Goal: Transaction & Acquisition: Purchase product/service

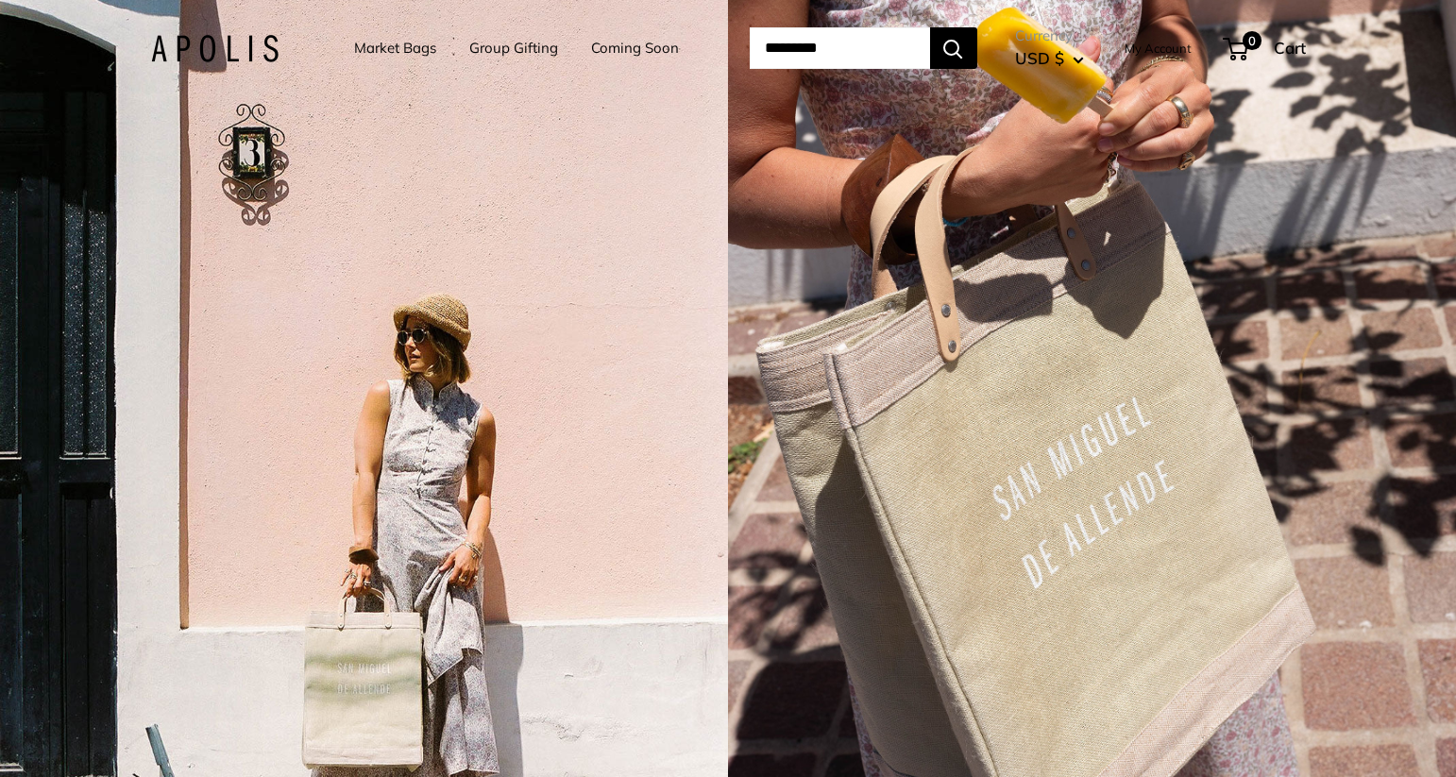
click at [393, 49] on link "Market Bags" at bounding box center [395, 48] width 82 height 26
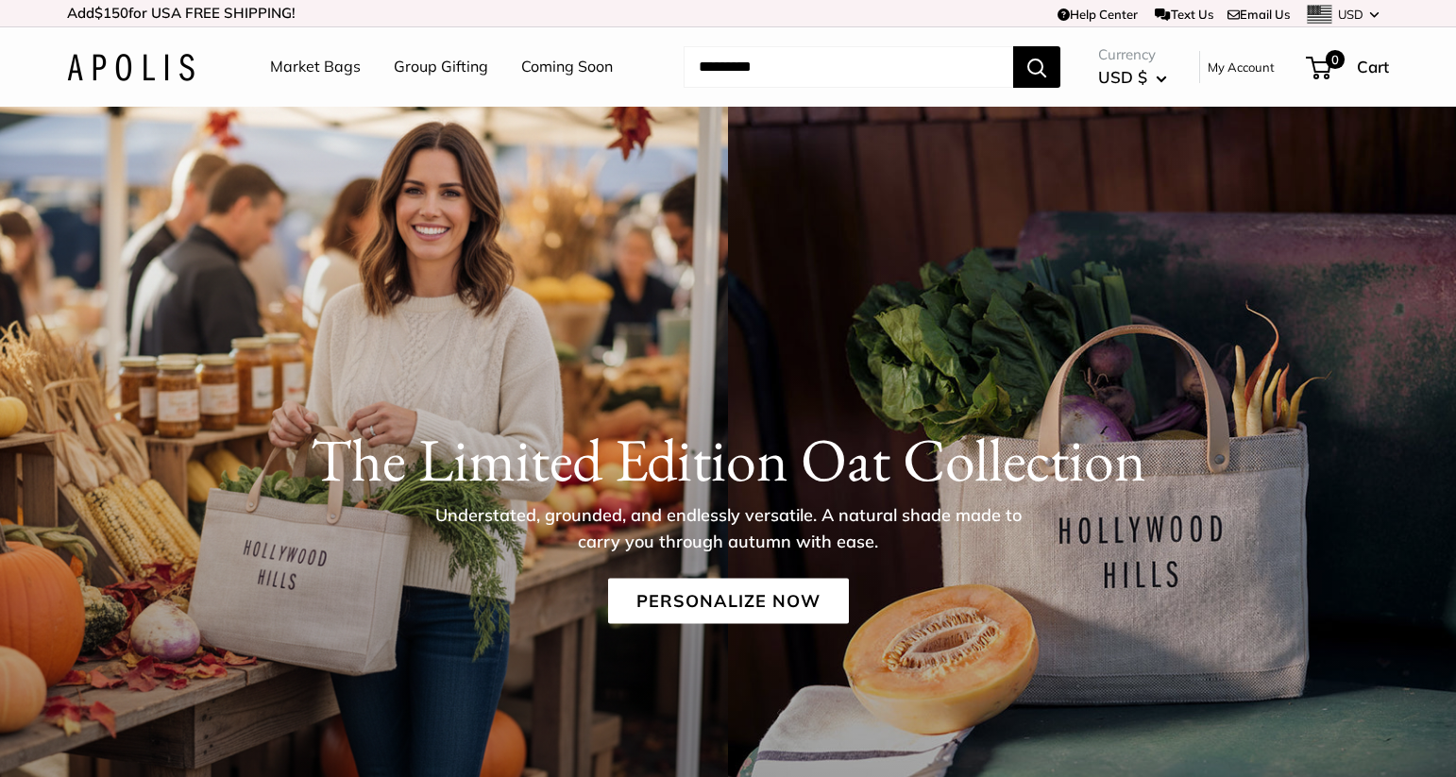
click at [333, 75] on link "Market Bags" at bounding box center [315, 67] width 91 height 28
click at [138, 65] on img at bounding box center [130, 67] width 127 height 27
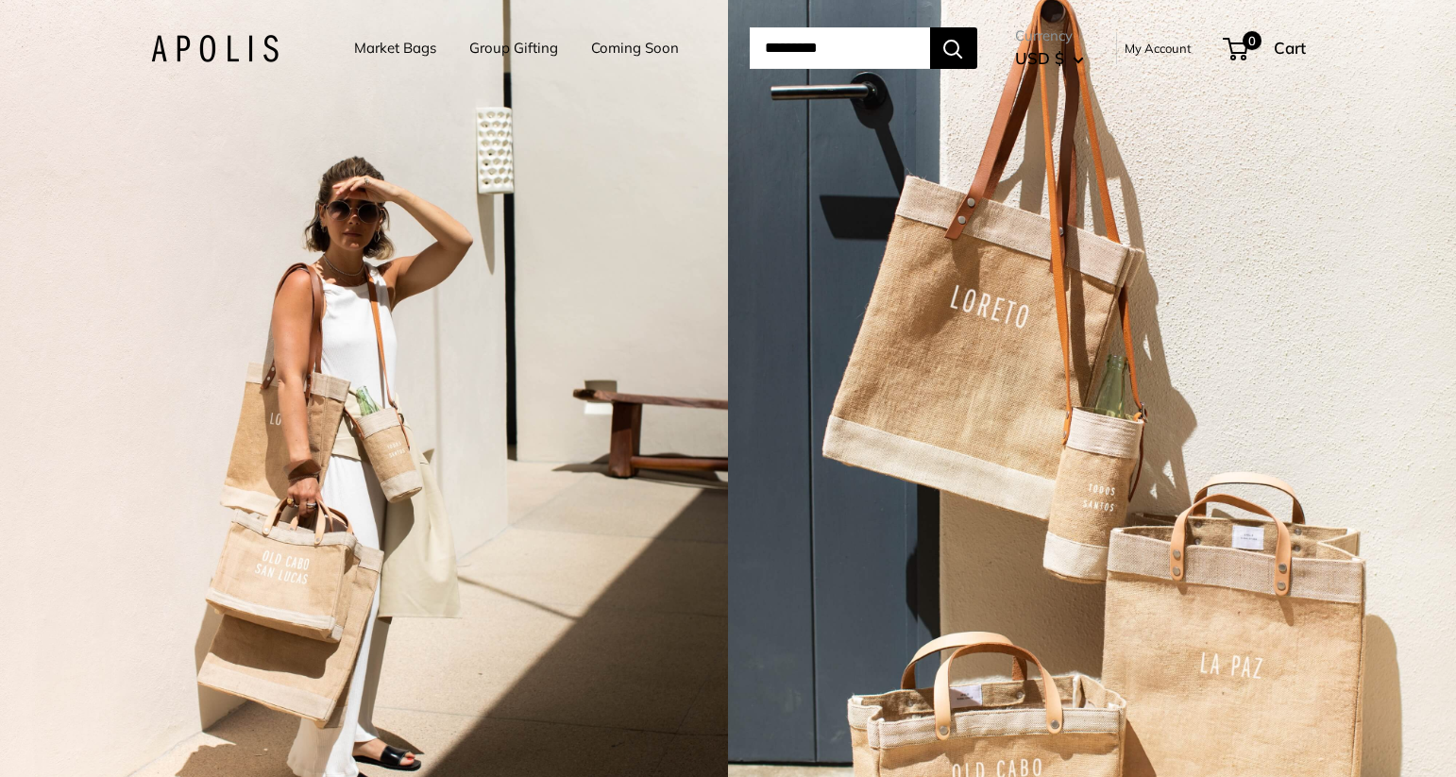
click at [404, 49] on link "Market Bags" at bounding box center [395, 48] width 82 height 26
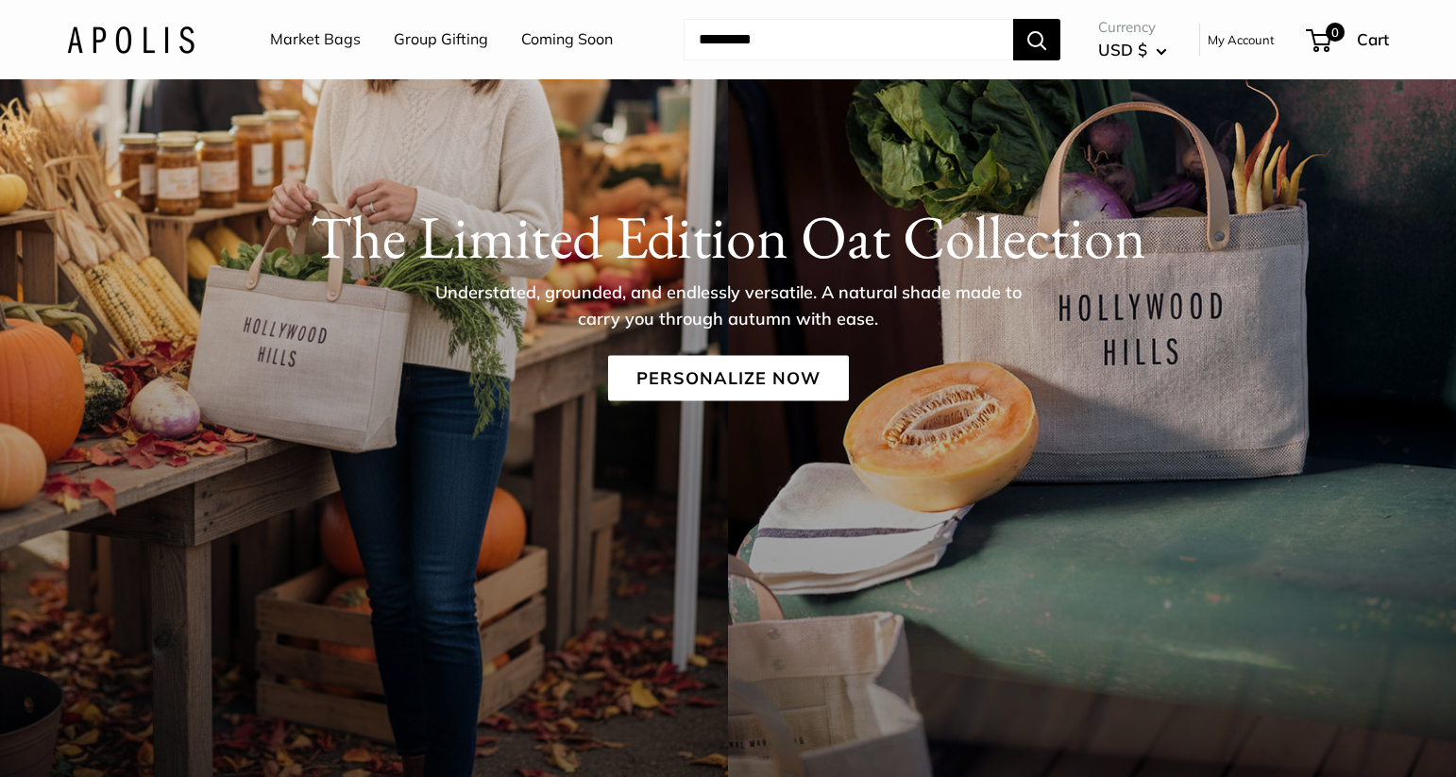
scroll to position [287, 0]
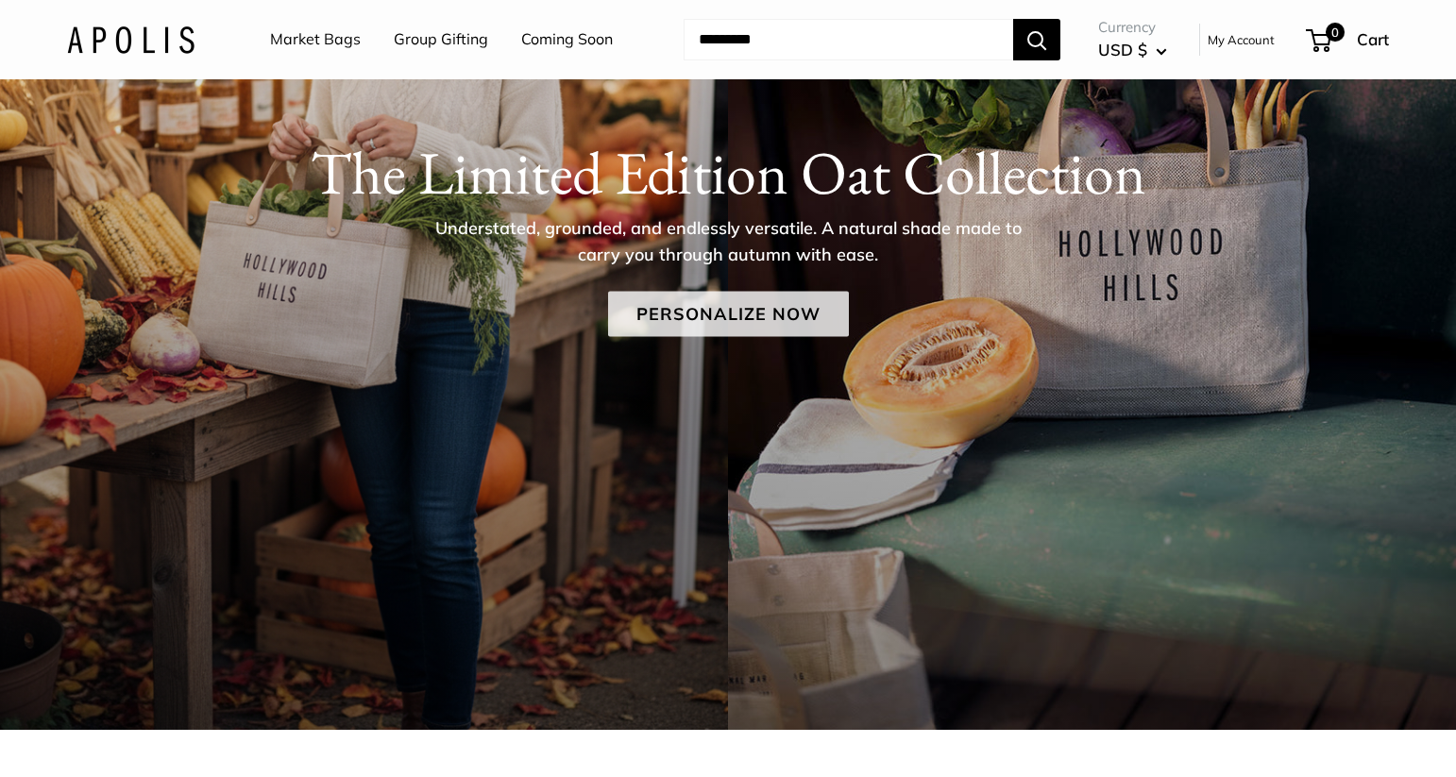
click at [757, 312] on link "Personalize Now" at bounding box center [728, 313] width 241 height 45
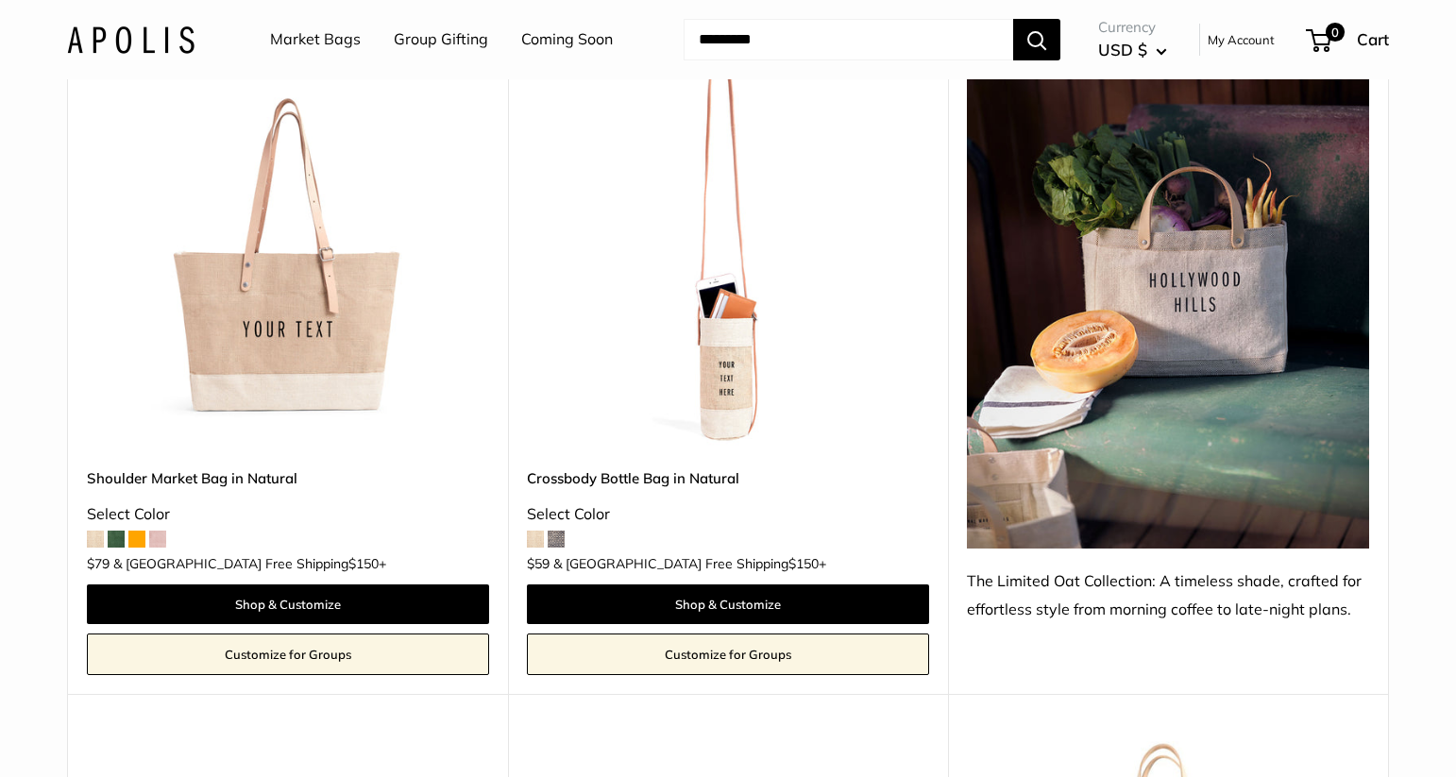
scroll to position [1008, 0]
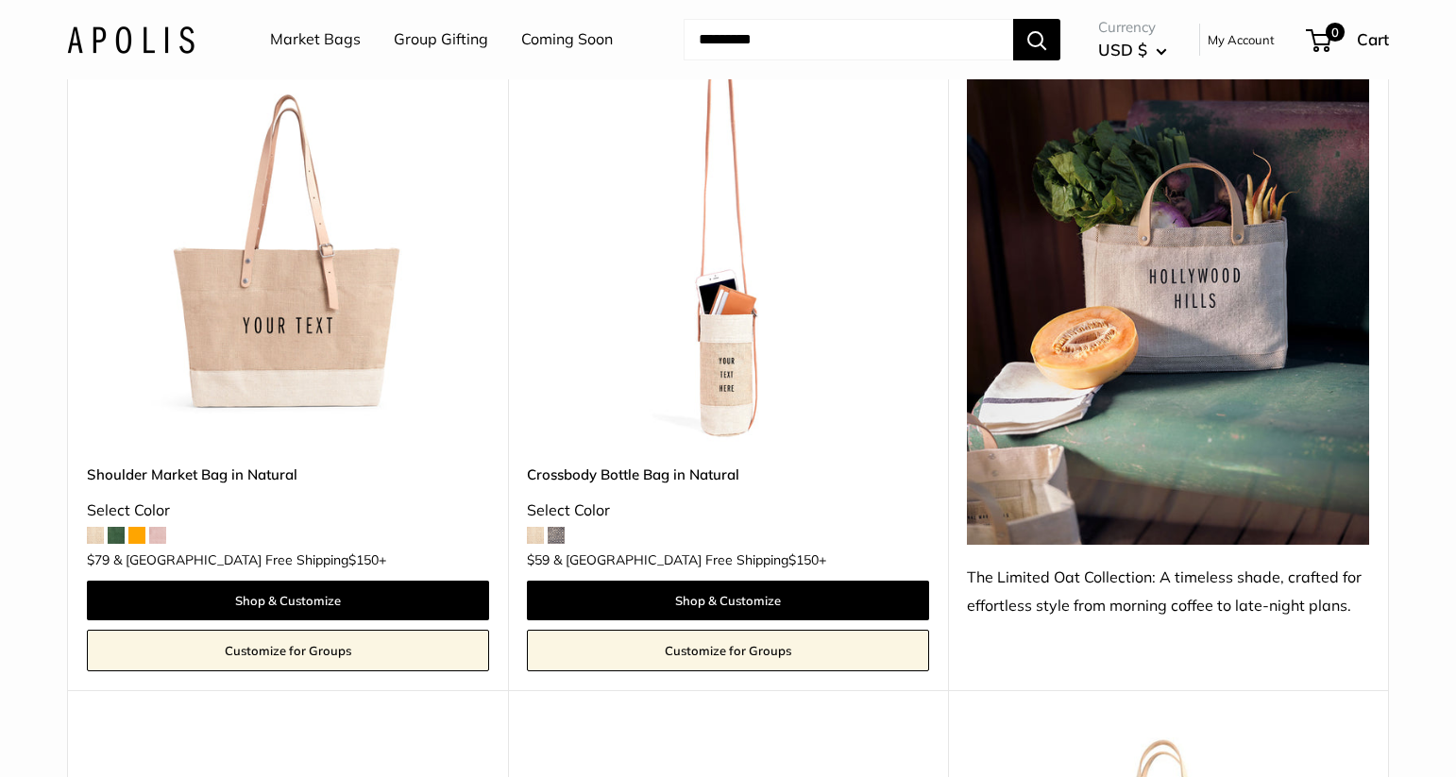
click at [554, 537] on span at bounding box center [556, 535] width 17 height 17
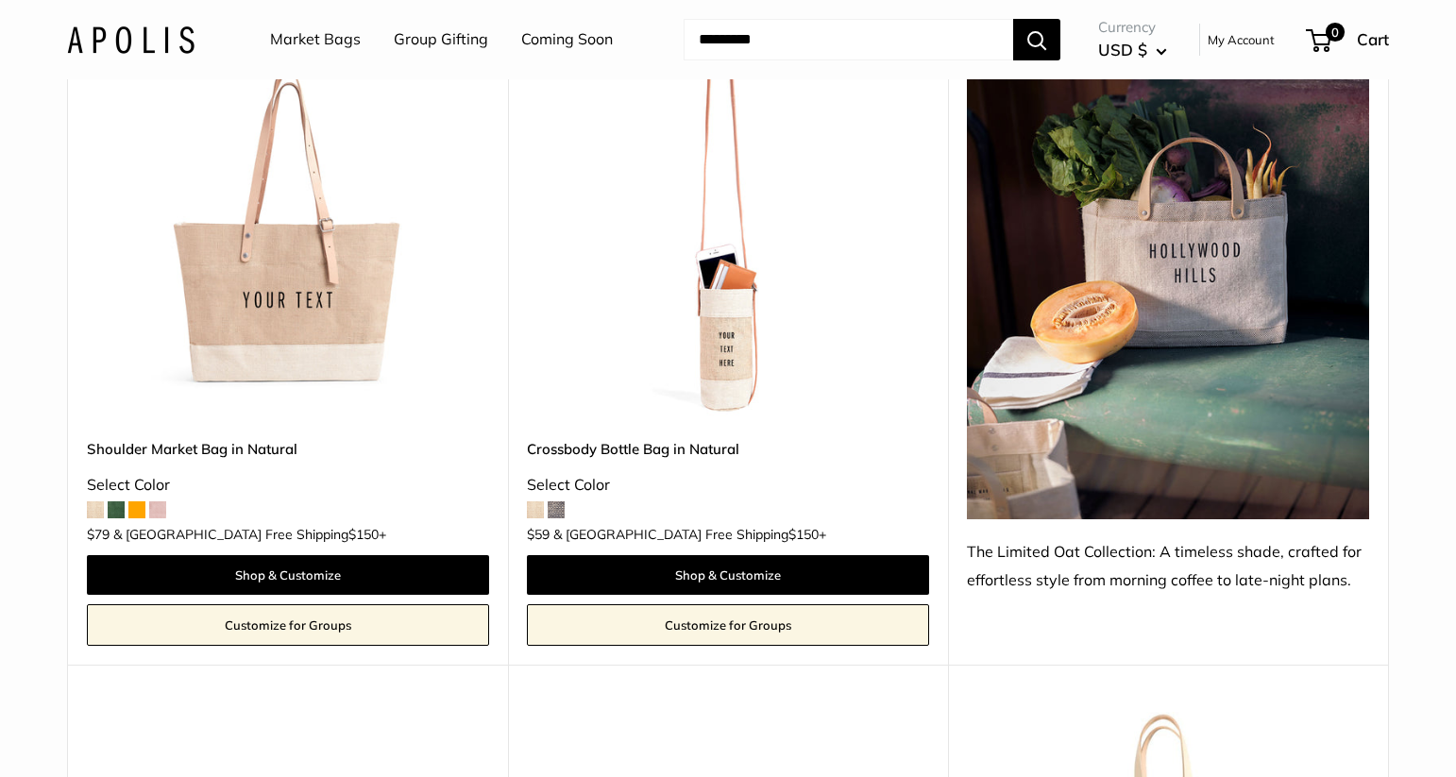
scroll to position [1020, 0]
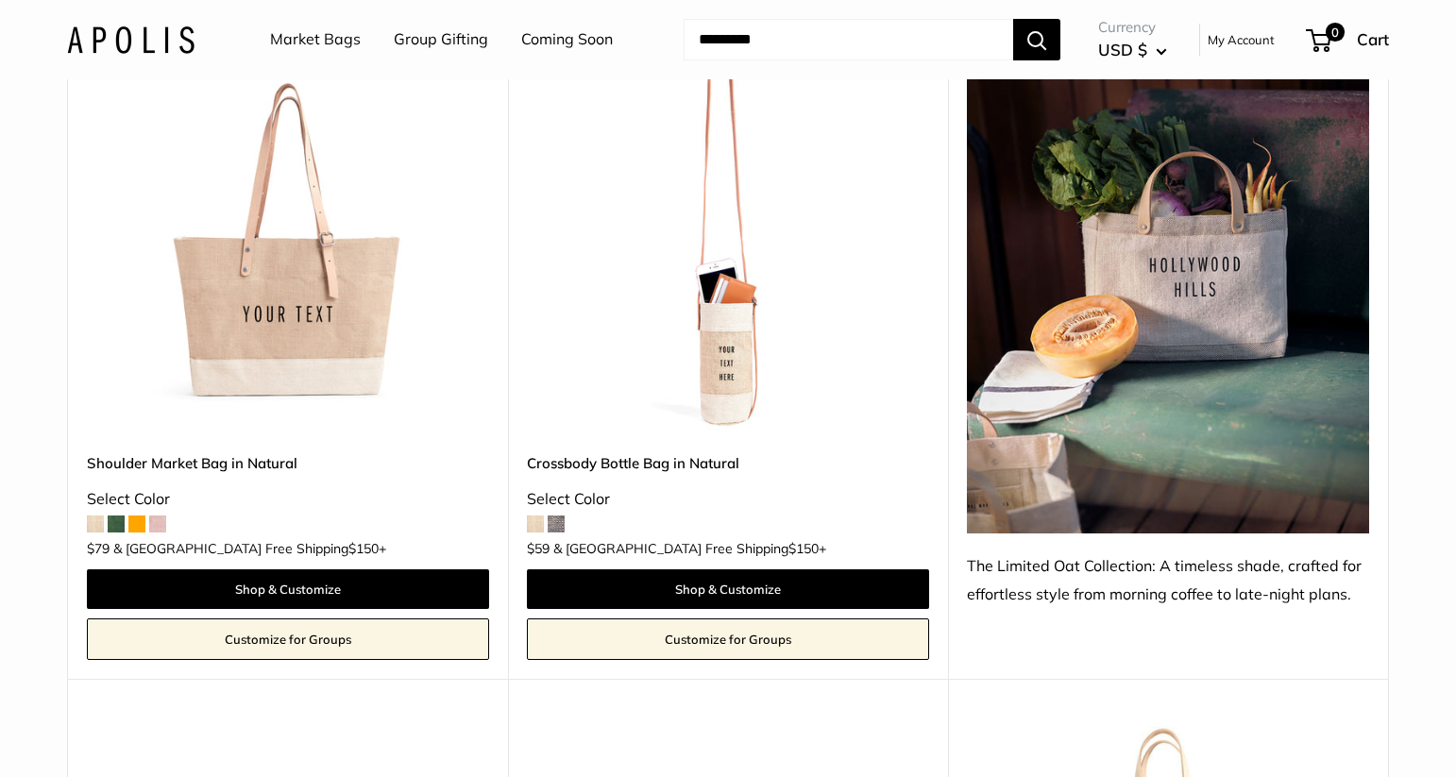
click at [162, 527] on span at bounding box center [157, 523] width 17 height 17
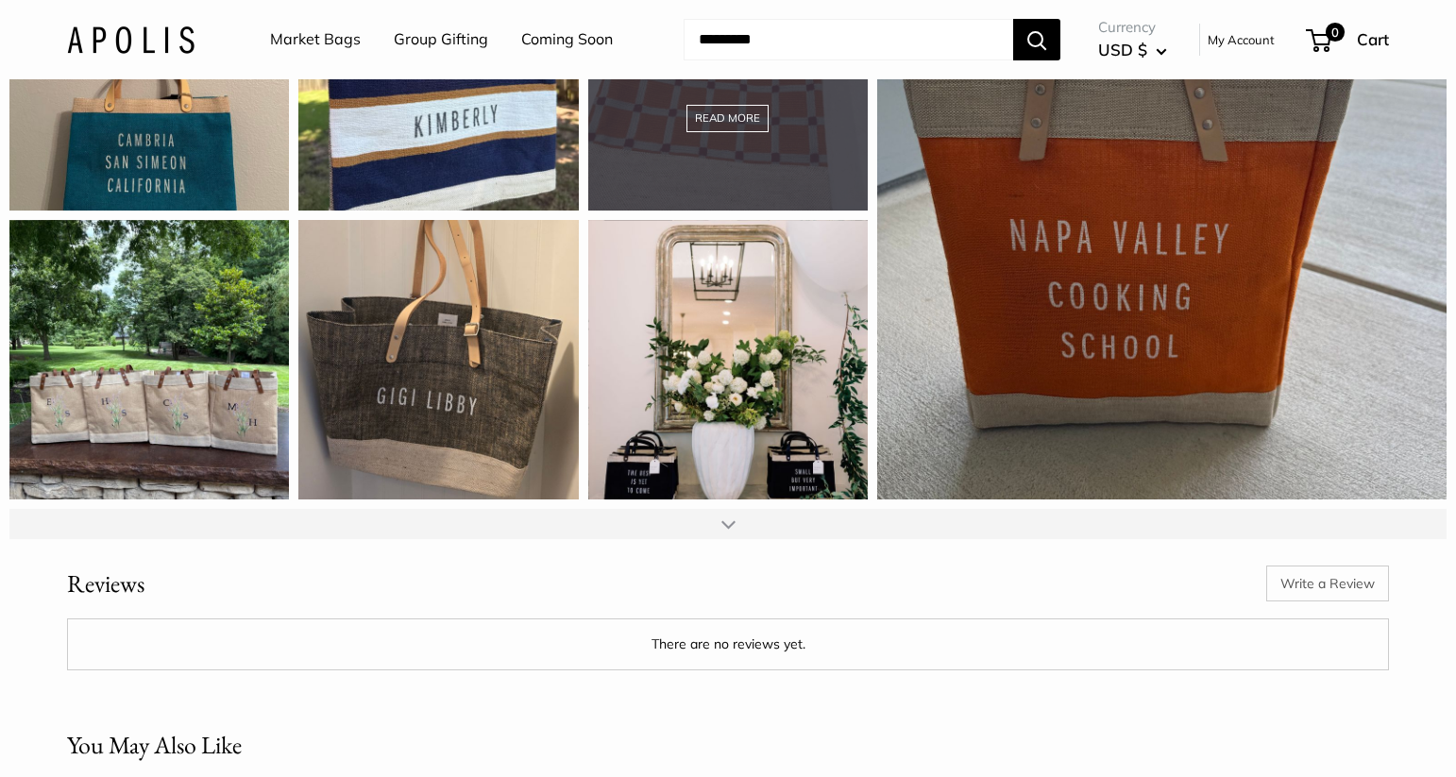
scroll to position [2424, 0]
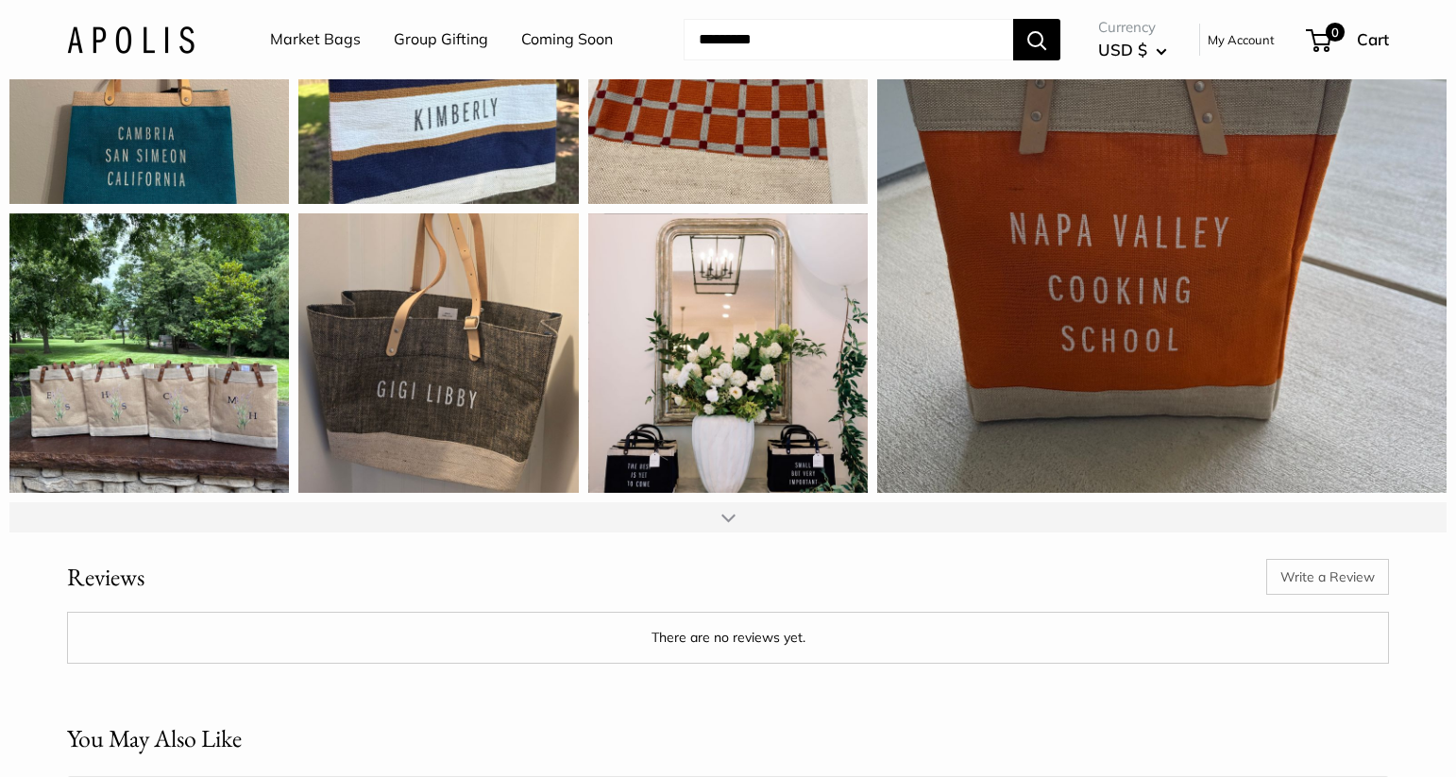
click at [678, 532] on div at bounding box center [727, 517] width 1437 height 30
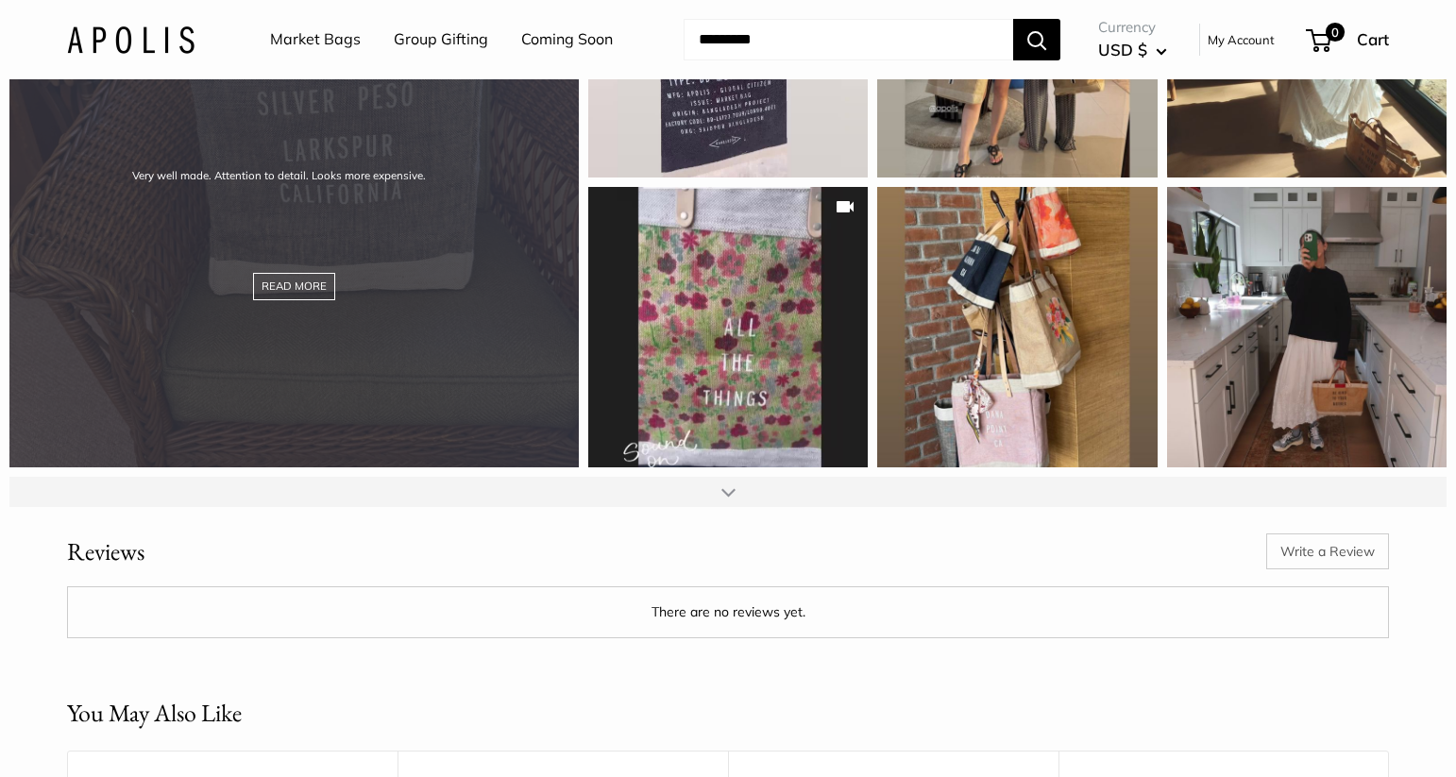
scroll to position [3032, 0]
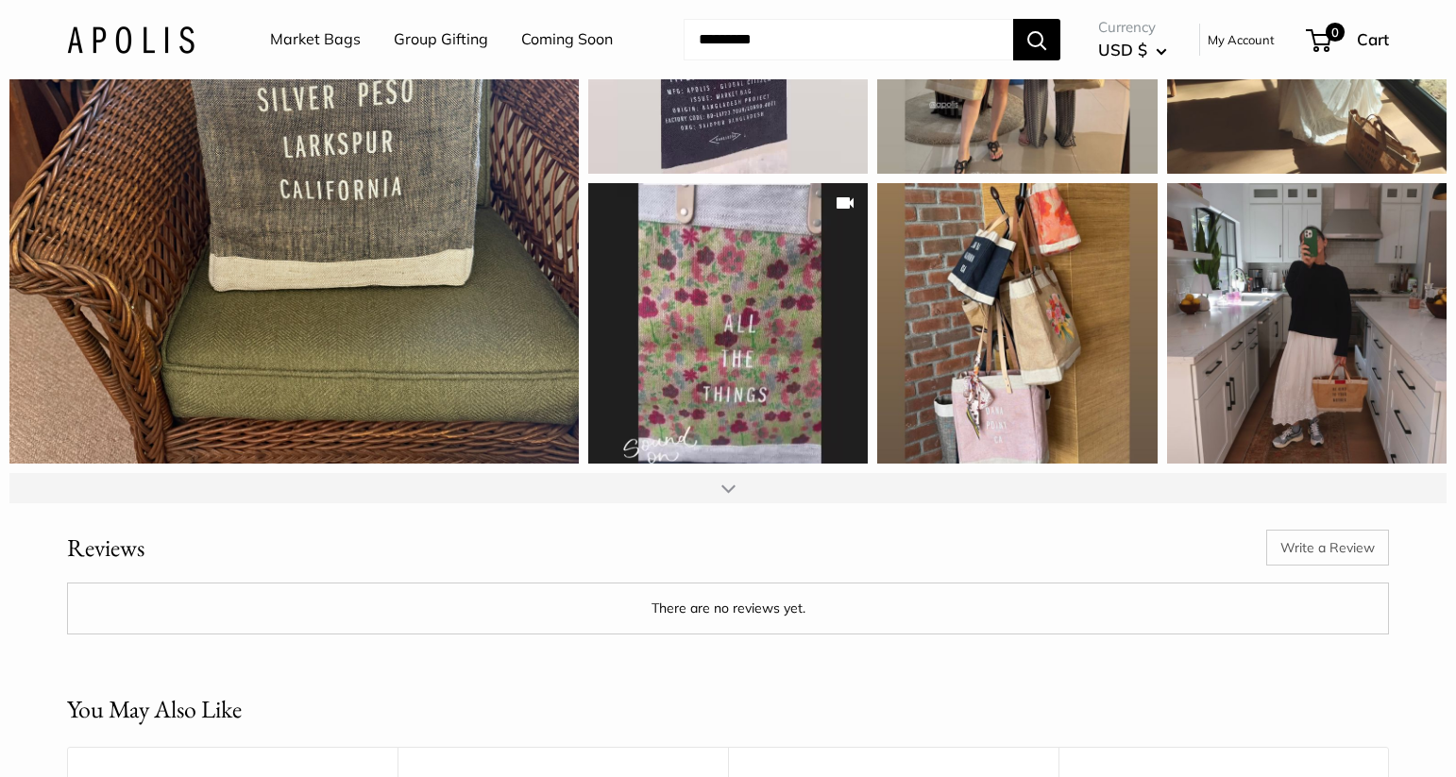
click at [727, 496] on div at bounding box center [728, 488] width 14 height 15
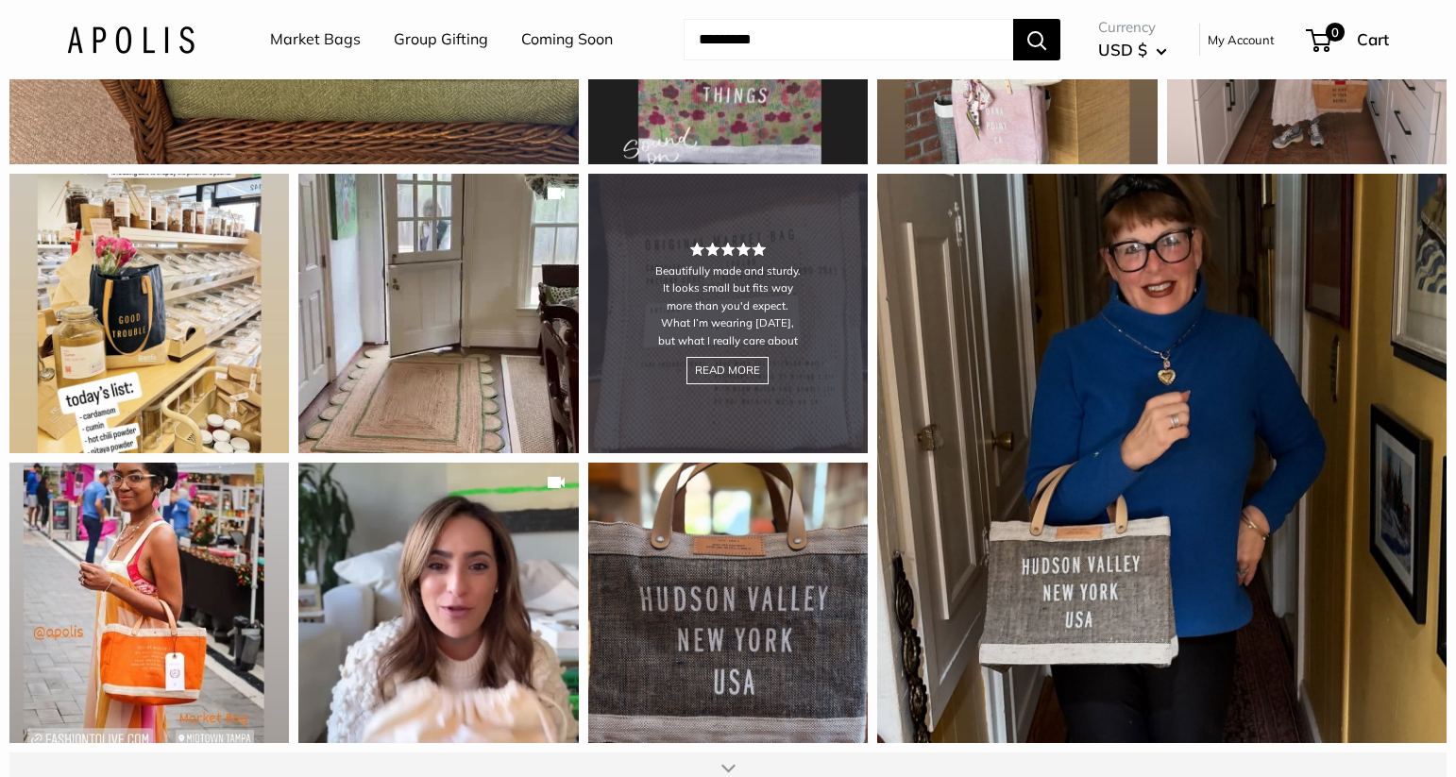
scroll to position [3716, 0]
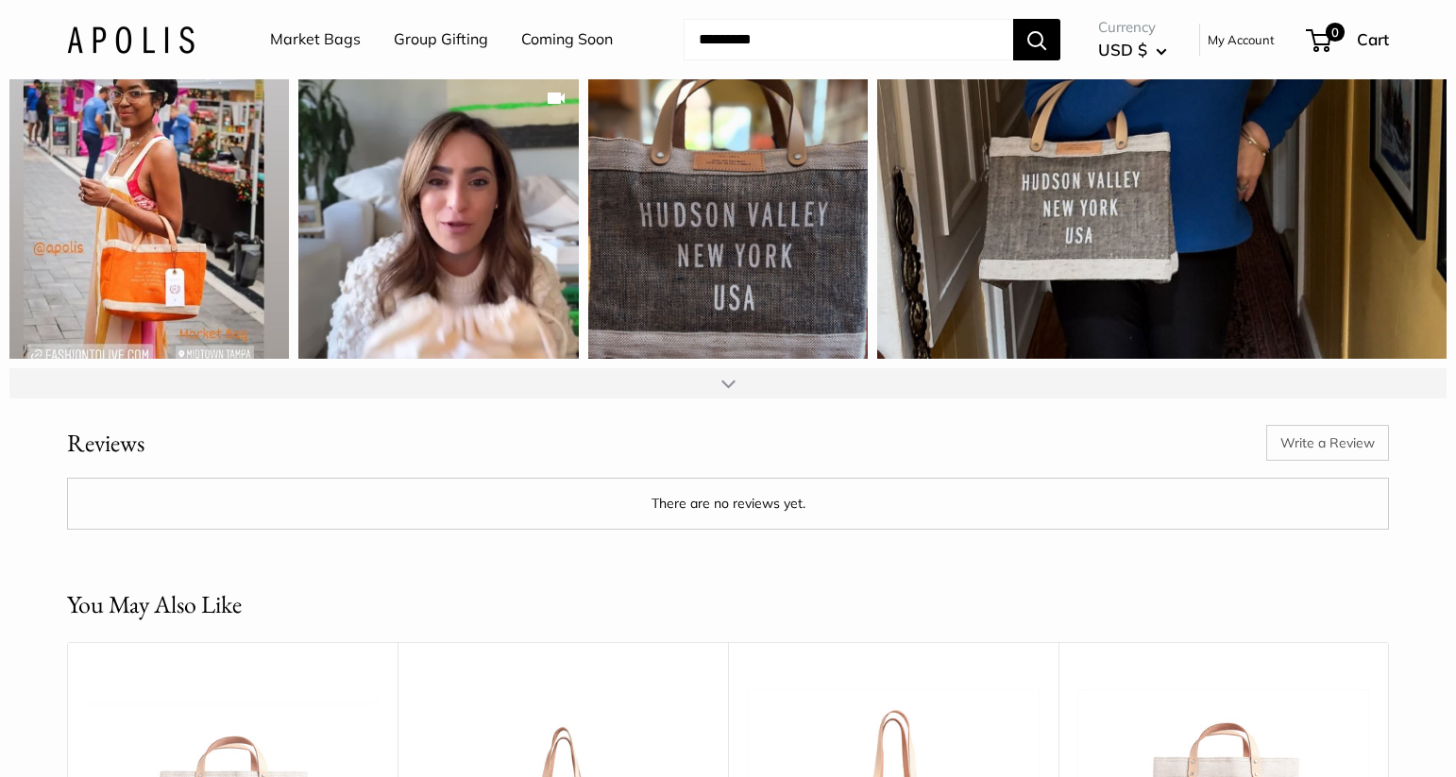
click at [718, 398] on div at bounding box center [727, 383] width 1437 height 30
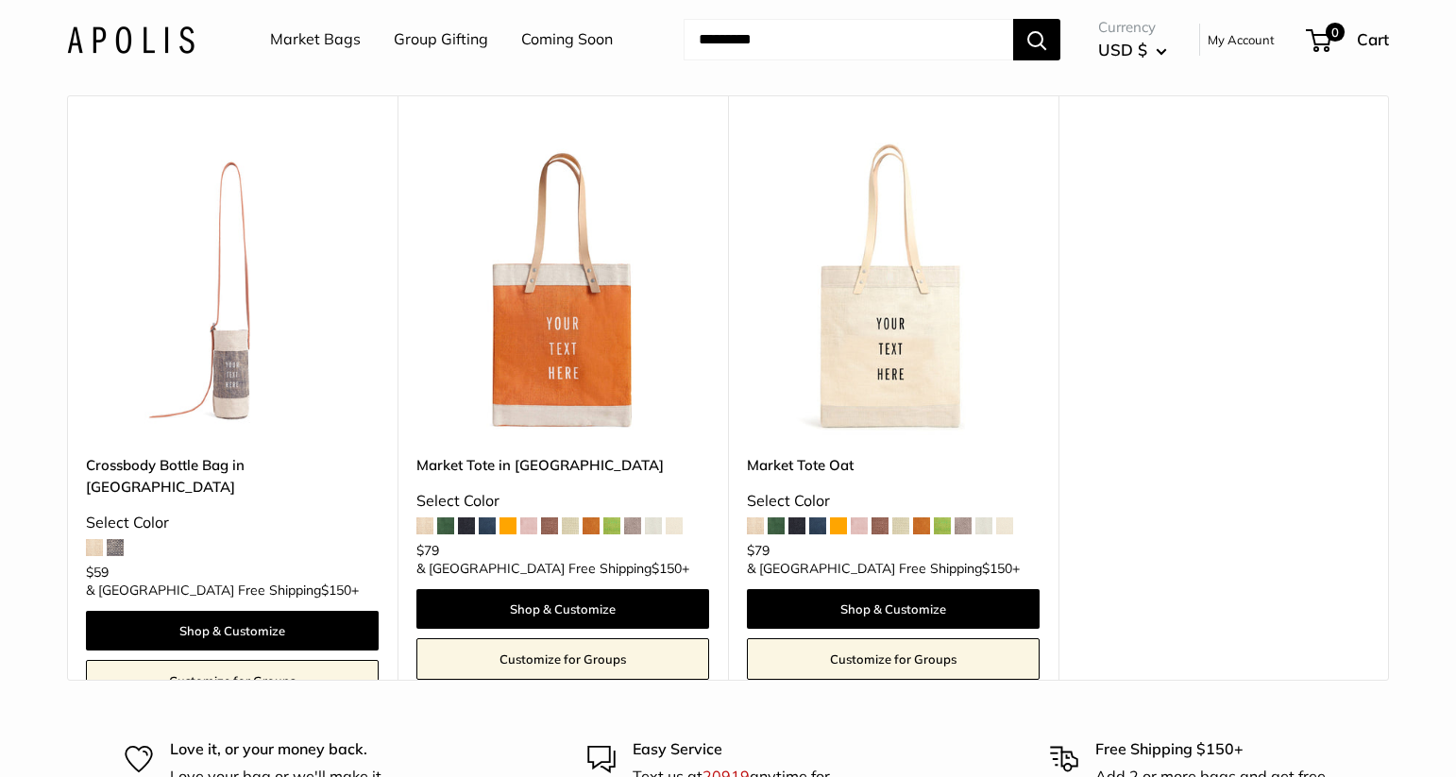
scroll to position [5566, 0]
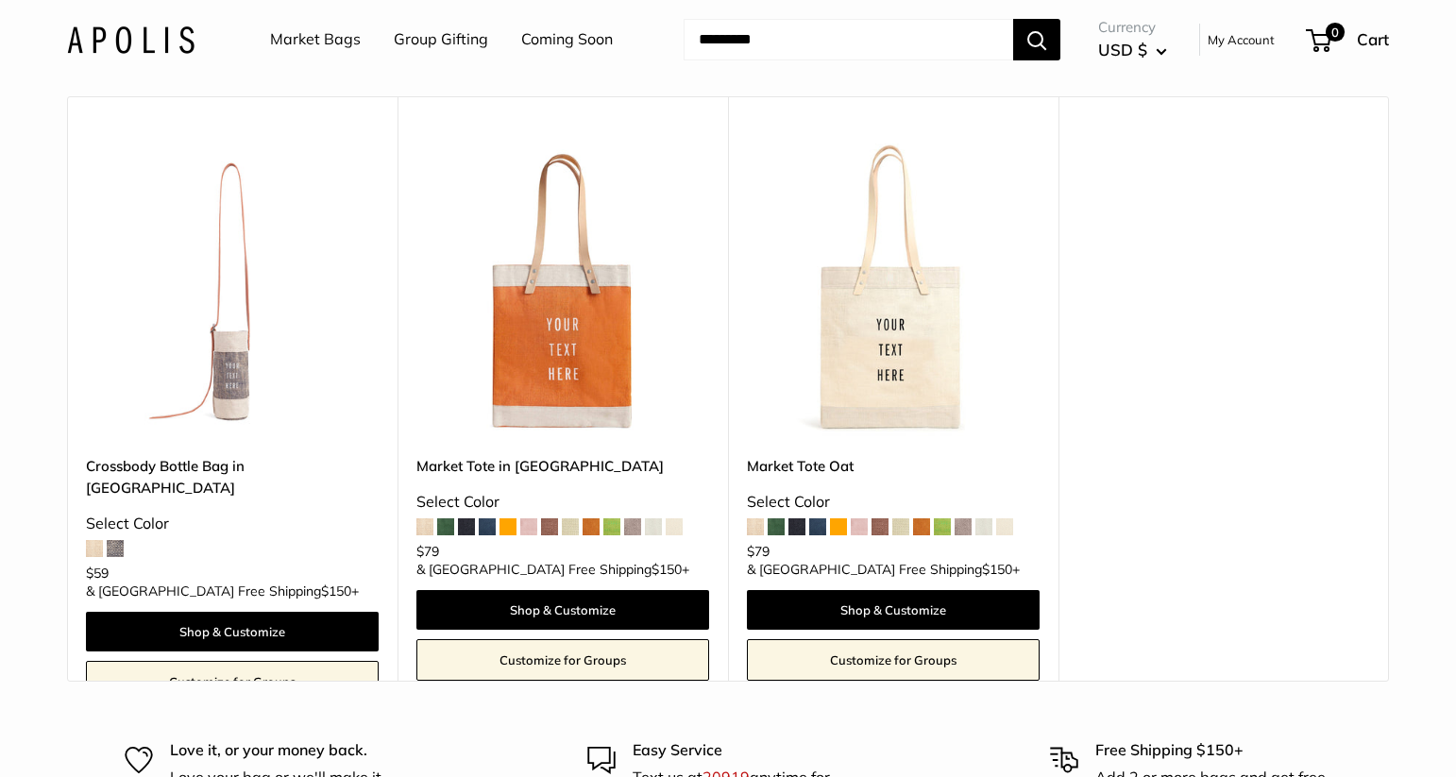
click at [0, 0] on img at bounding box center [0, 0] width 0 height 0
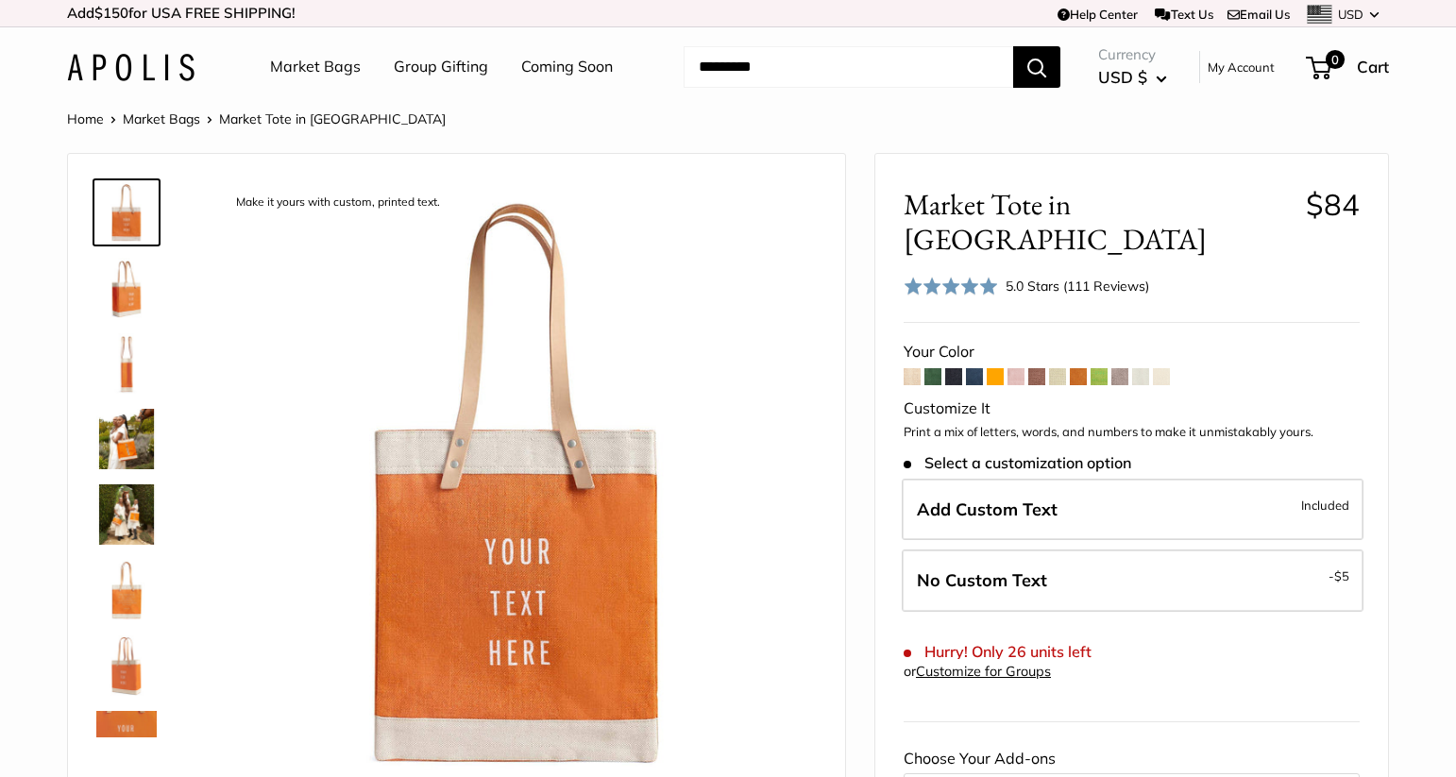
click at [1013, 368] on span at bounding box center [1015, 376] width 17 height 17
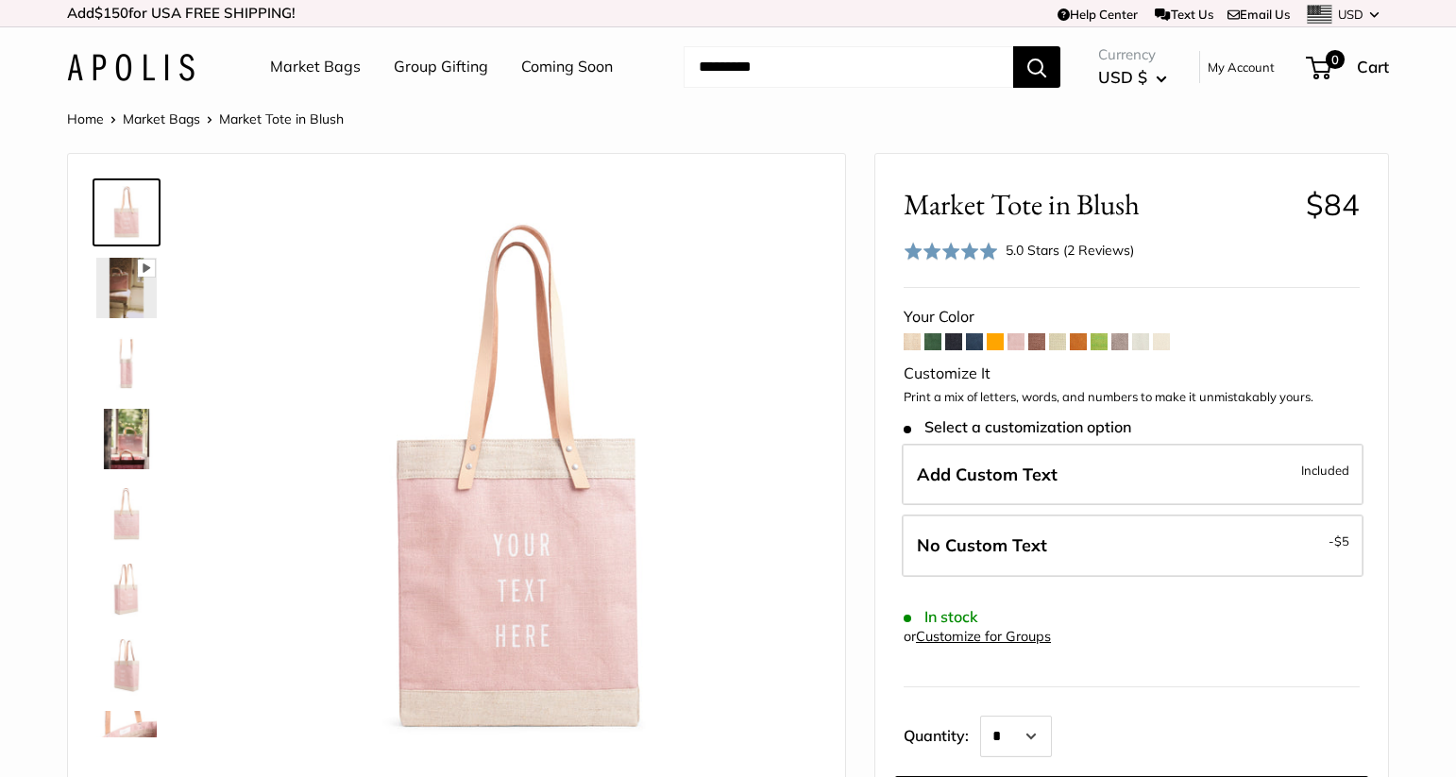
click at [108, 375] on img at bounding box center [126, 363] width 60 height 60
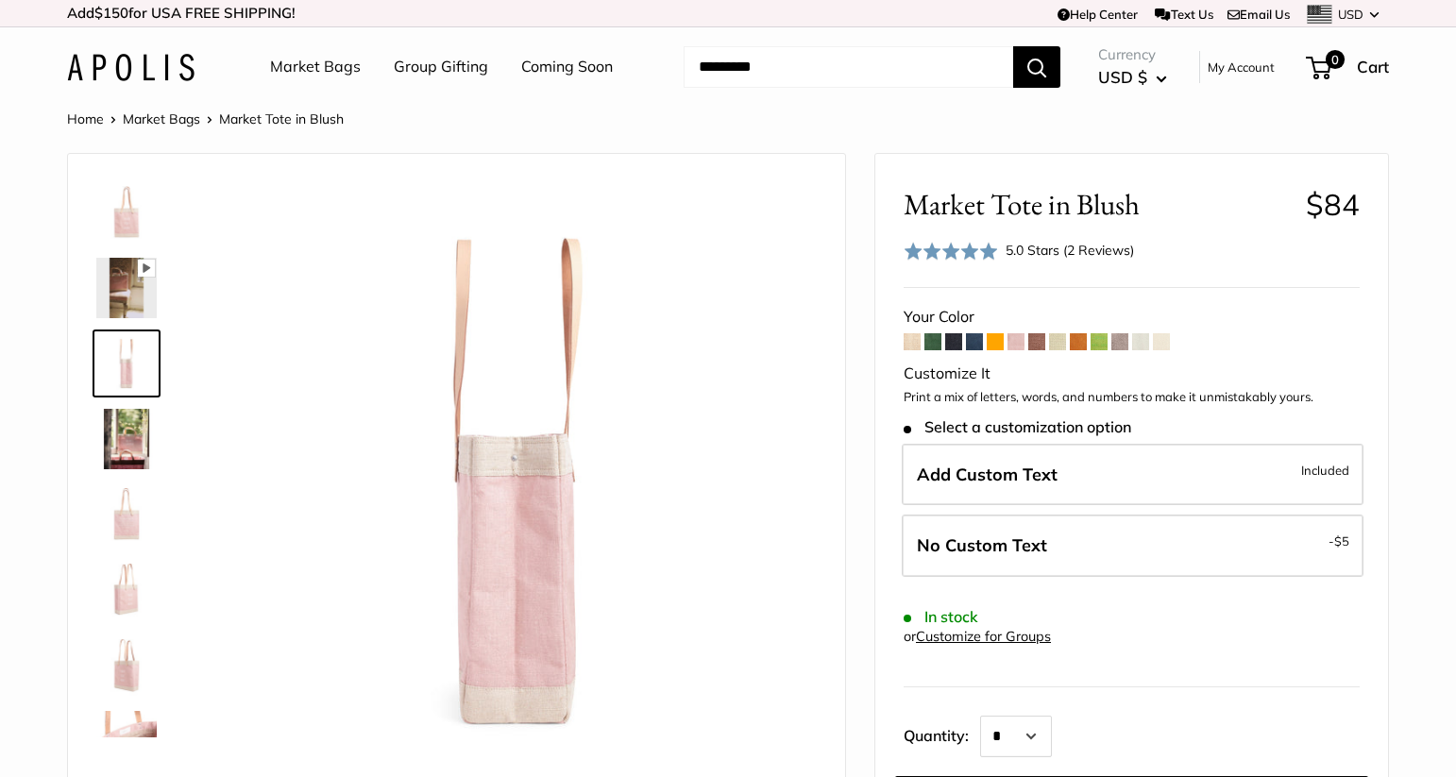
click at [126, 438] on img at bounding box center [126, 439] width 60 height 60
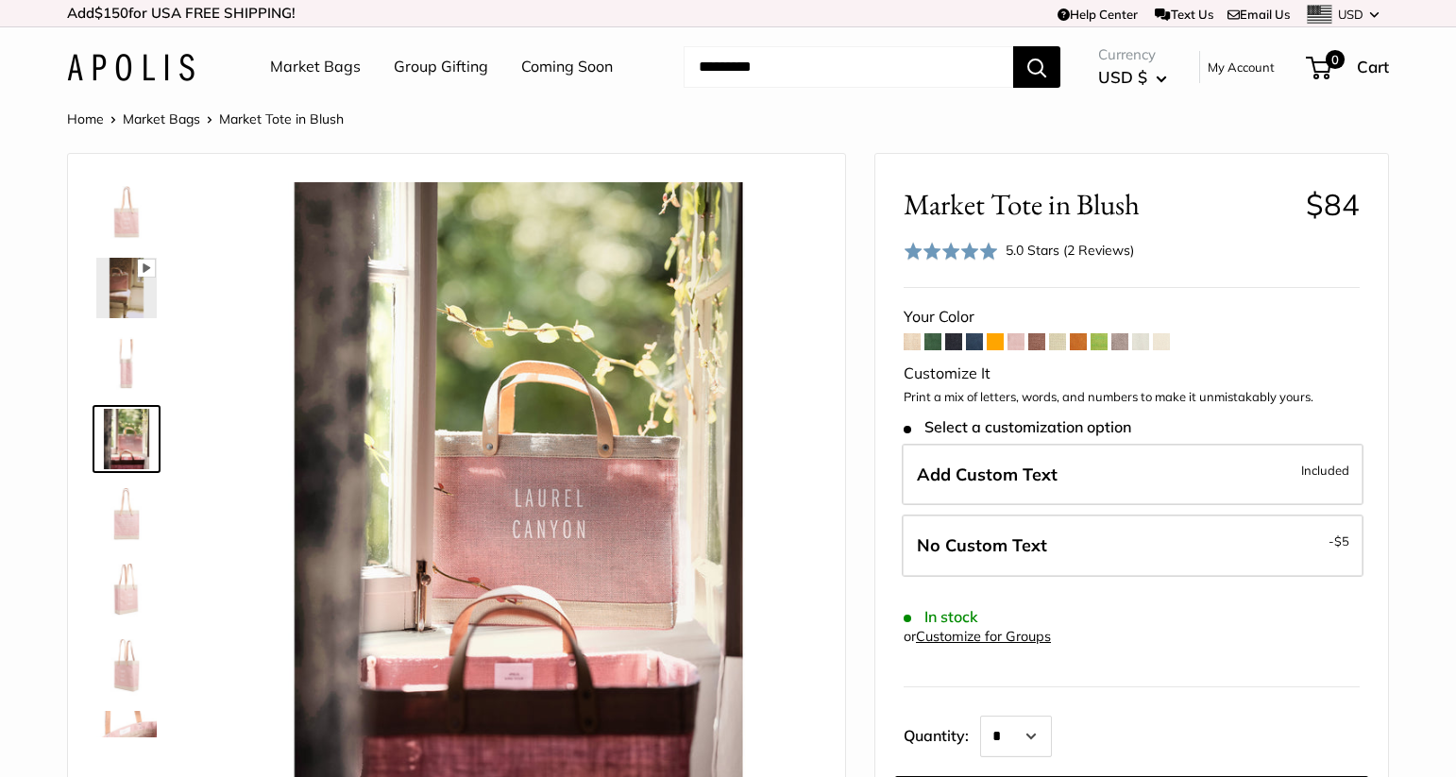
click at [134, 354] on img at bounding box center [126, 363] width 60 height 60
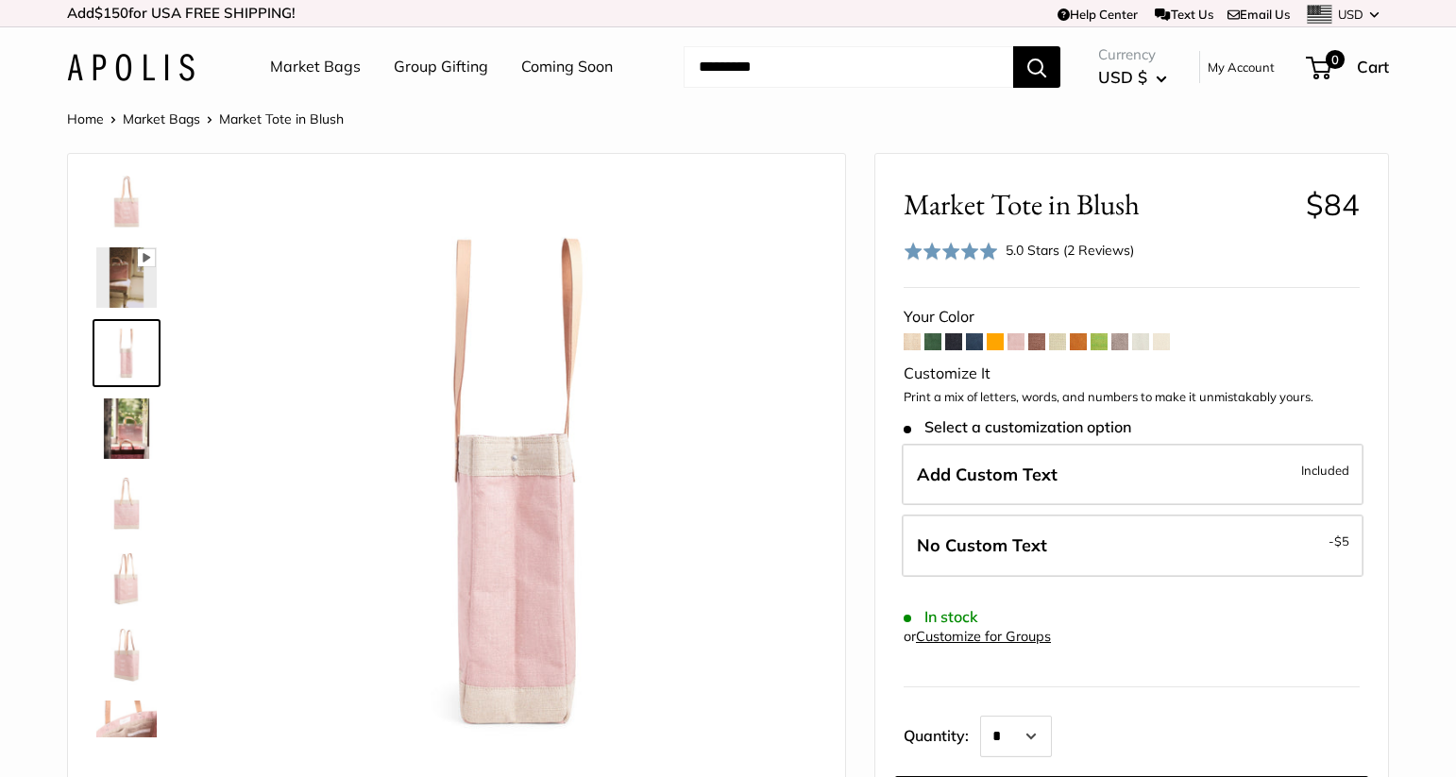
scroll to position [272, 0]
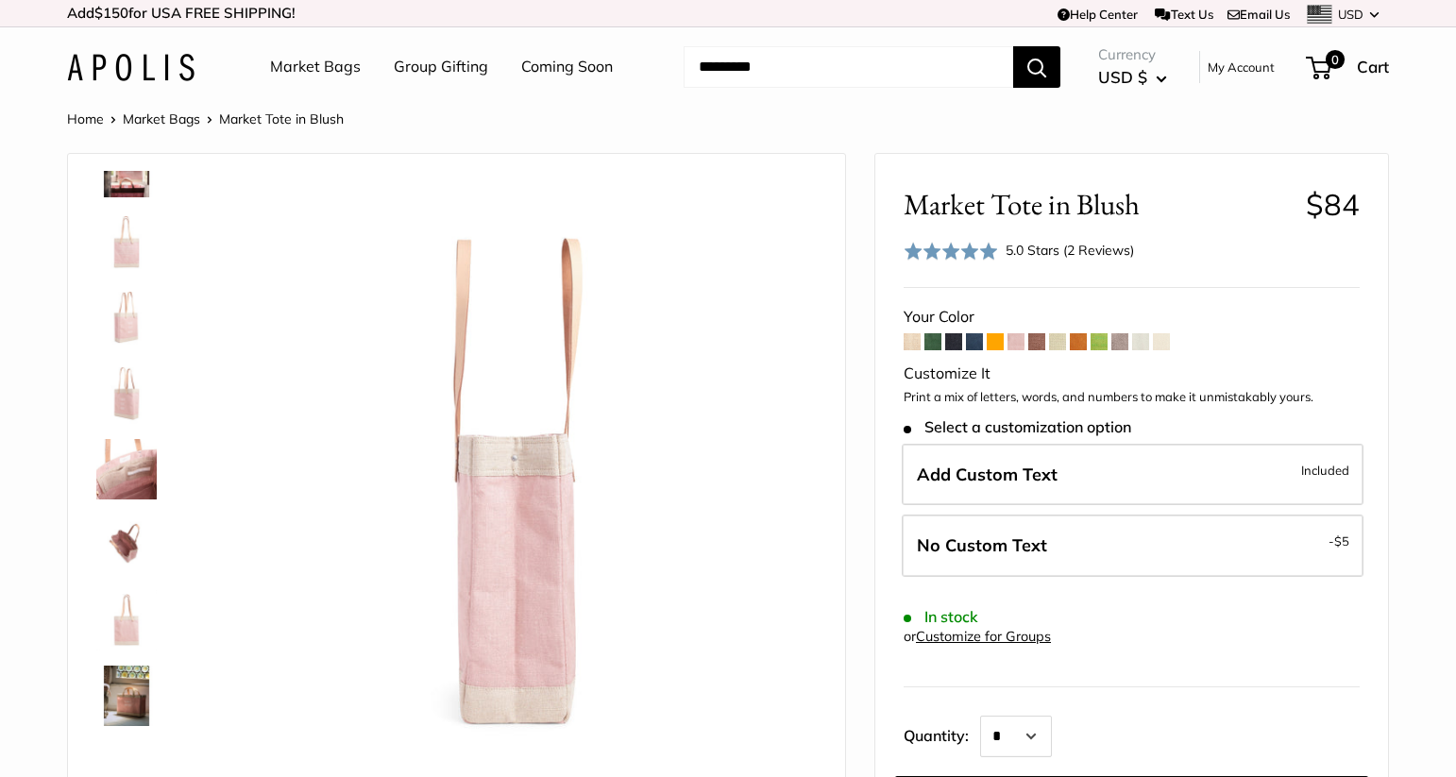
click at [100, 121] on link "Home" at bounding box center [85, 118] width 37 height 17
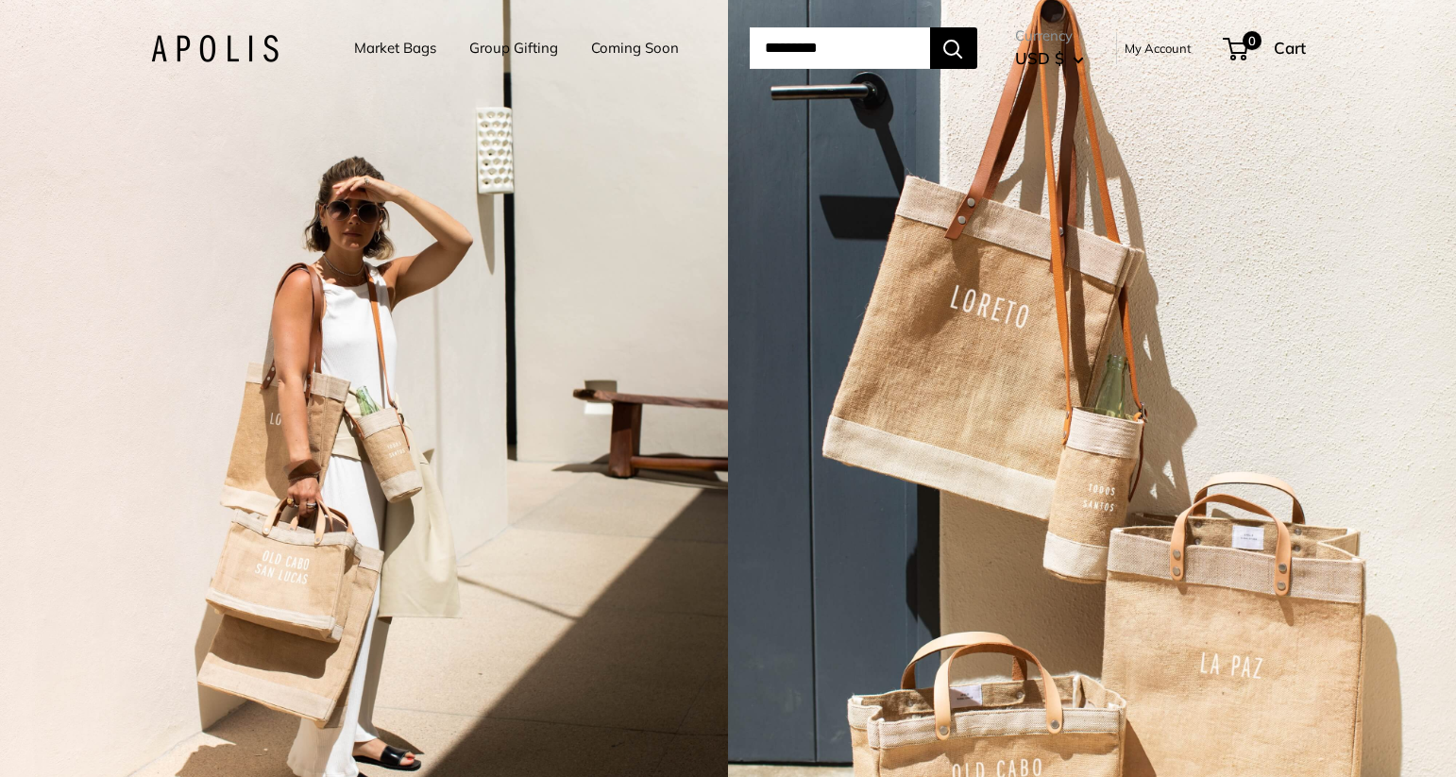
click at [412, 43] on link "Market Bags" at bounding box center [395, 48] width 82 height 26
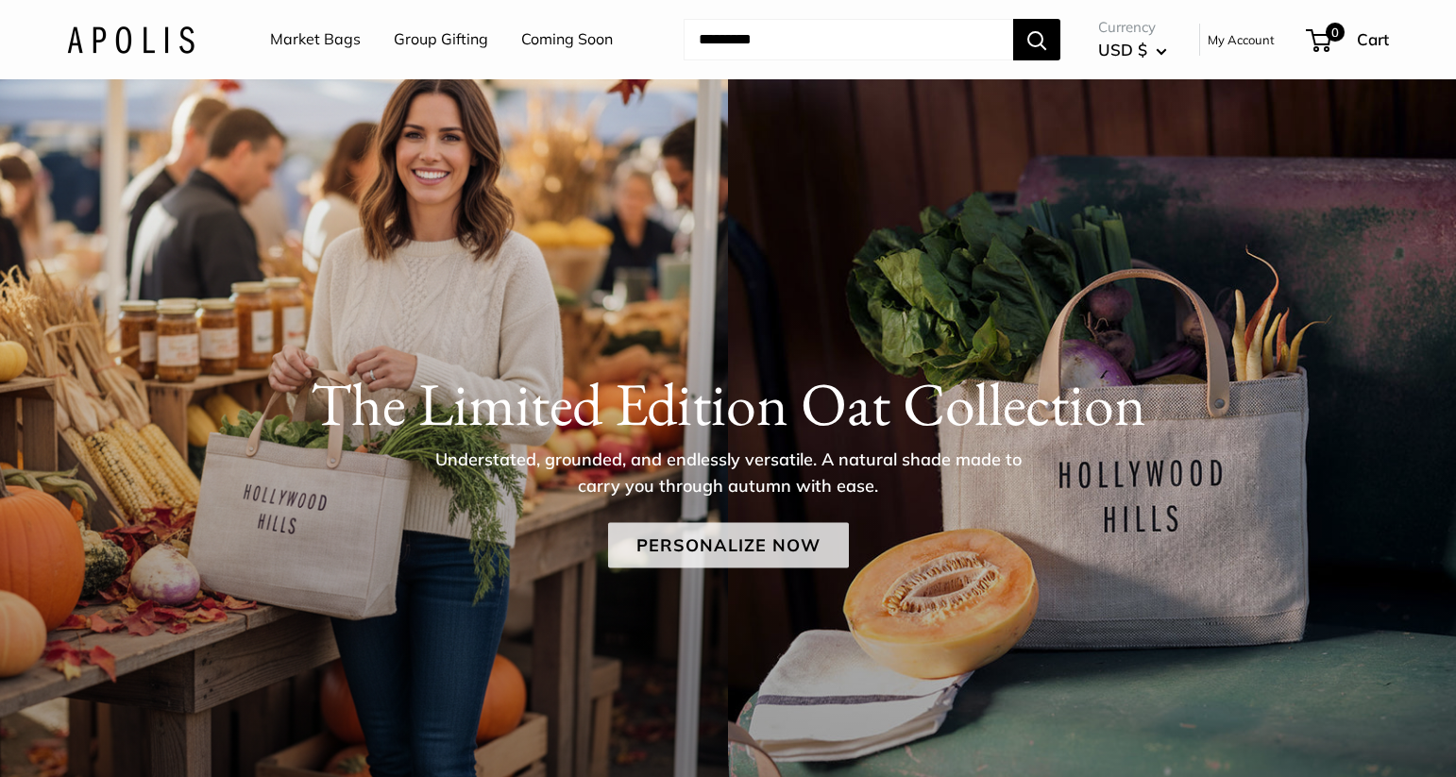
scroll to position [66, 0]
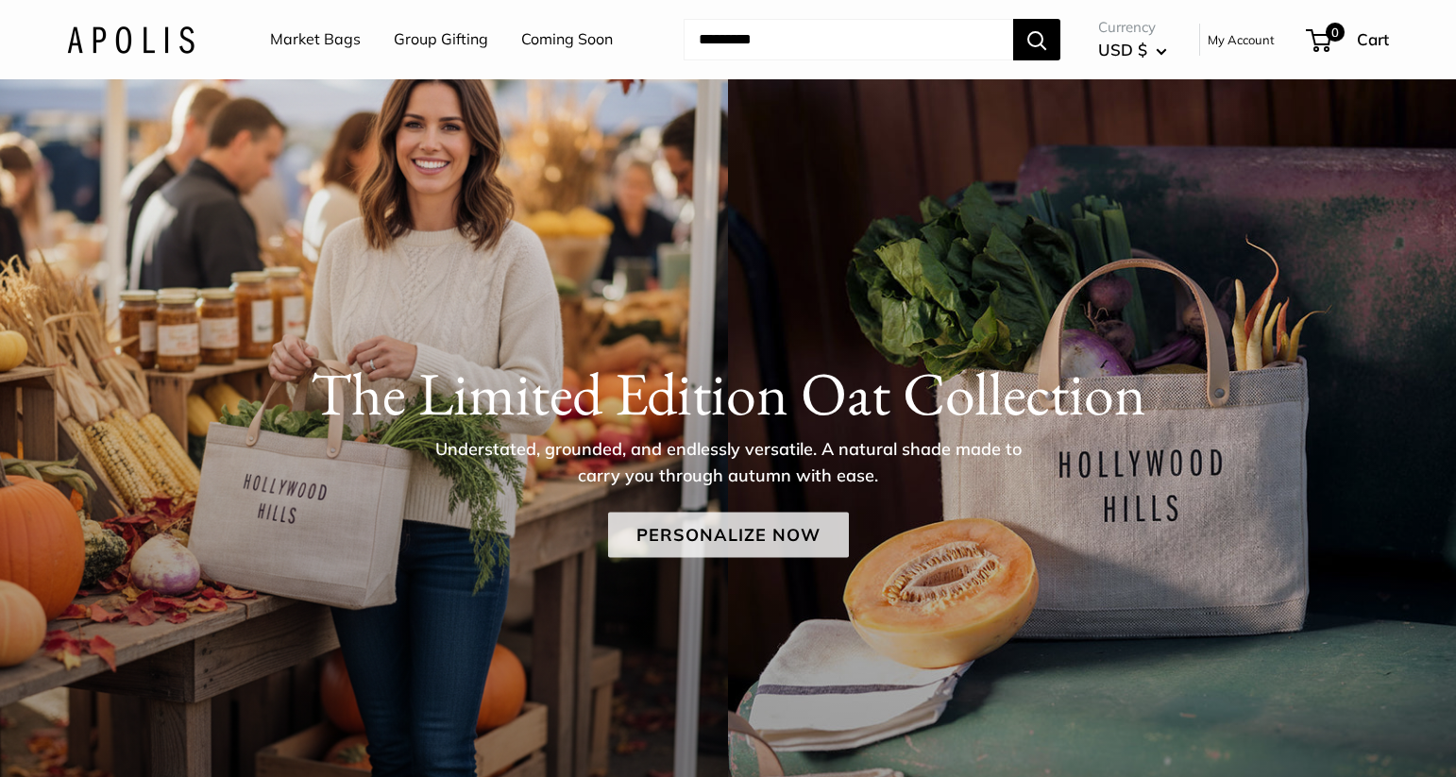
click at [793, 532] on link "Personalize Now" at bounding box center [728, 534] width 241 height 45
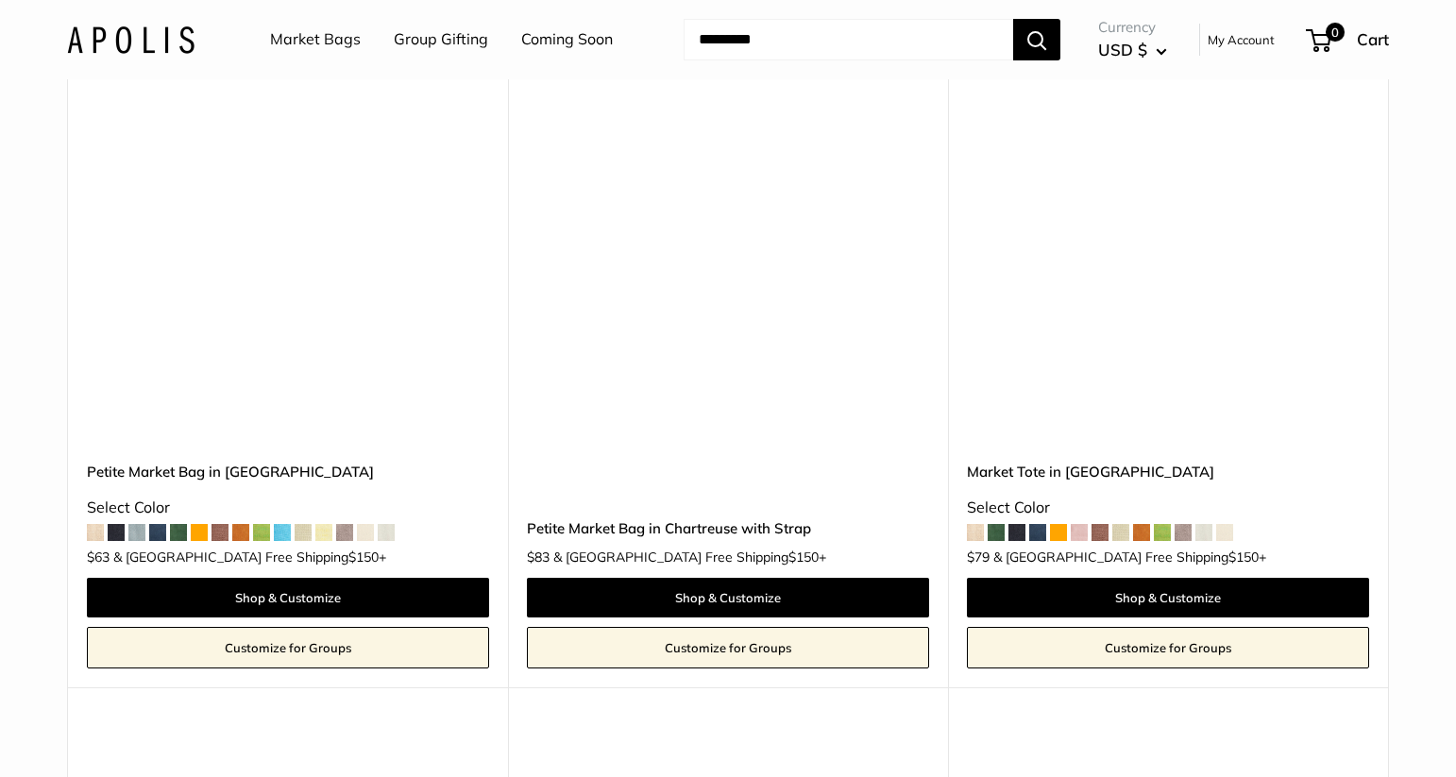
scroll to position [7193, 0]
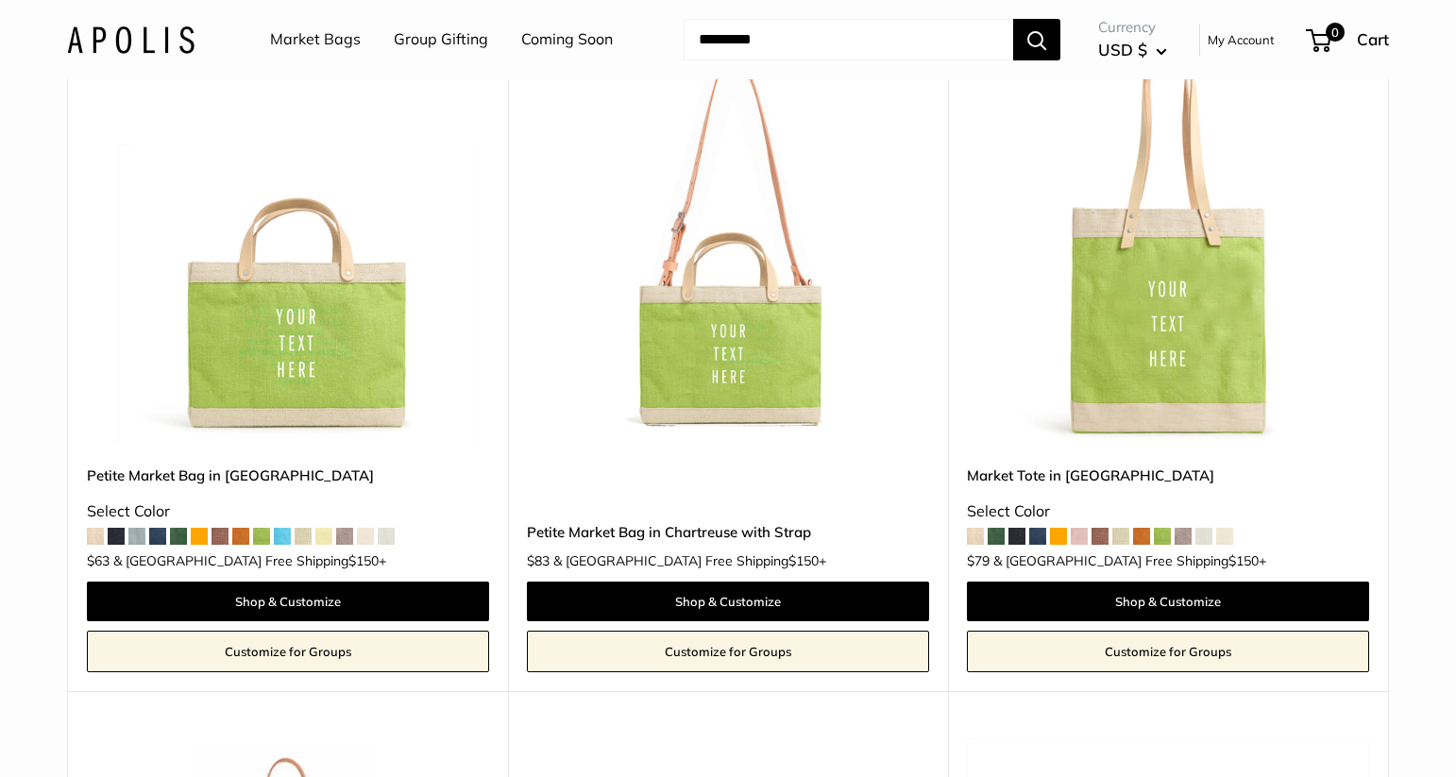
click at [283, 528] on span at bounding box center [282, 536] width 17 height 17
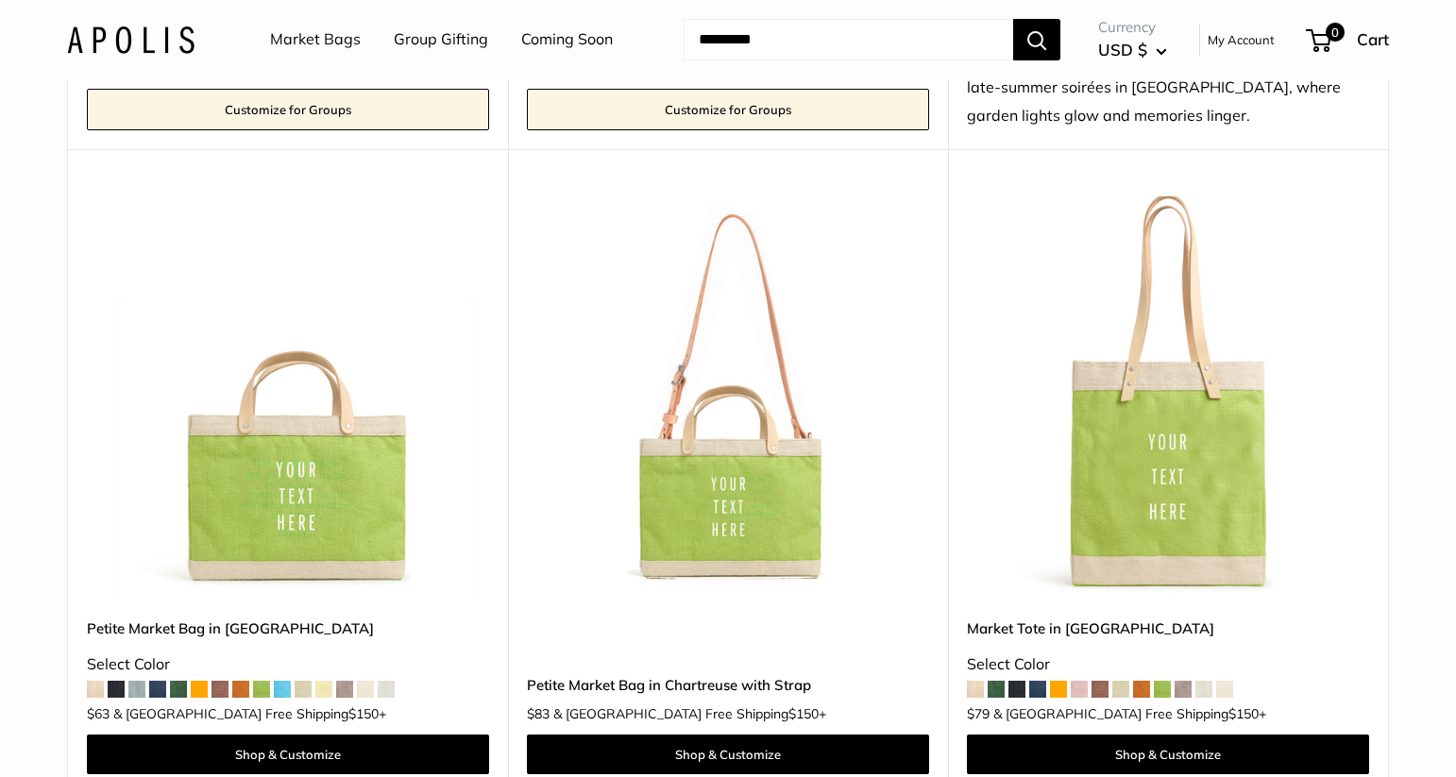
click at [0, 0] on img at bounding box center [0, 0] width 0 height 0
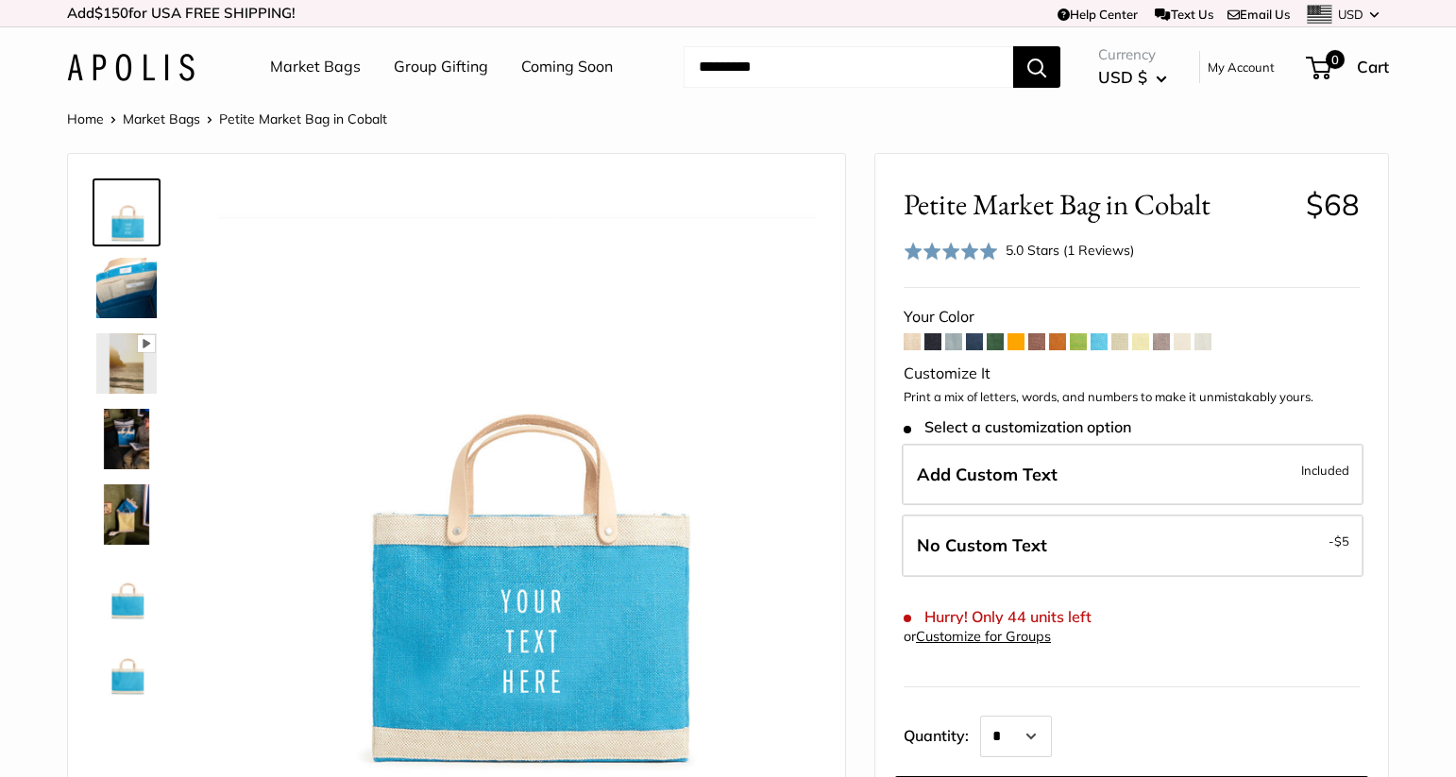
click at [1101, 342] on span at bounding box center [1098, 341] width 17 height 17
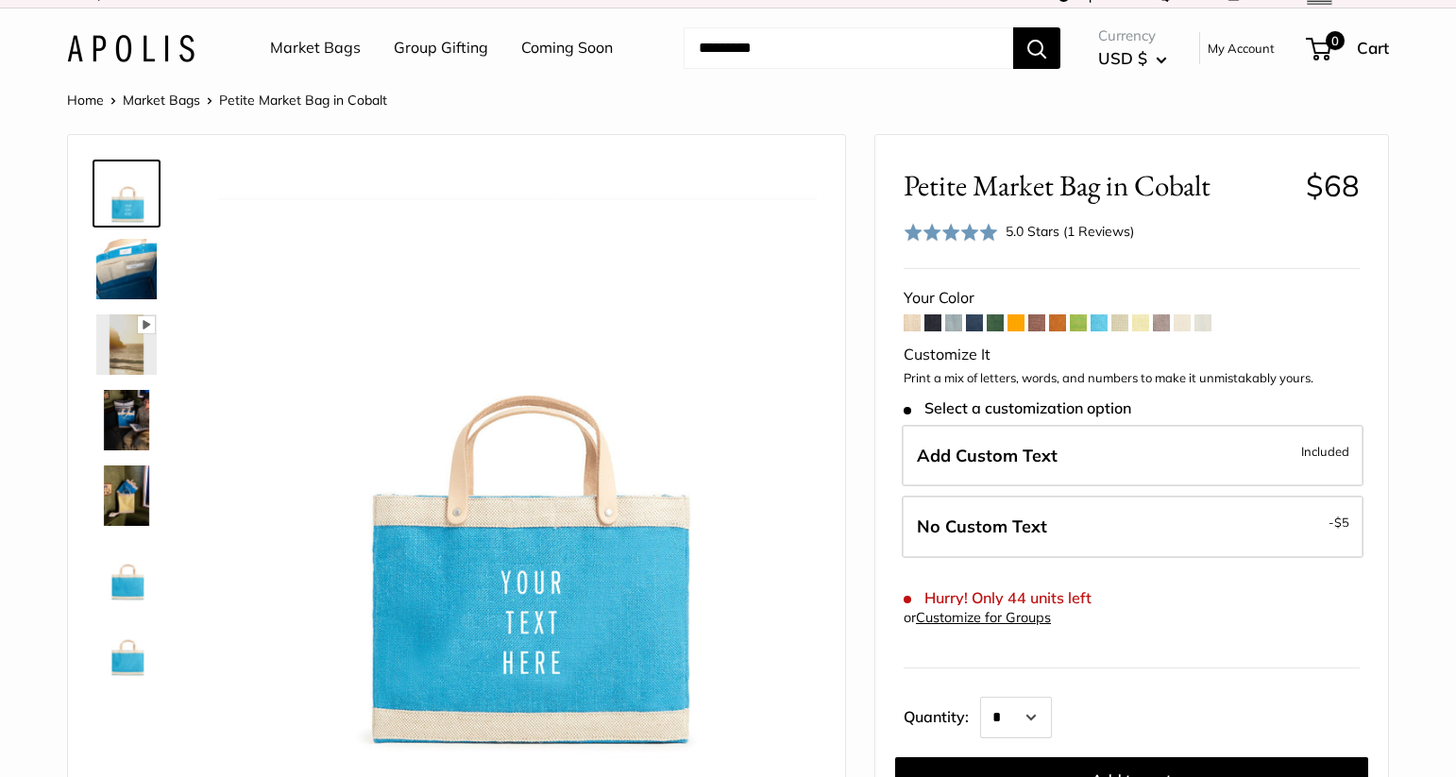
scroll to position [17, 0]
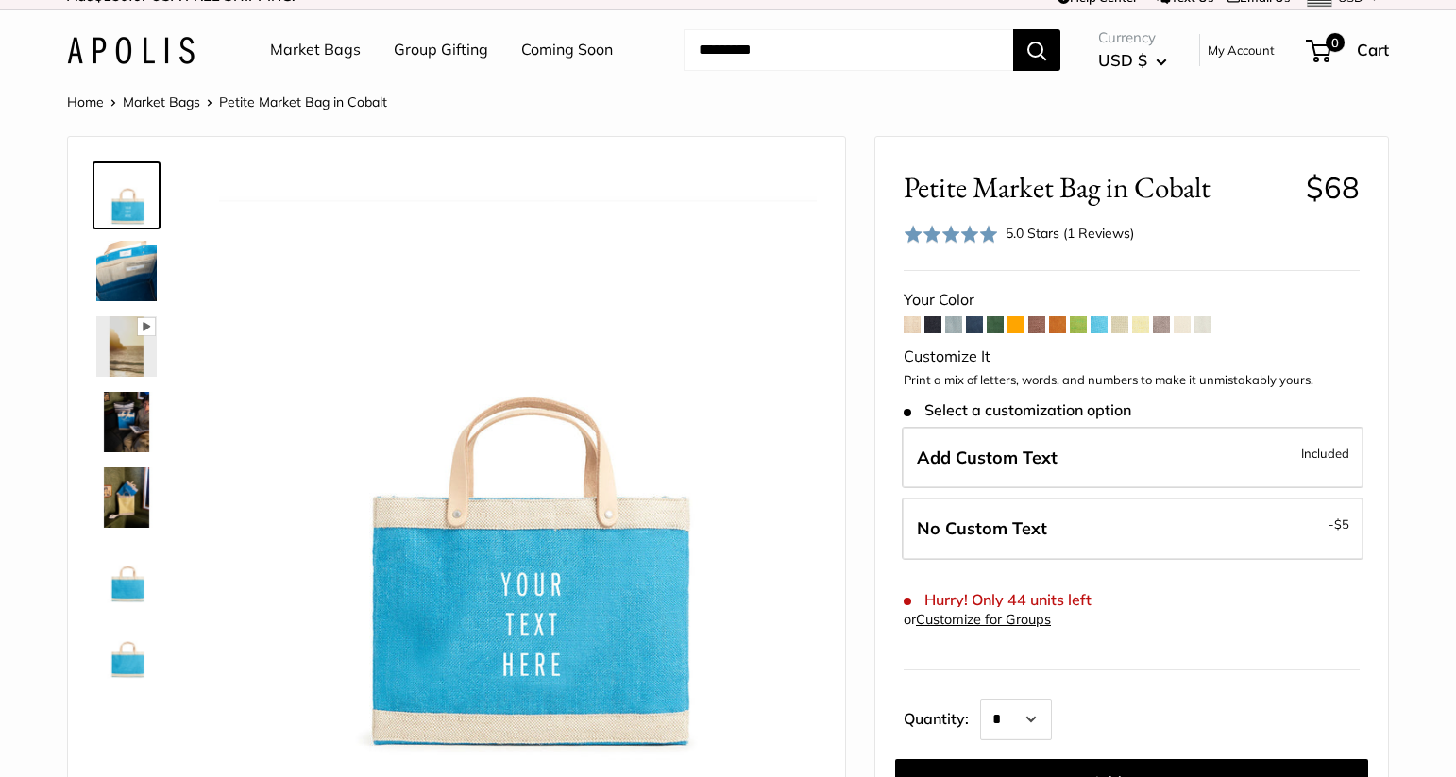
click at [107, 486] on img at bounding box center [126, 497] width 60 height 60
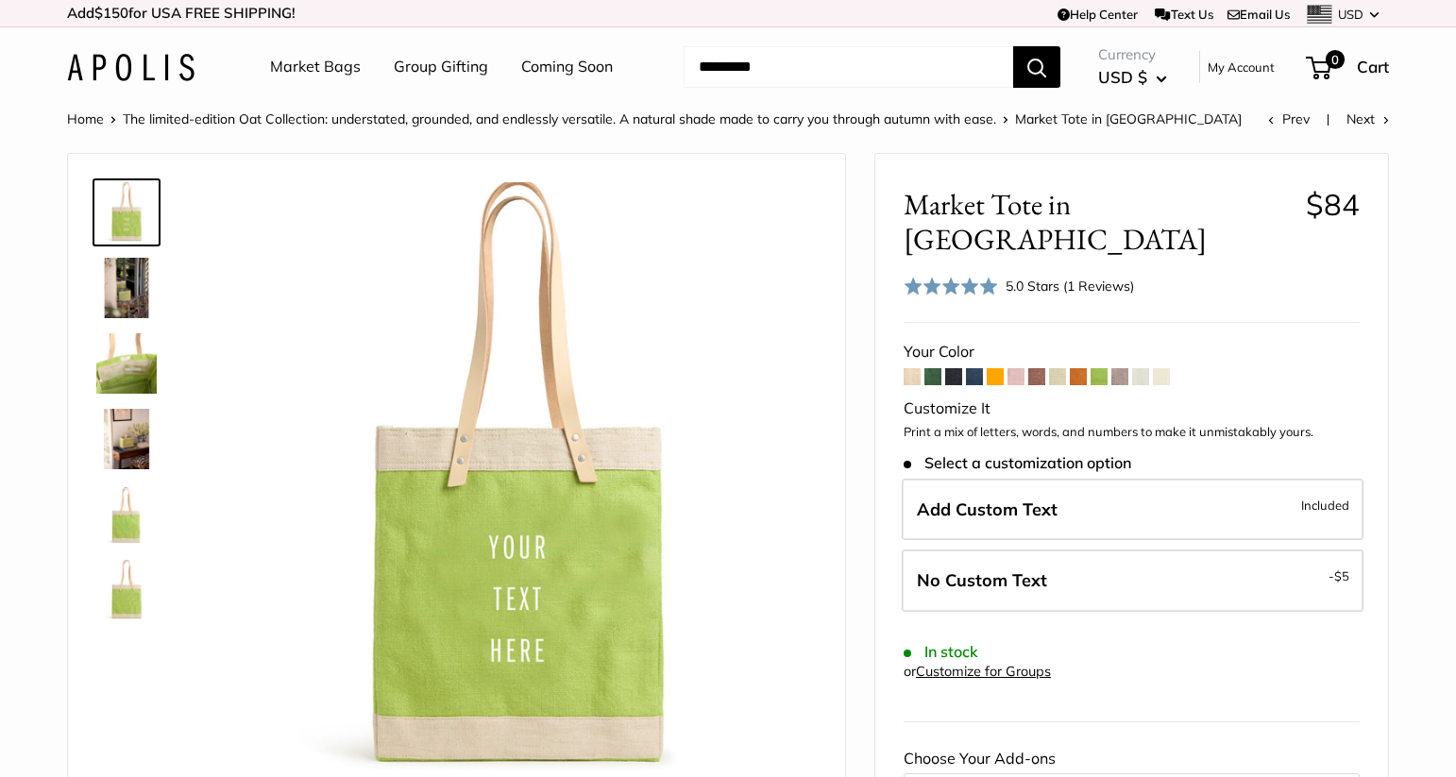
click at [1001, 368] on span at bounding box center [995, 376] width 17 height 17
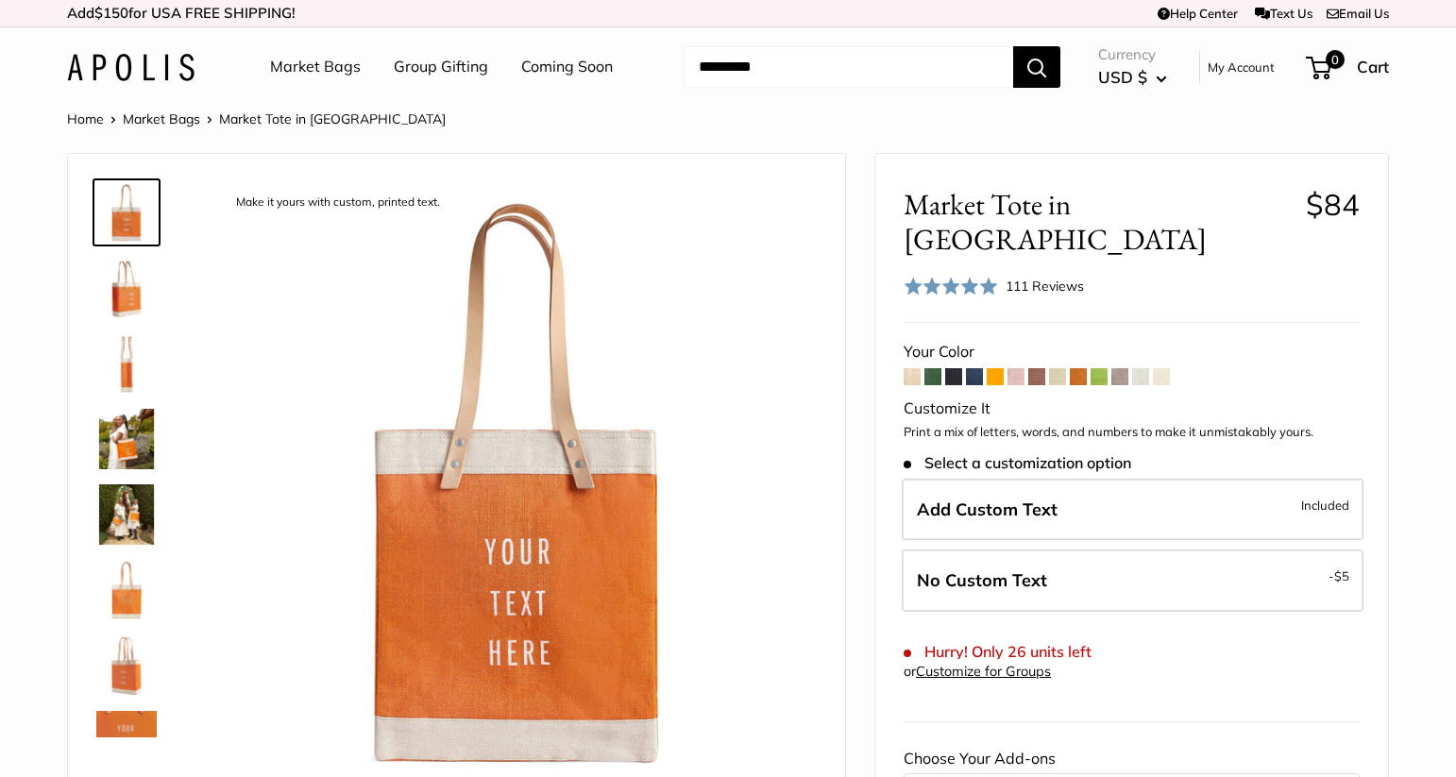
click at [932, 368] on span at bounding box center [932, 376] width 17 height 17
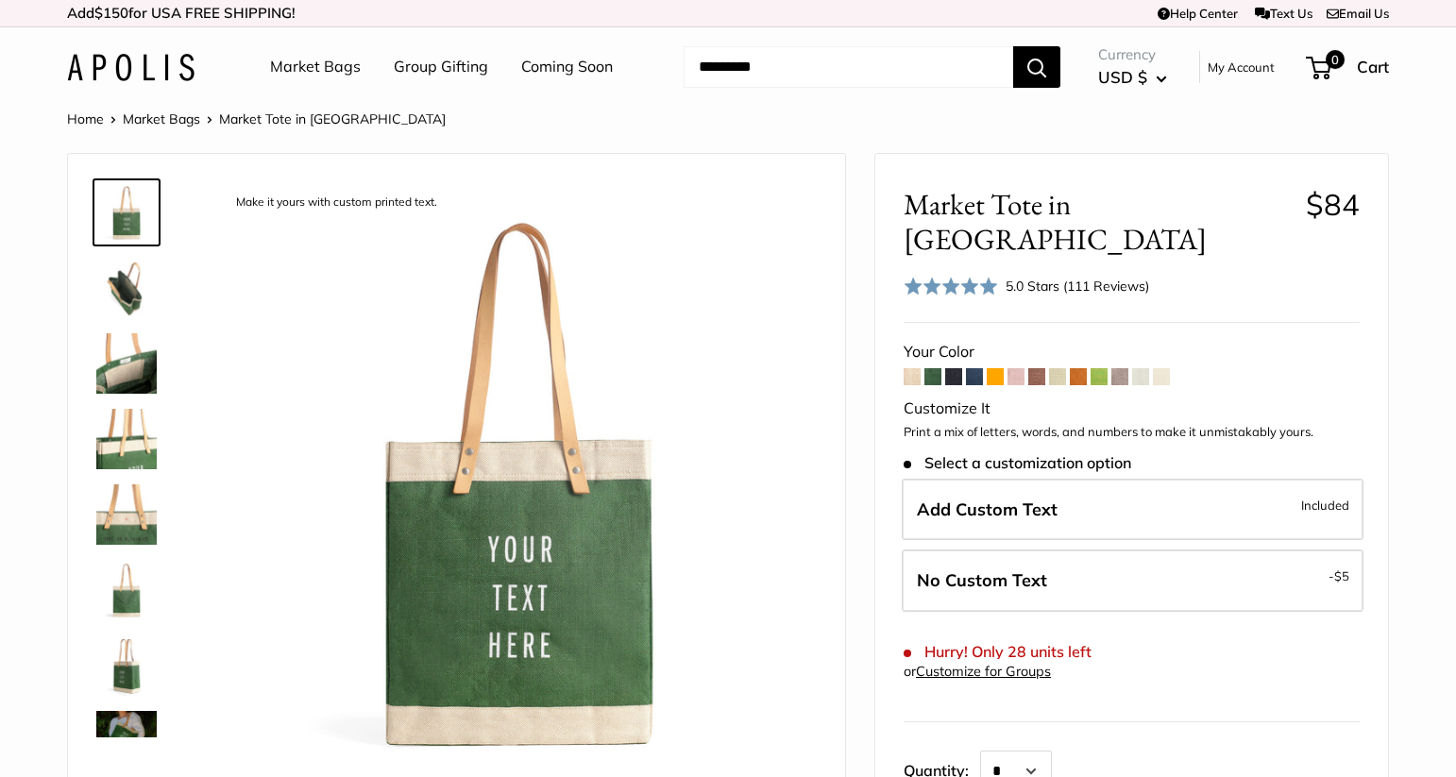
click at [1016, 368] on span at bounding box center [1015, 376] width 17 height 17
click at [174, 118] on link "Market Bags" at bounding box center [161, 118] width 77 height 17
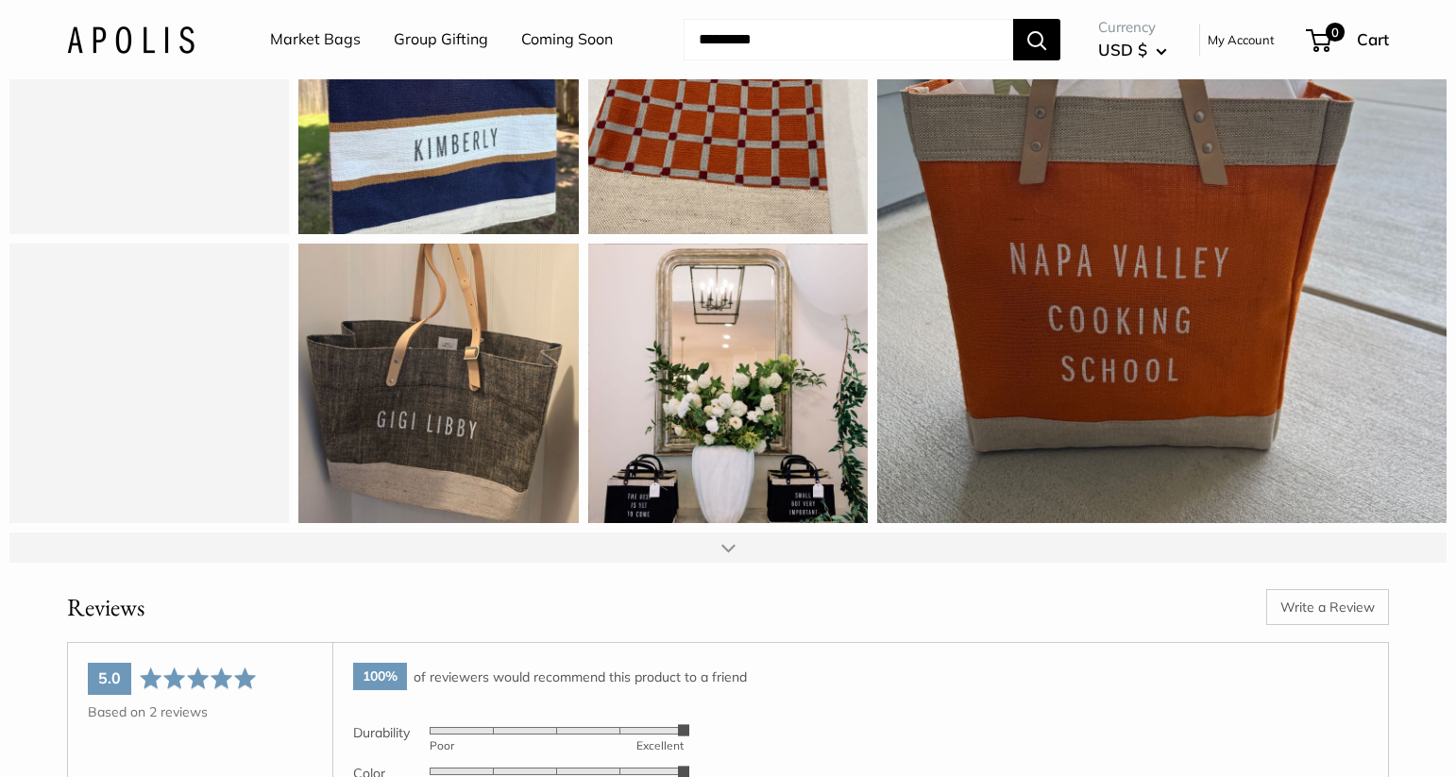
scroll to position [2378, 0]
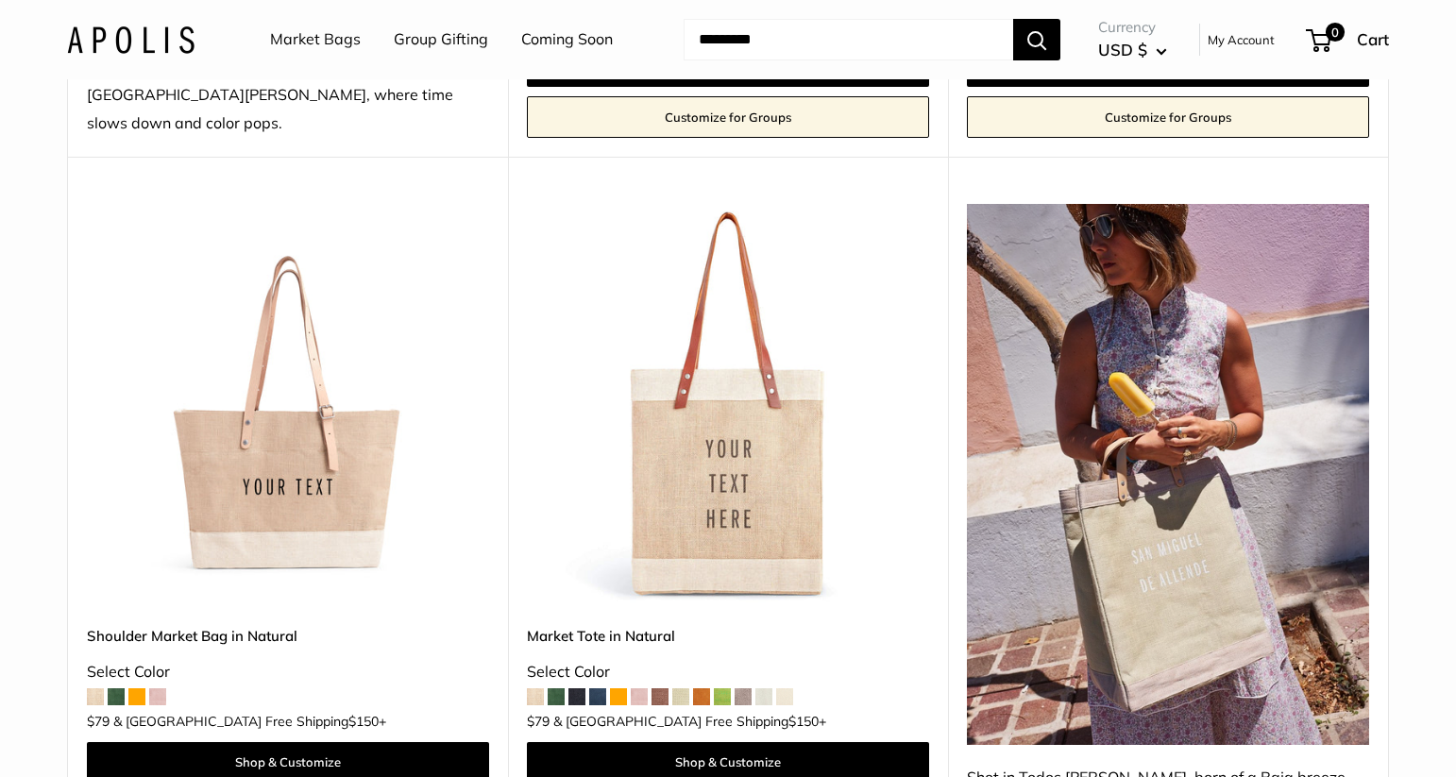
scroll to position [939, 0]
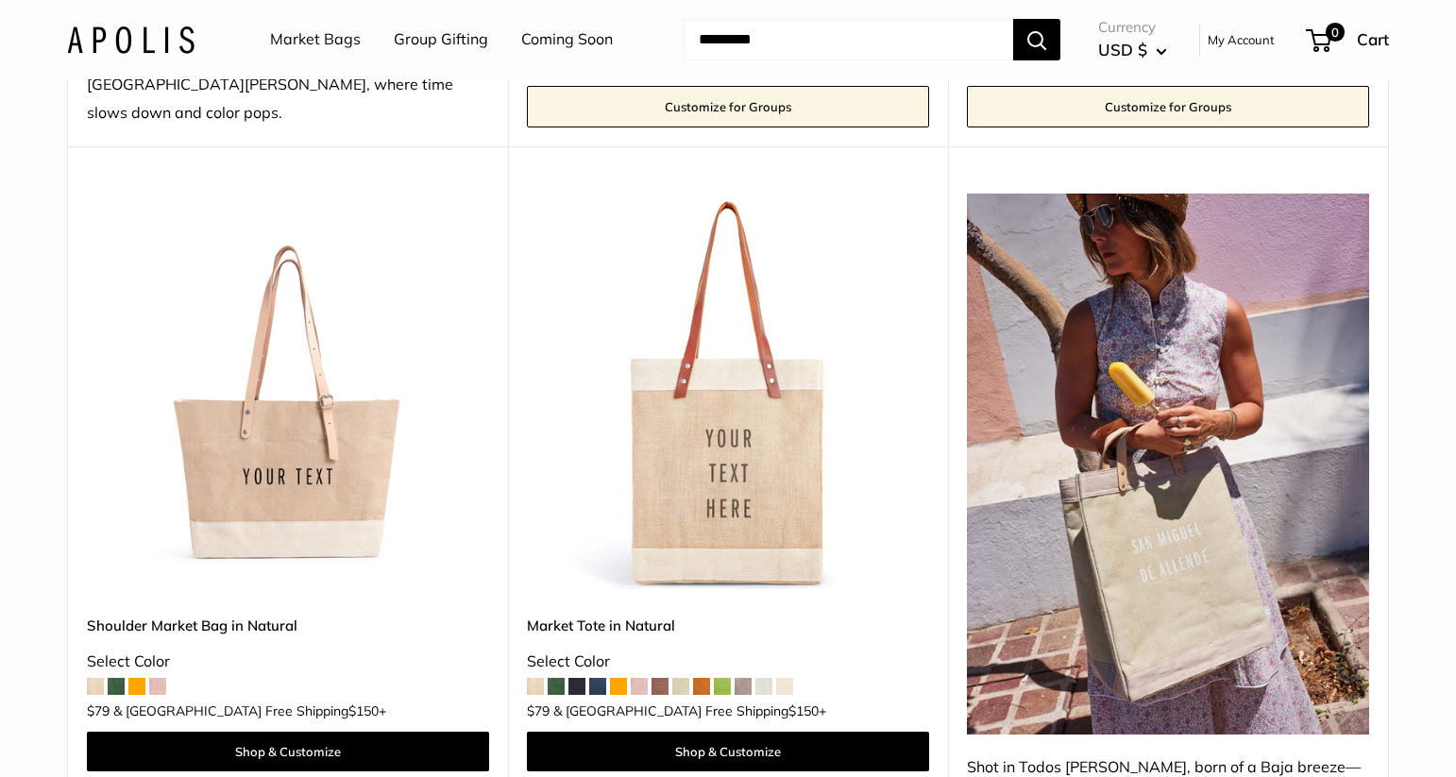
click at [0, 0] on img at bounding box center [0, 0] width 0 height 0
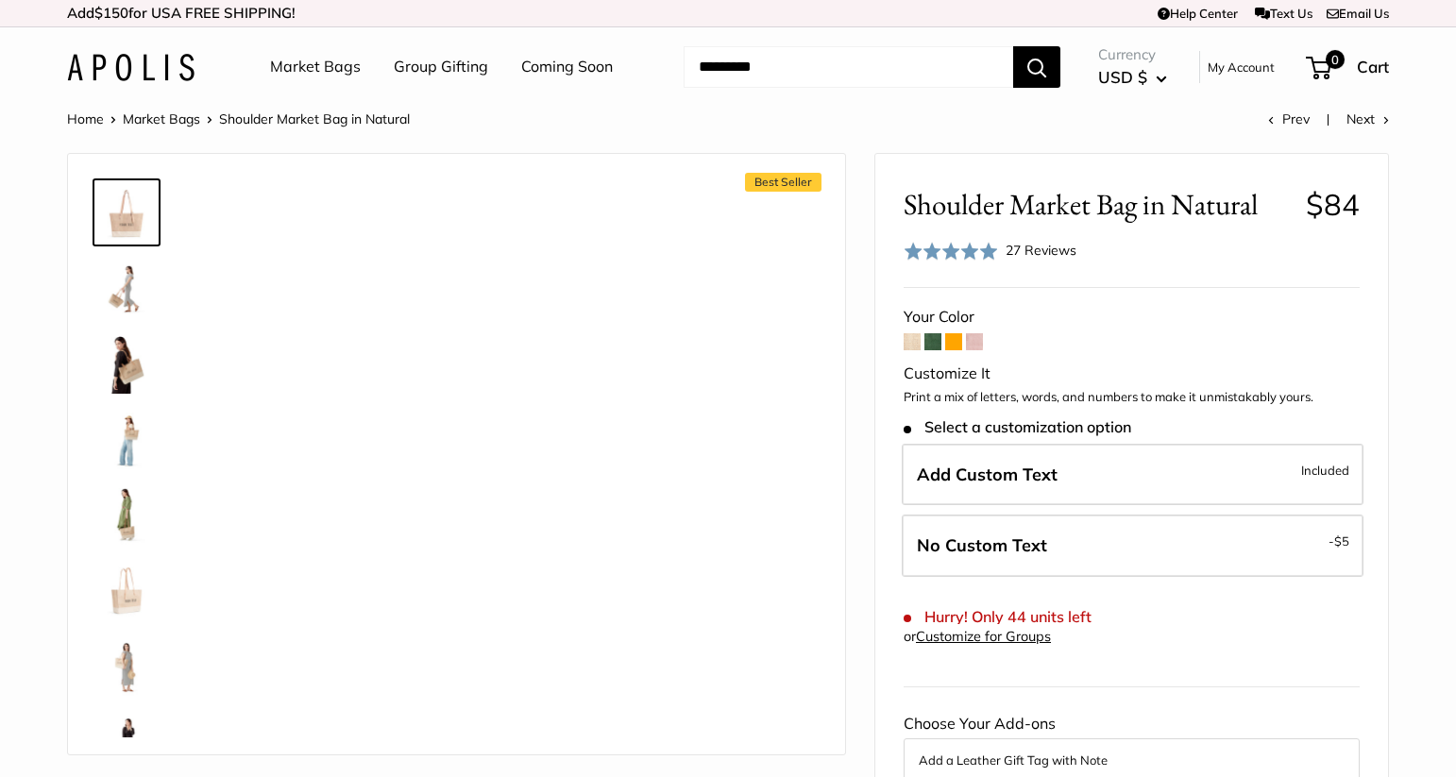
click at [980, 342] on span at bounding box center [974, 341] width 17 height 17
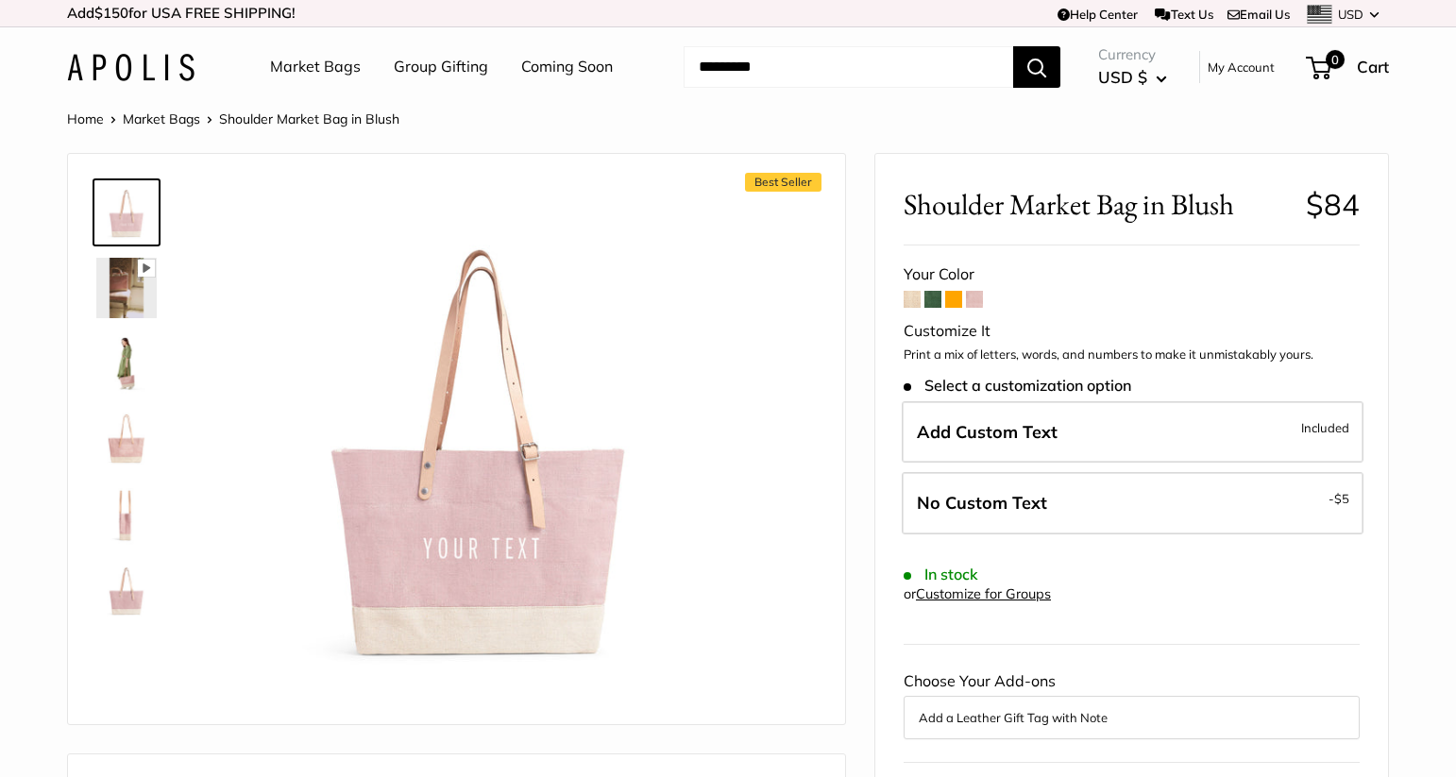
click at [134, 288] on img at bounding box center [126, 288] width 60 height 60
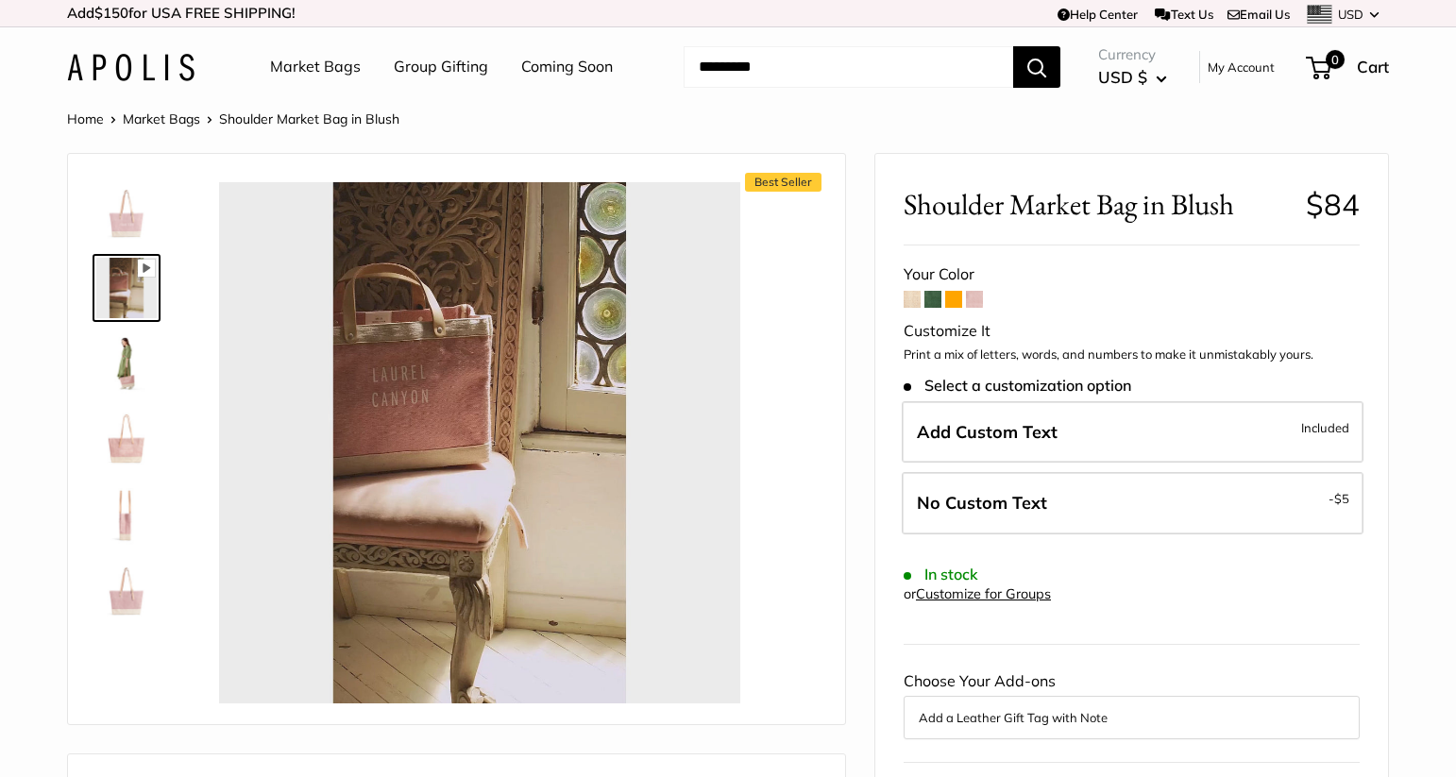
type input "*"
click at [132, 364] on img at bounding box center [126, 363] width 60 height 60
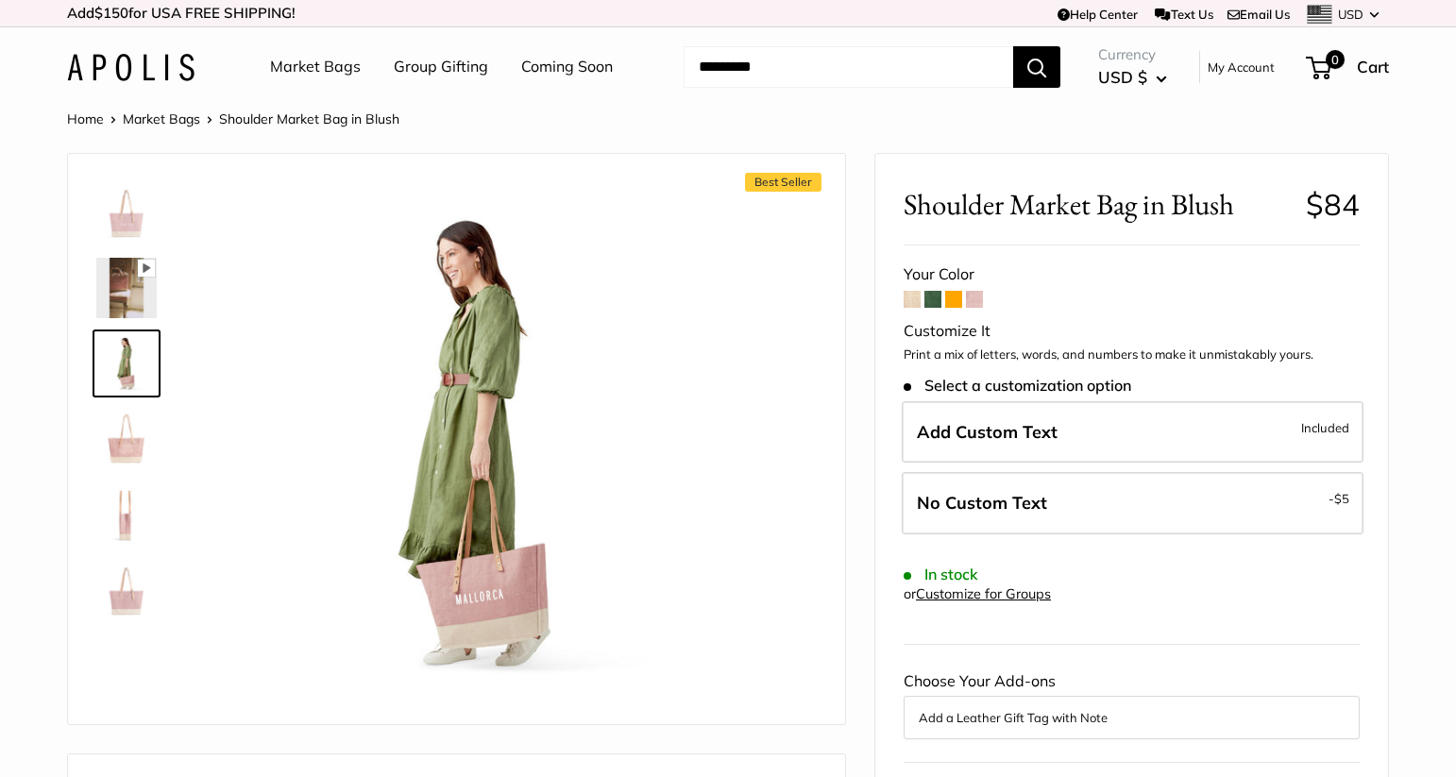
click at [125, 446] on img at bounding box center [126, 439] width 60 height 60
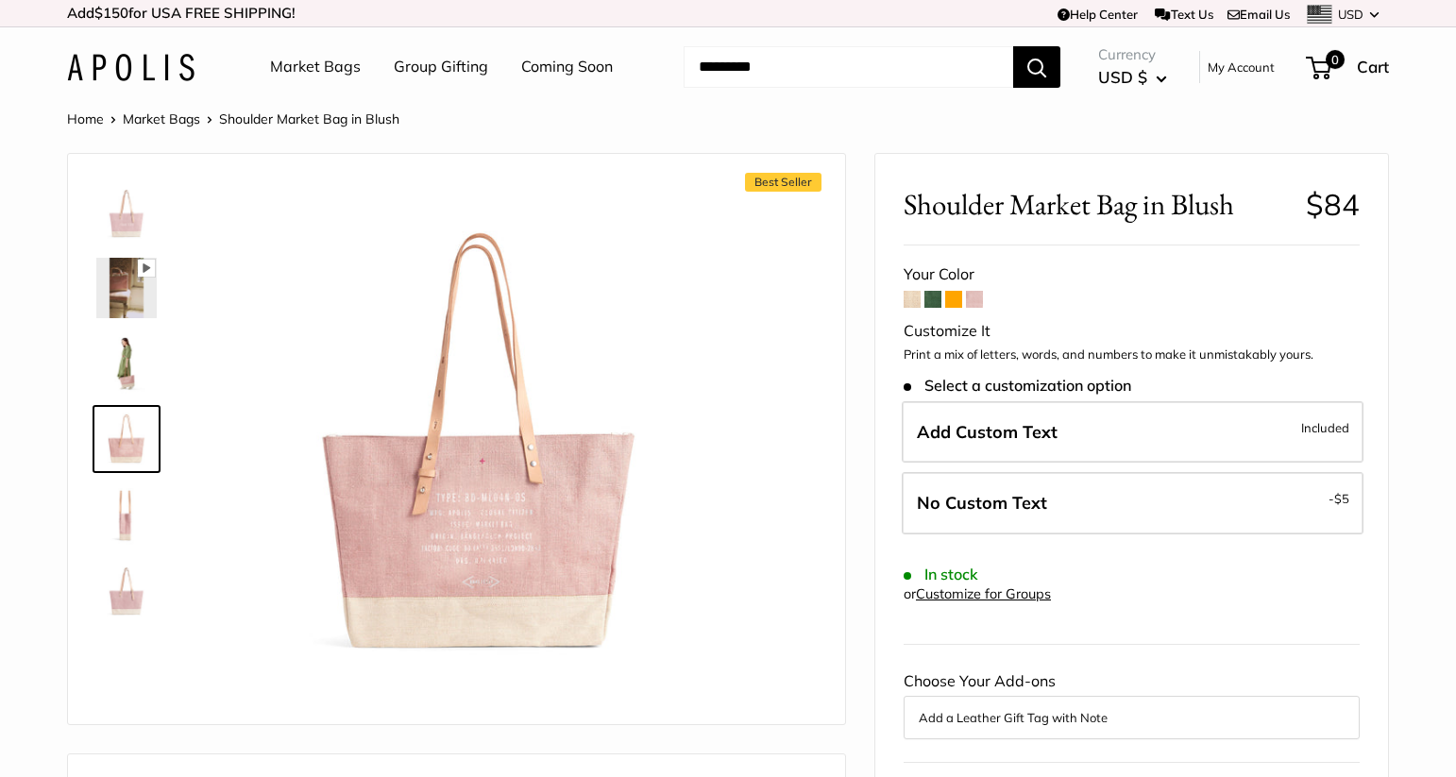
click at [119, 519] on img at bounding box center [126, 514] width 60 height 60
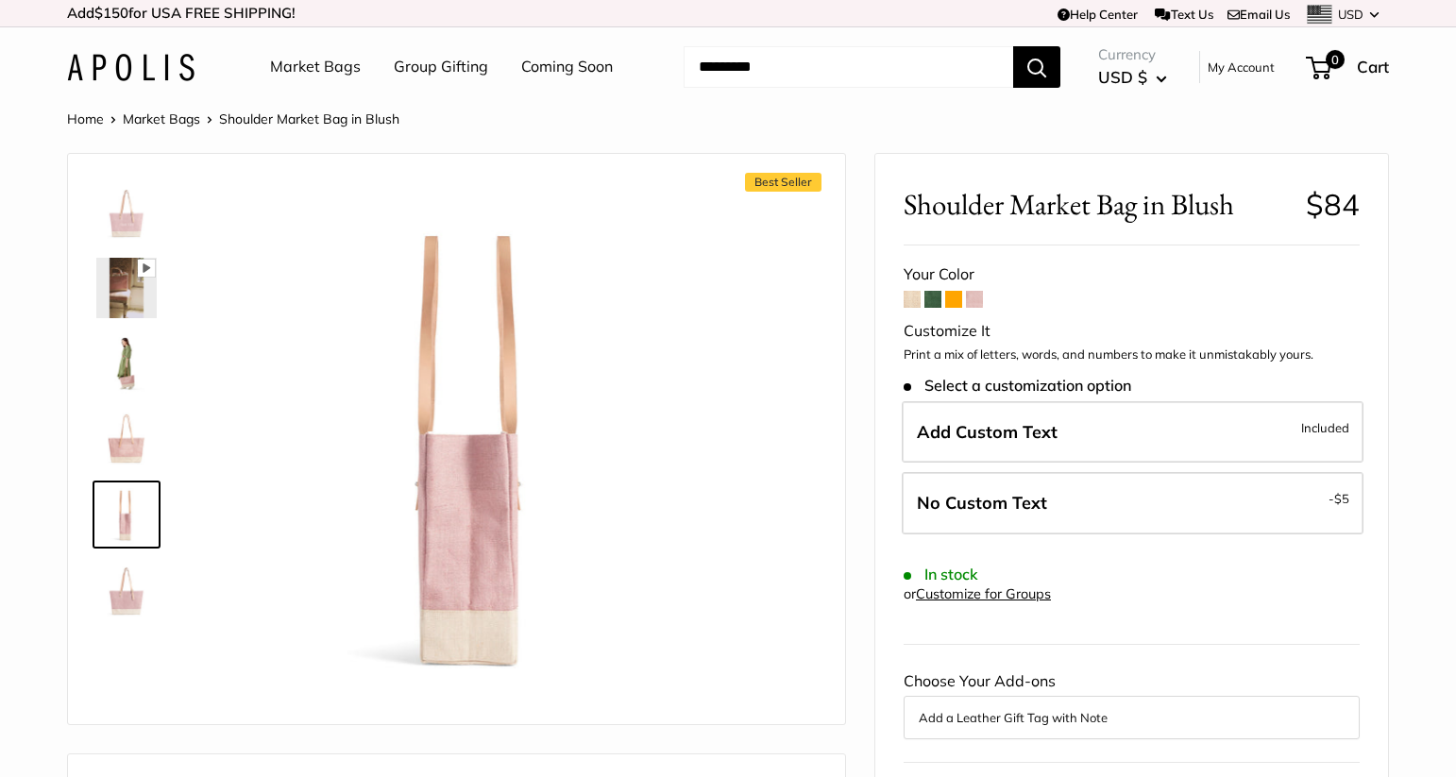
click at [129, 589] on img at bounding box center [126, 590] width 60 height 60
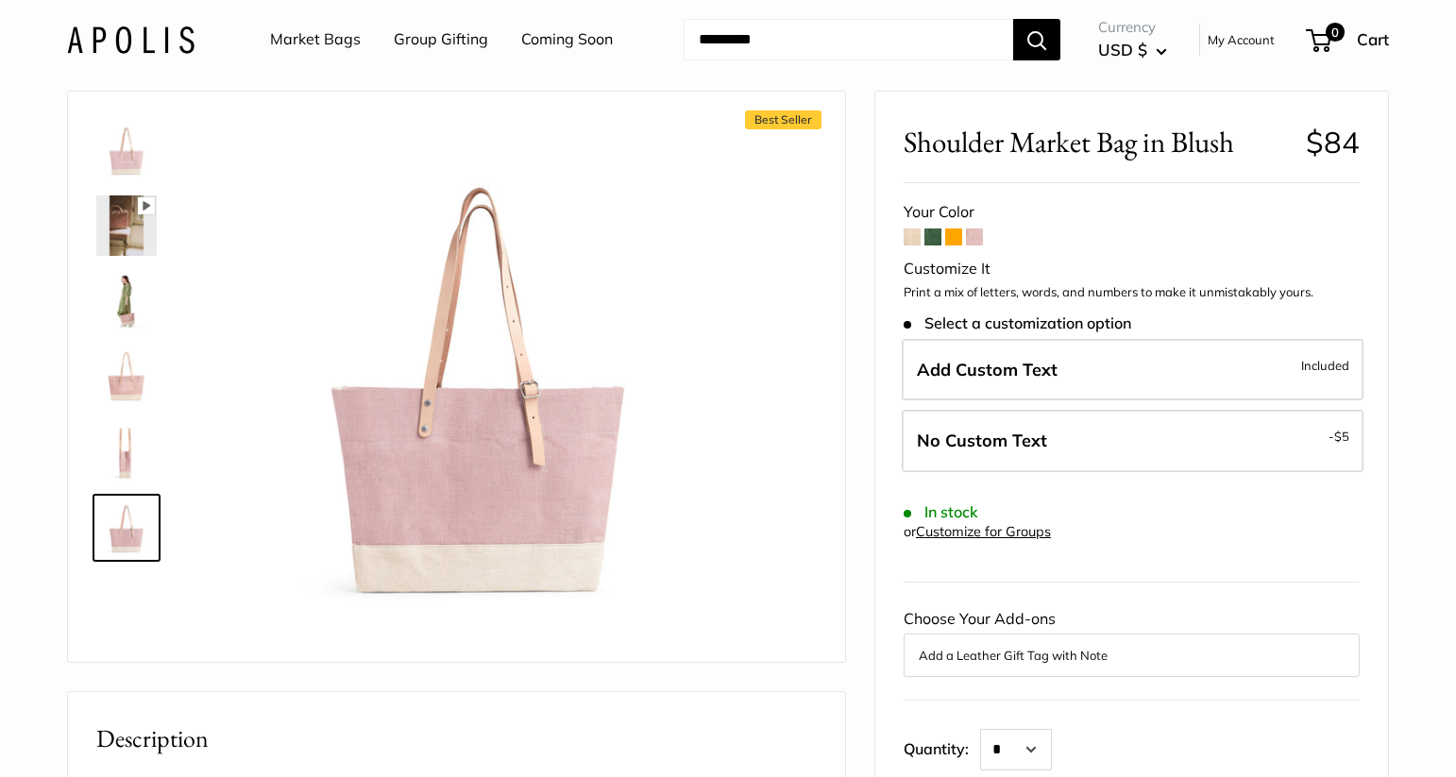
scroll to position [54, 0]
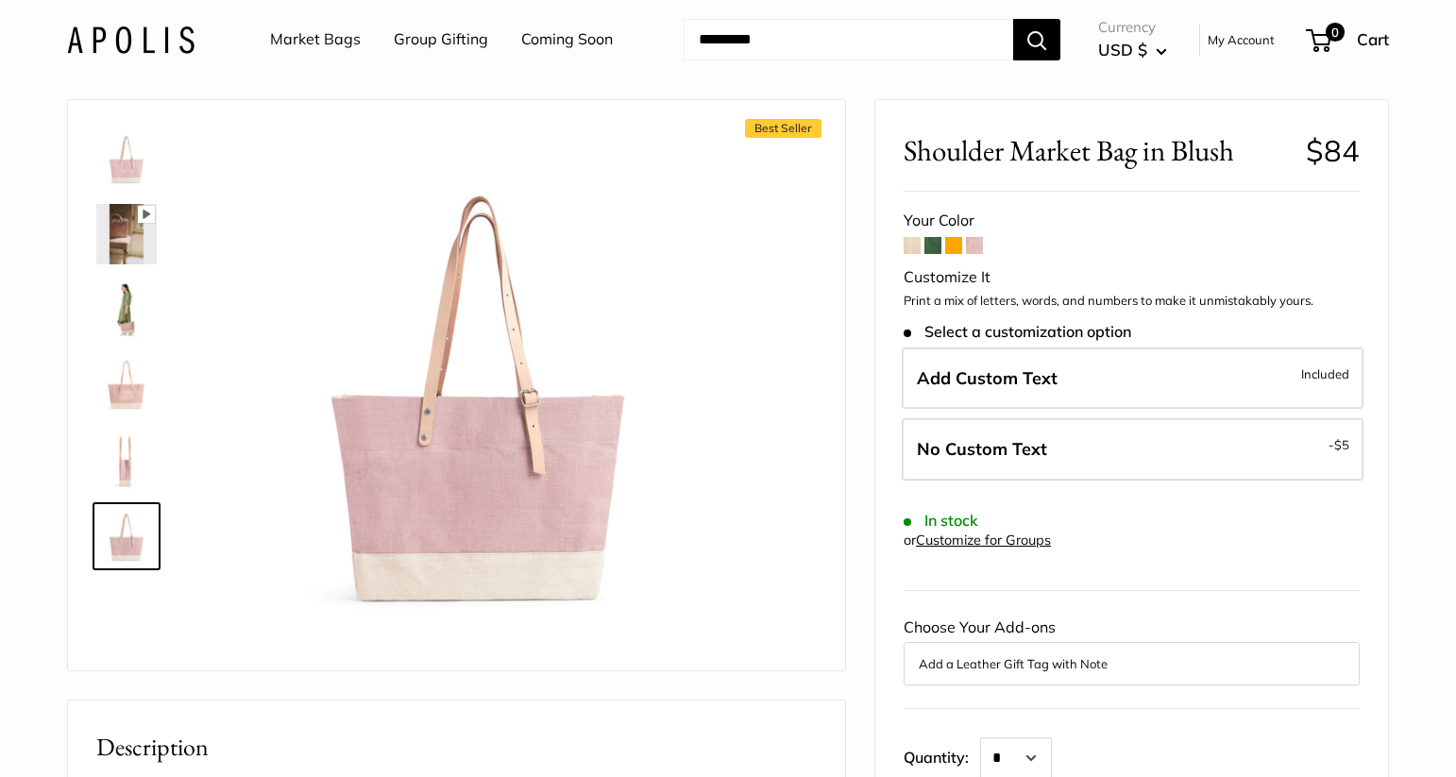
click at [1059, 368] on label "Add Custom Text Included" at bounding box center [1133, 378] width 462 height 62
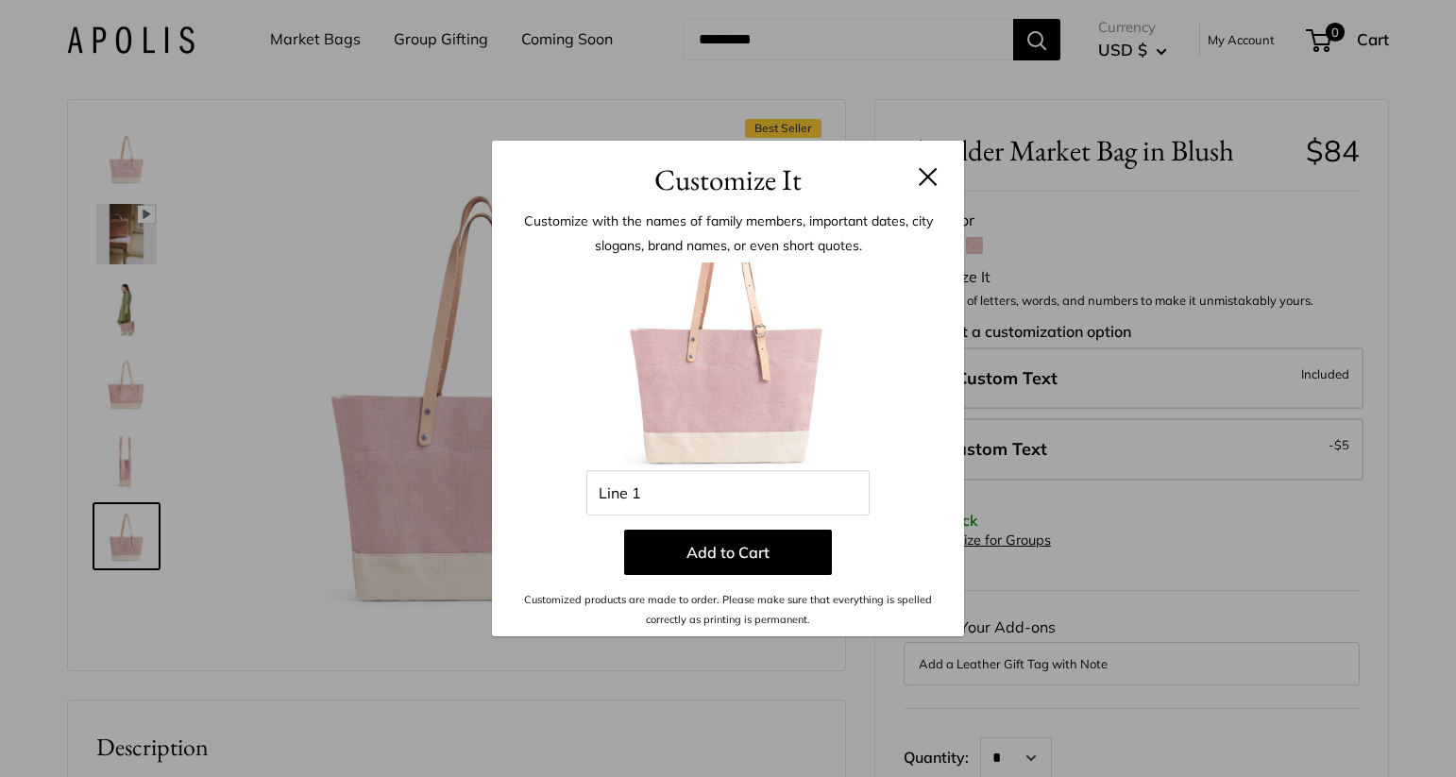
click at [934, 177] on button at bounding box center [928, 176] width 19 height 19
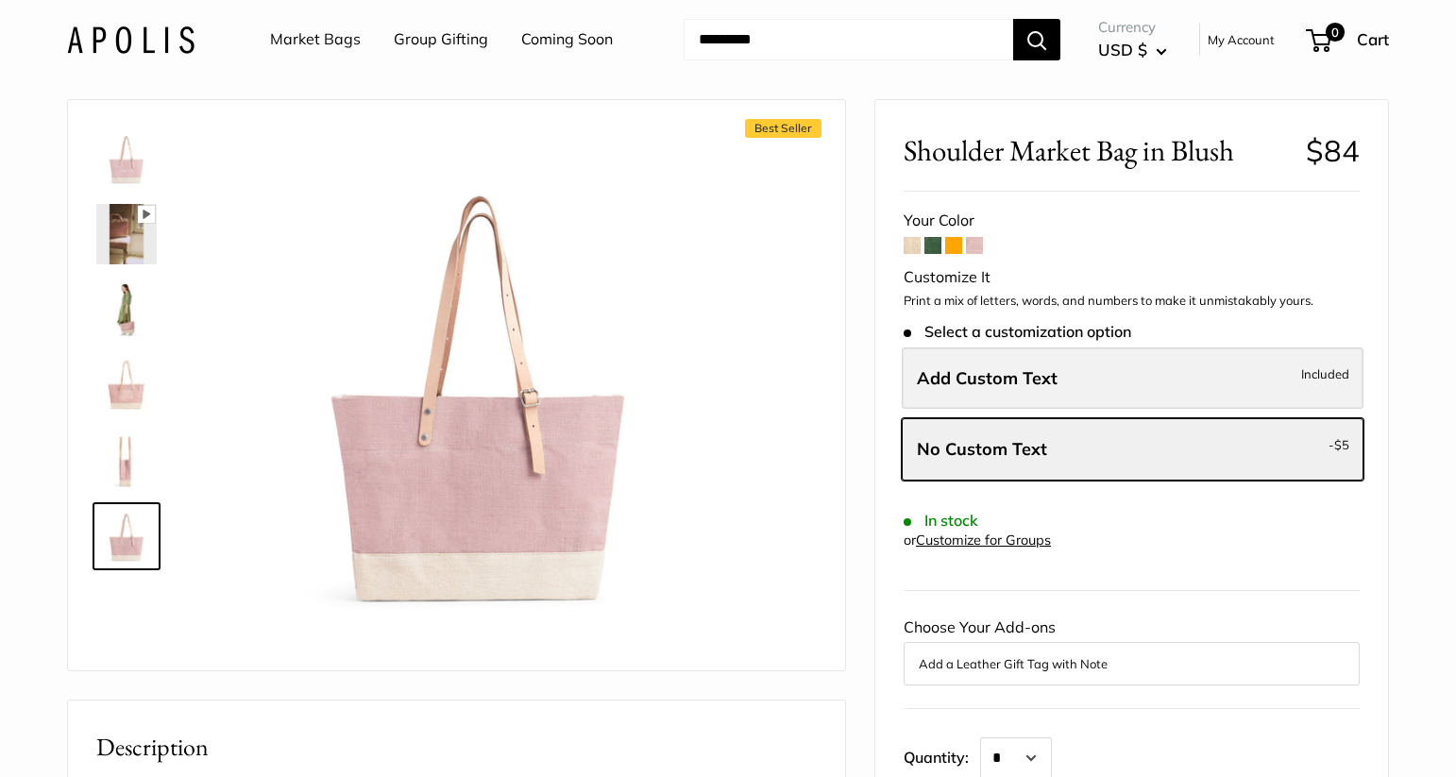
click at [1147, 380] on label "Add Custom Text Included" at bounding box center [1133, 378] width 462 height 62
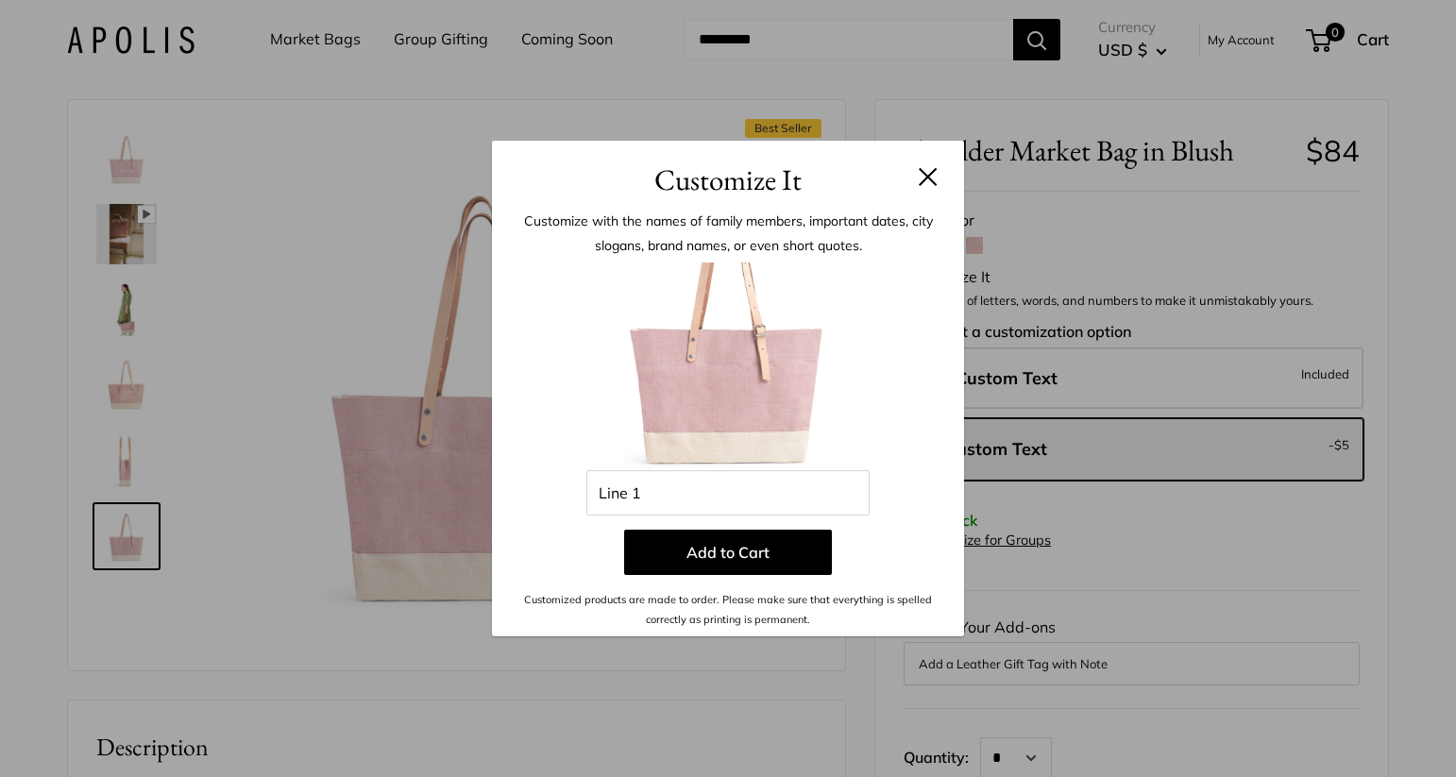
drag, startPoint x: 1184, startPoint y: 201, endPoint x: 1274, endPoint y: 110, distance: 128.2
click at [1184, 200] on div "Customize It Customize with the names of family members, important dates, city …" at bounding box center [728, 388] width 1456 height 777
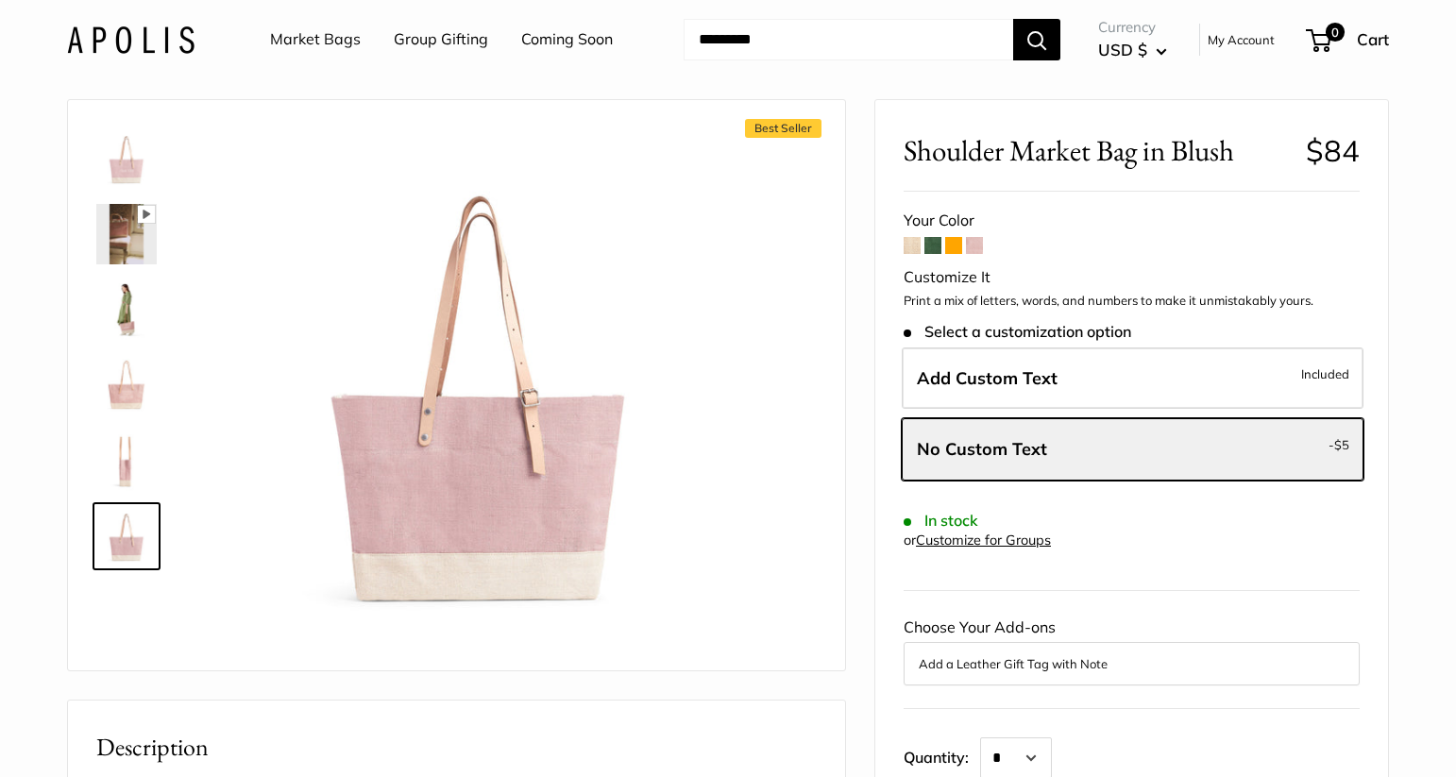
click at [1216, 365] on label "Add Custom Text Included" at bounding box center [1133, 378] width 462 height 62
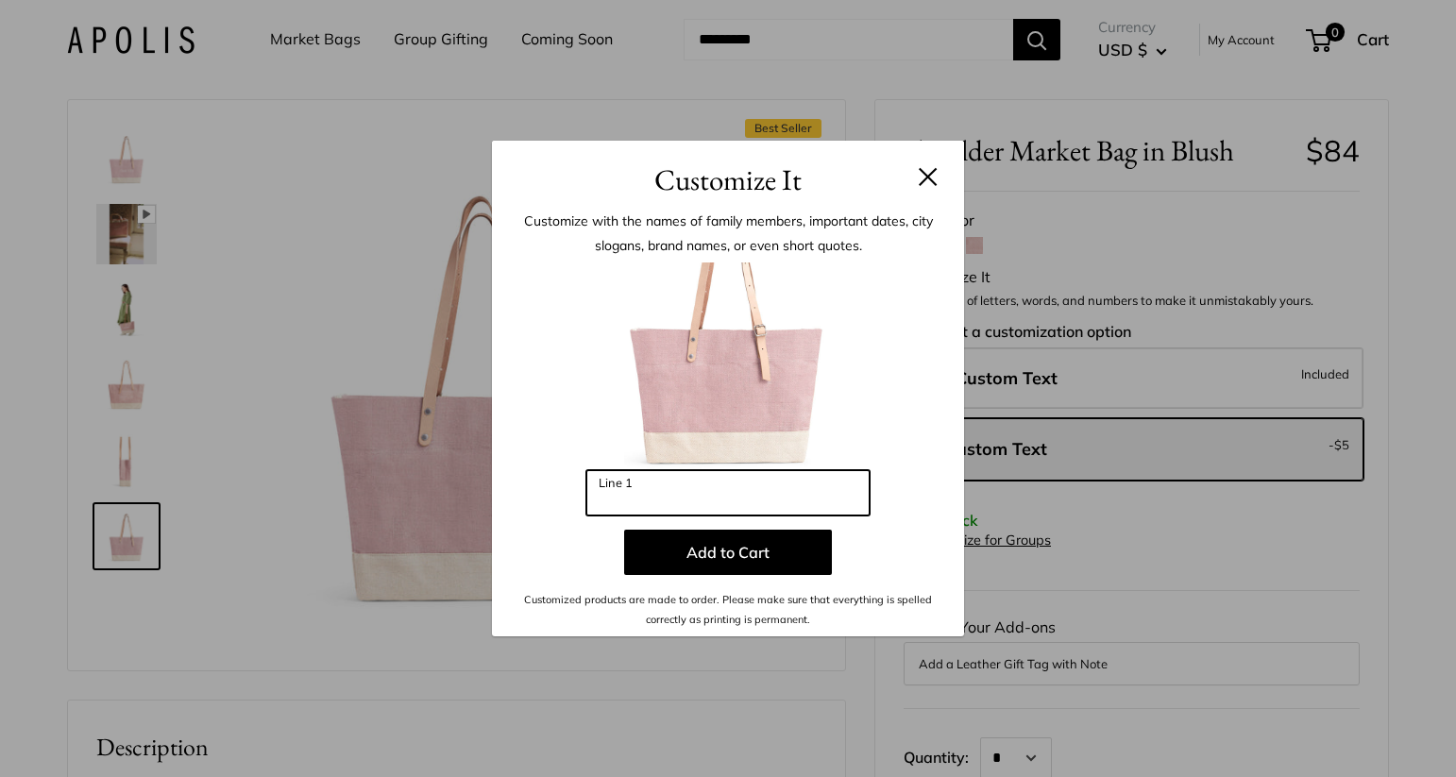
click at [768, 501] on input "Line 1" at bounding box center [727, 492] width 283 height 45
click at [740, 512] on input "****" at bounding box center [727, 492] width 283 height 45
click at [738, 512] on input "***" at bounding box center [727, 492] width 283 height 45
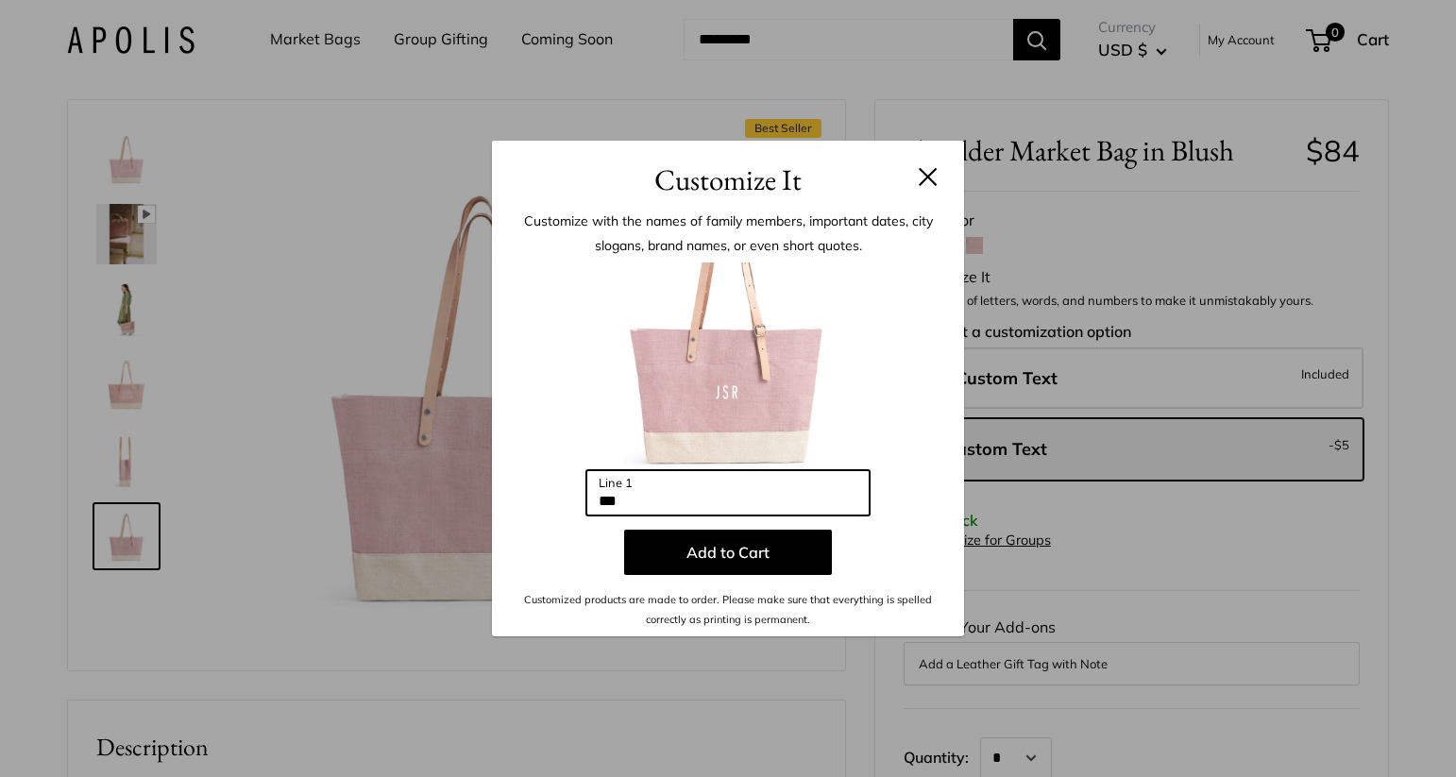
click at [738, 512] on input "***" at bounding box center [727, 492] width 283 height 45
click at [740, 504] on input "**********" at bounding box center [727, 492] width 283 height 45
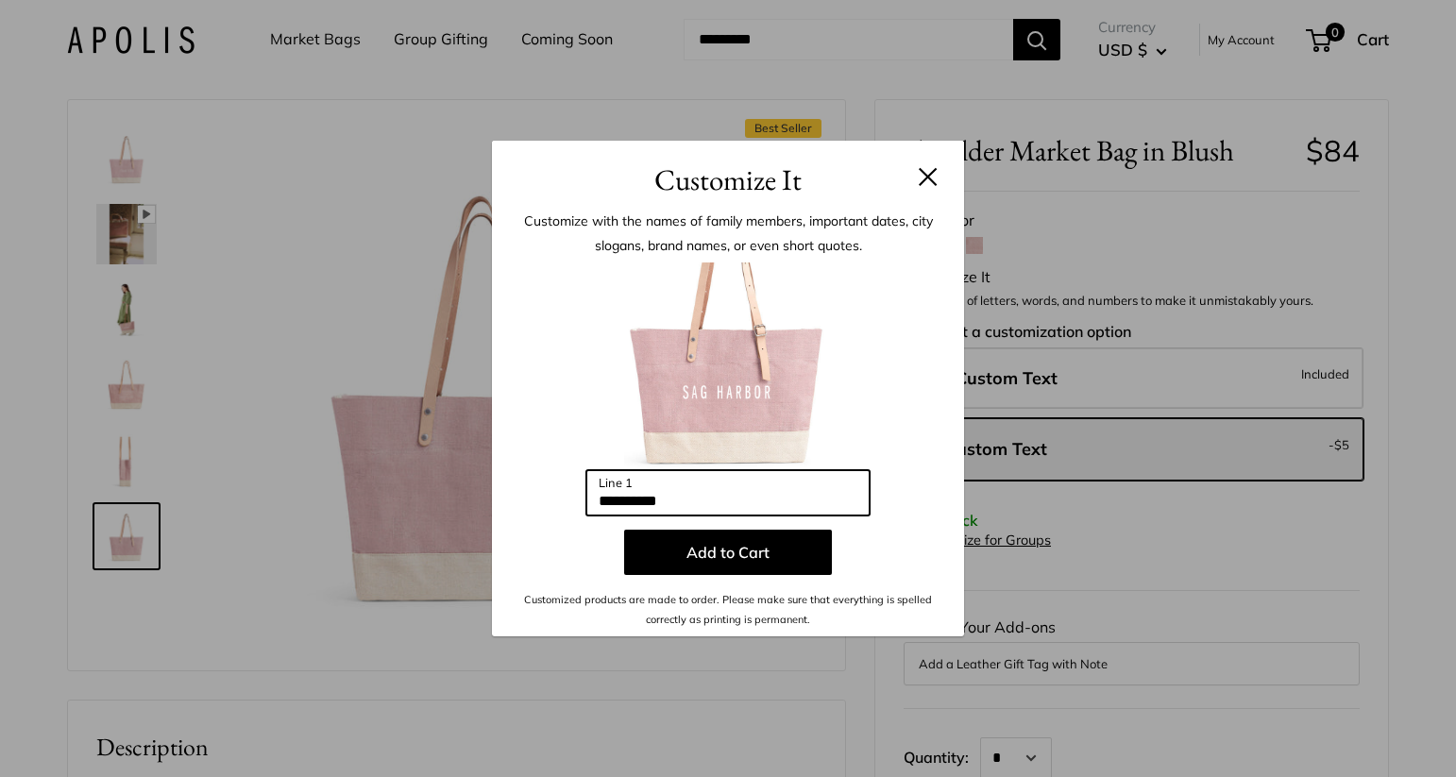
type input "*"
type input "**********"
drag, startPoint x: 550, startPoint y: 480, endPoint x: 538, endPoint y: 483, distance: 12.8
click at [538, 483] on div "**********" at bounding box center [727, 445] width 415 height 366
click at [733, 501] on input "*********" at bounding box center [727, 492] width 283 height 45
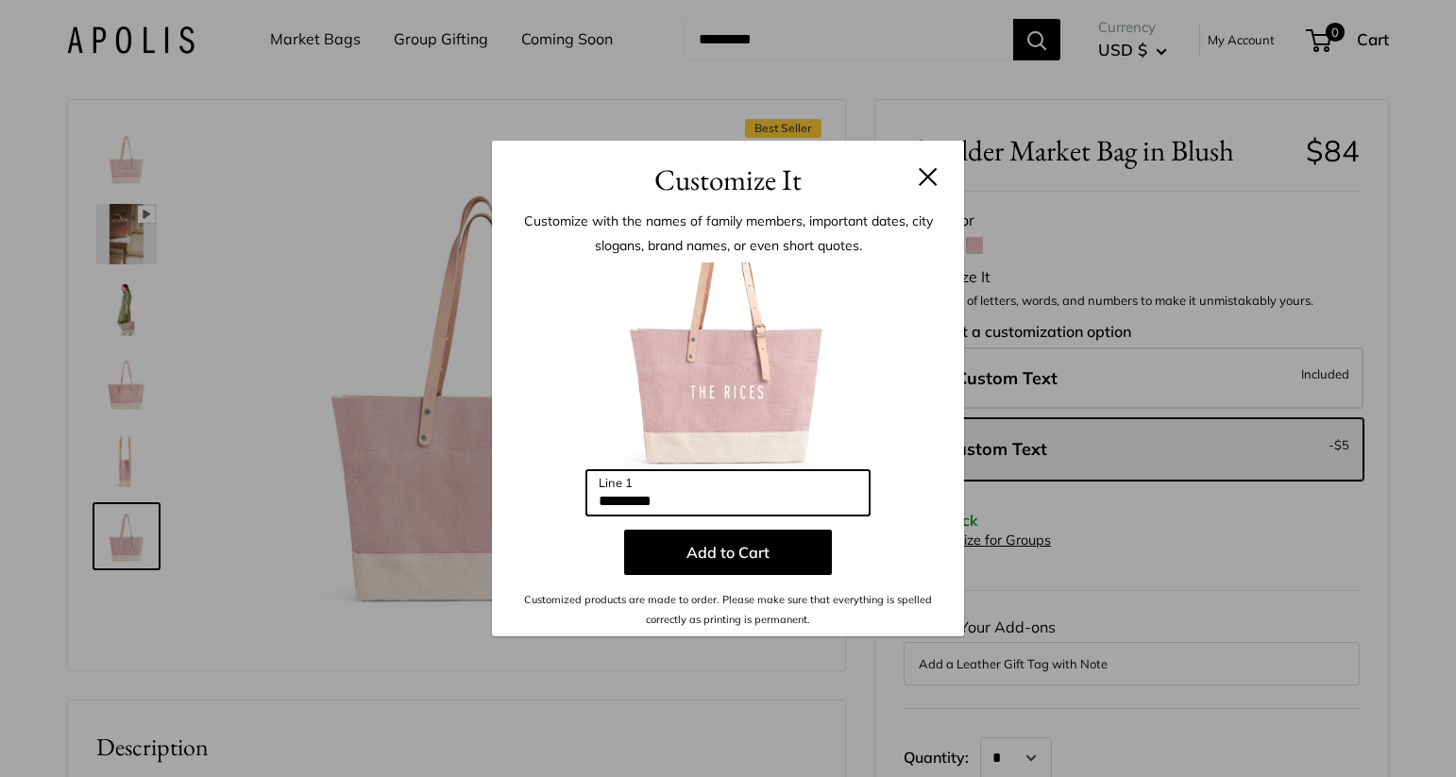
click at [733, 501] on input "*********" at bounding box center [727, 492] width 283 height 45
type input "***"
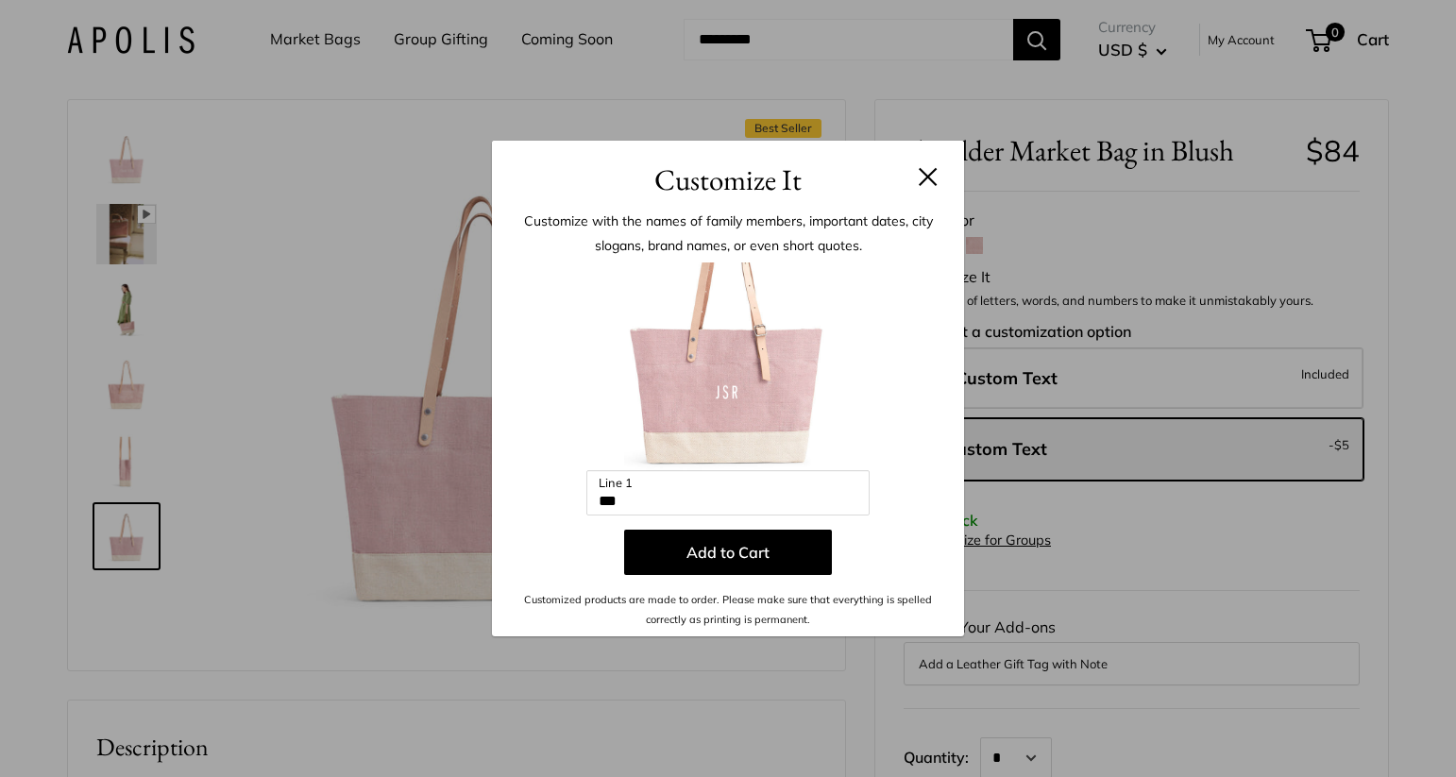
click at [926, 173] on button at bounding box center [928, 176] width 19 height 19
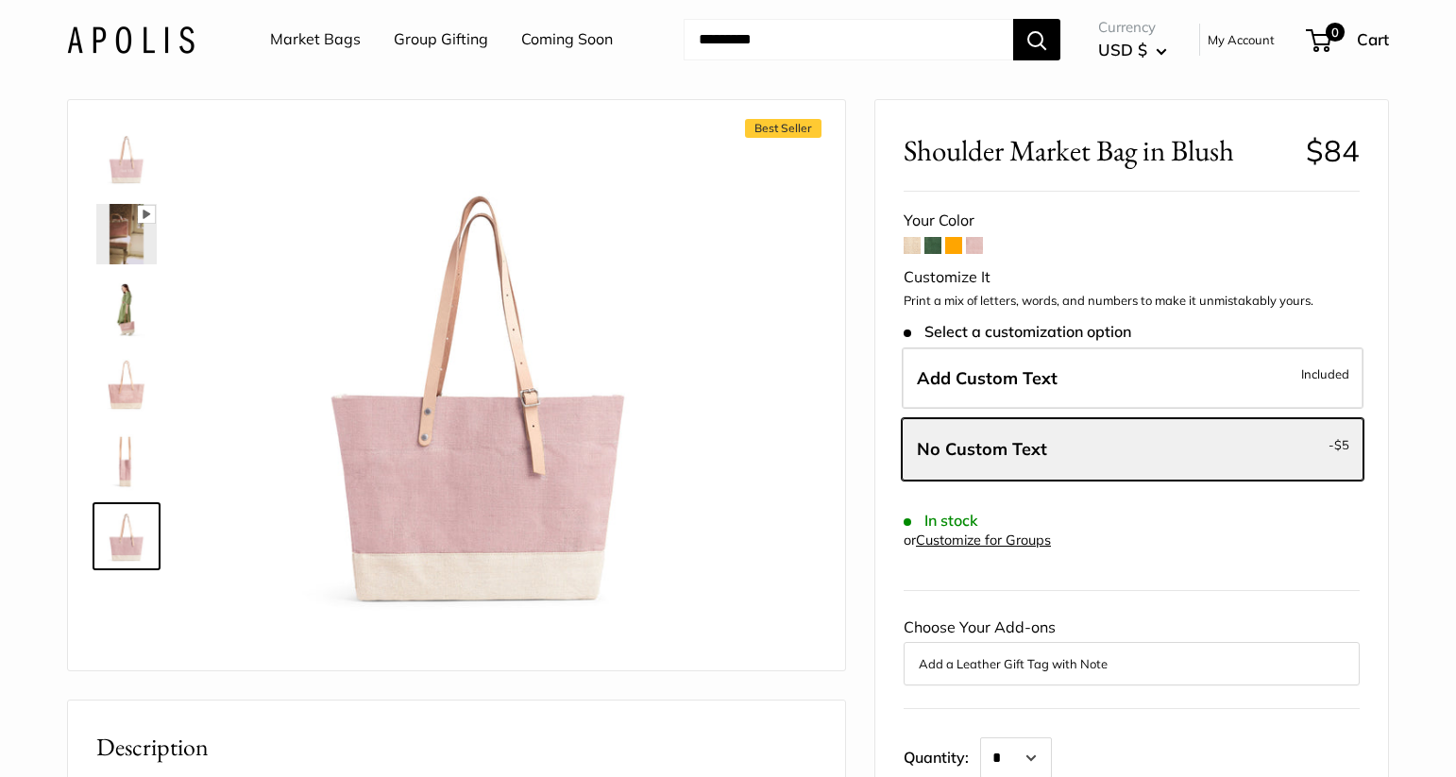
click at [950, 249] on span at bounding box center [953, 245] width 17 height 17
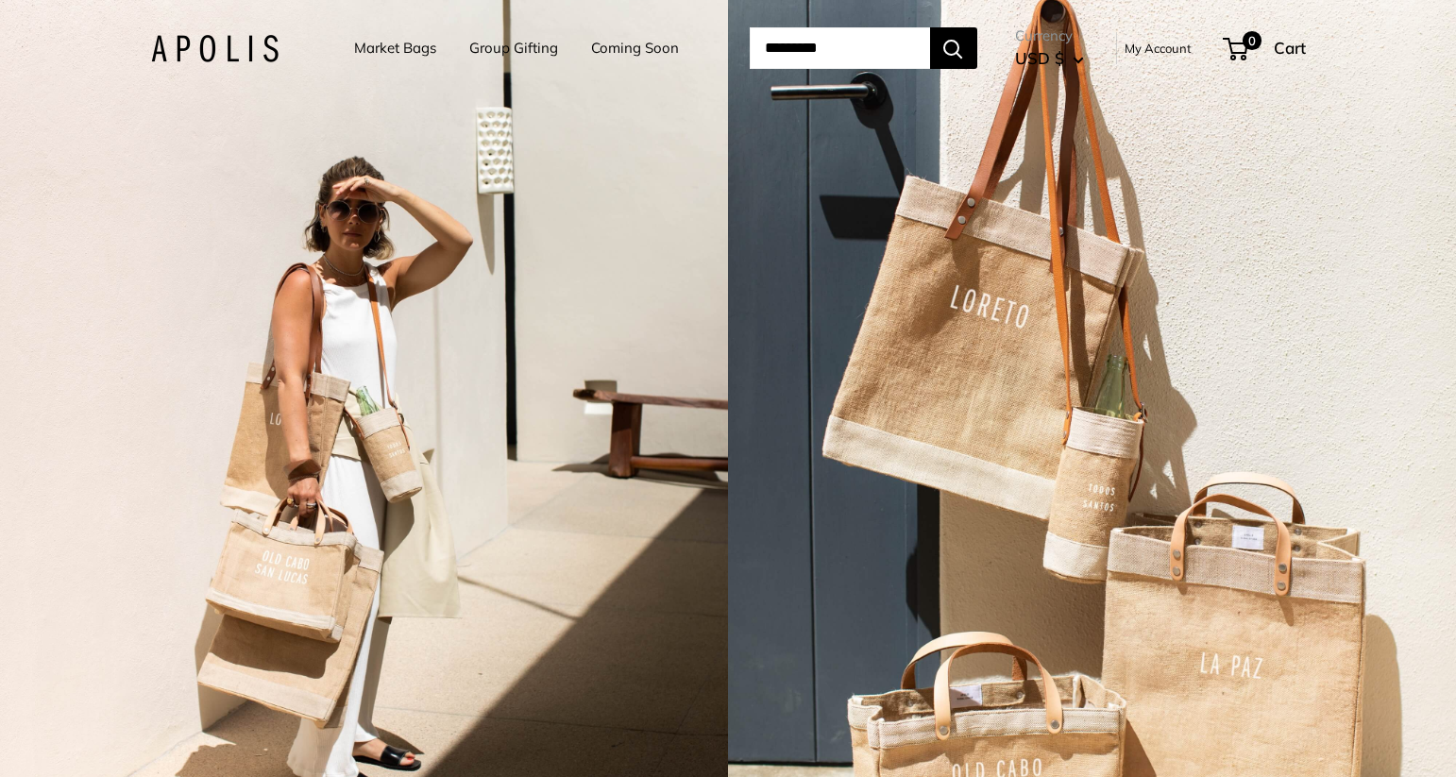
click at [399, 44] on link "Market Bags" at bounding box center [395, 48] width 82 height 26
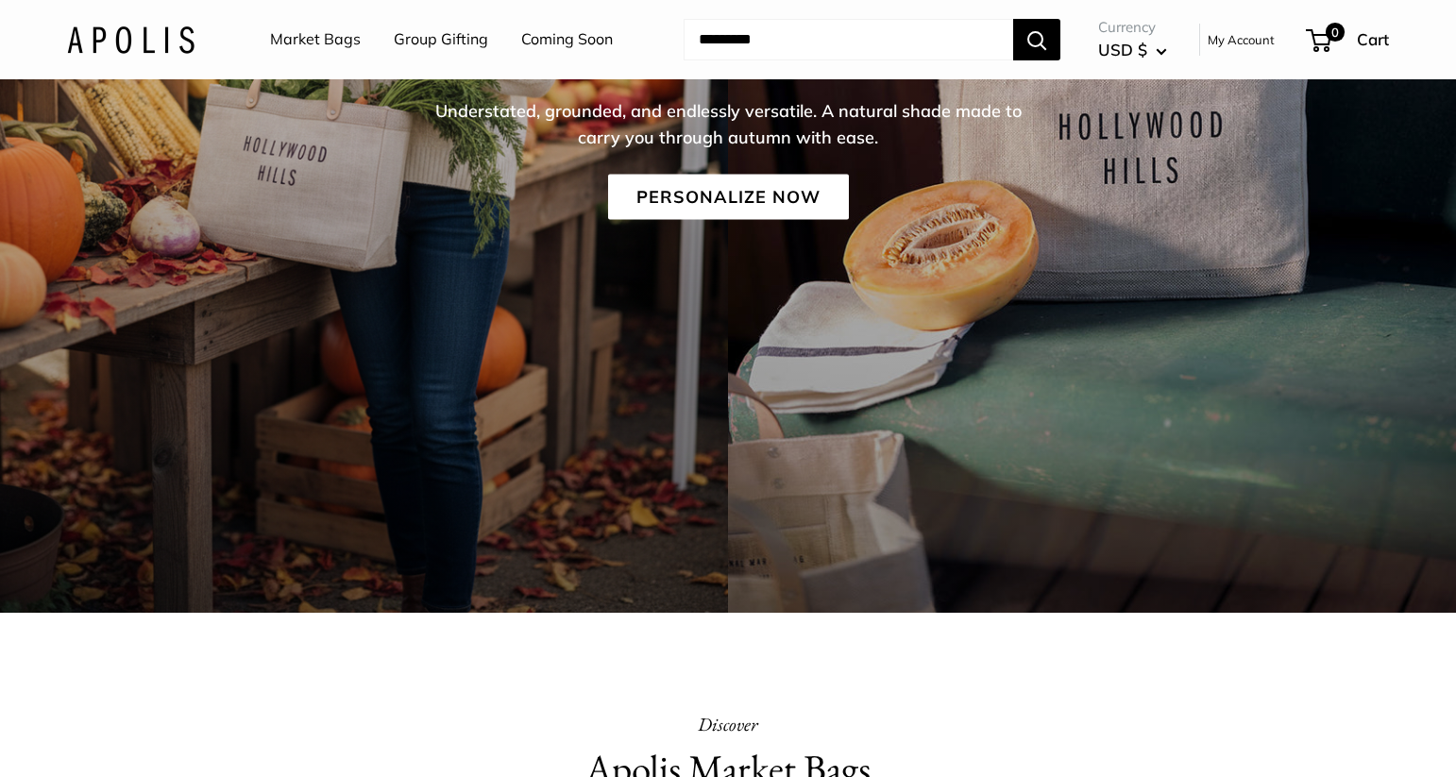
scroll to position [449, 0]
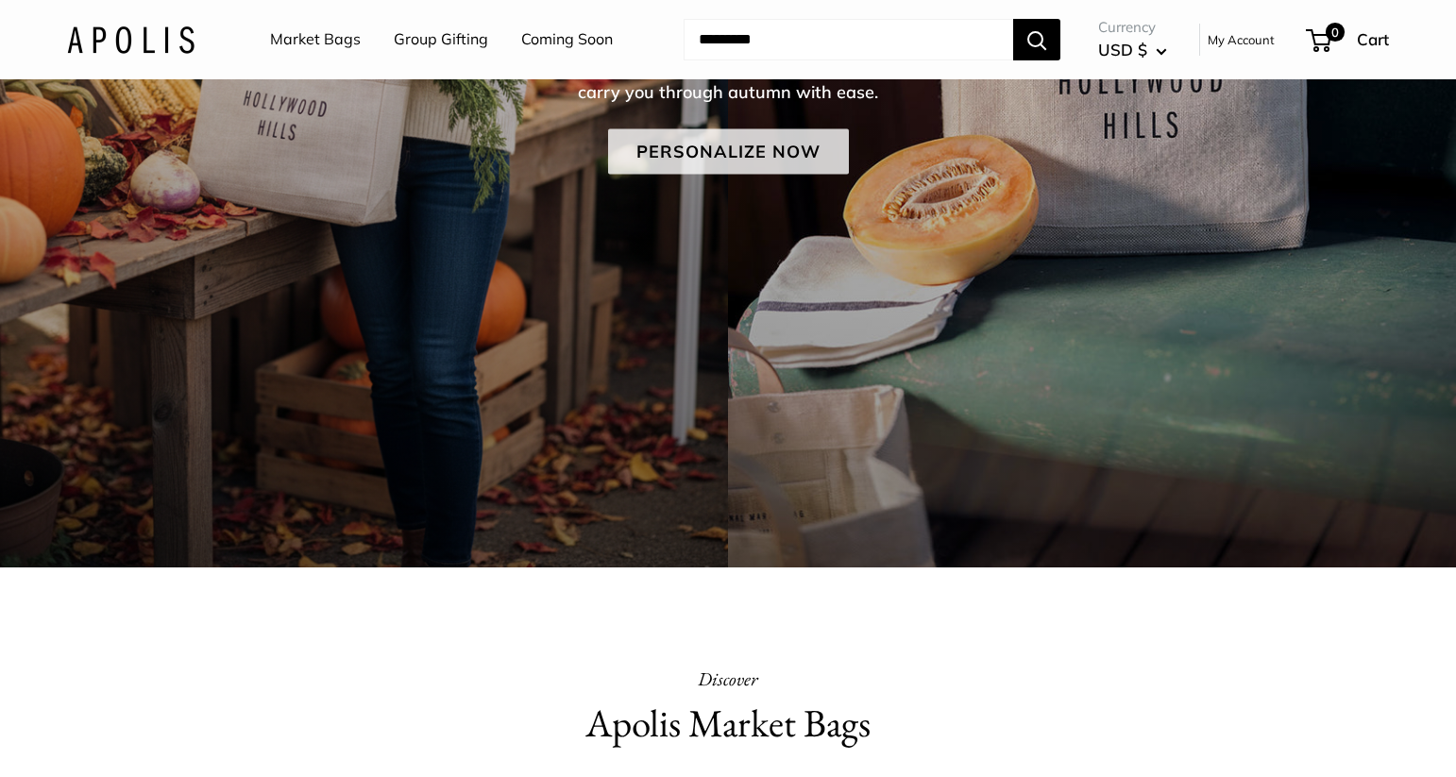
drag, startPoint x: 789, startPoint y: 144, endPoint x: 800, endPoint y: 142, distance: 10.8
click at [790, 144] on link "Personalize Now" at bounding box center [728, 150] width 241 height 45
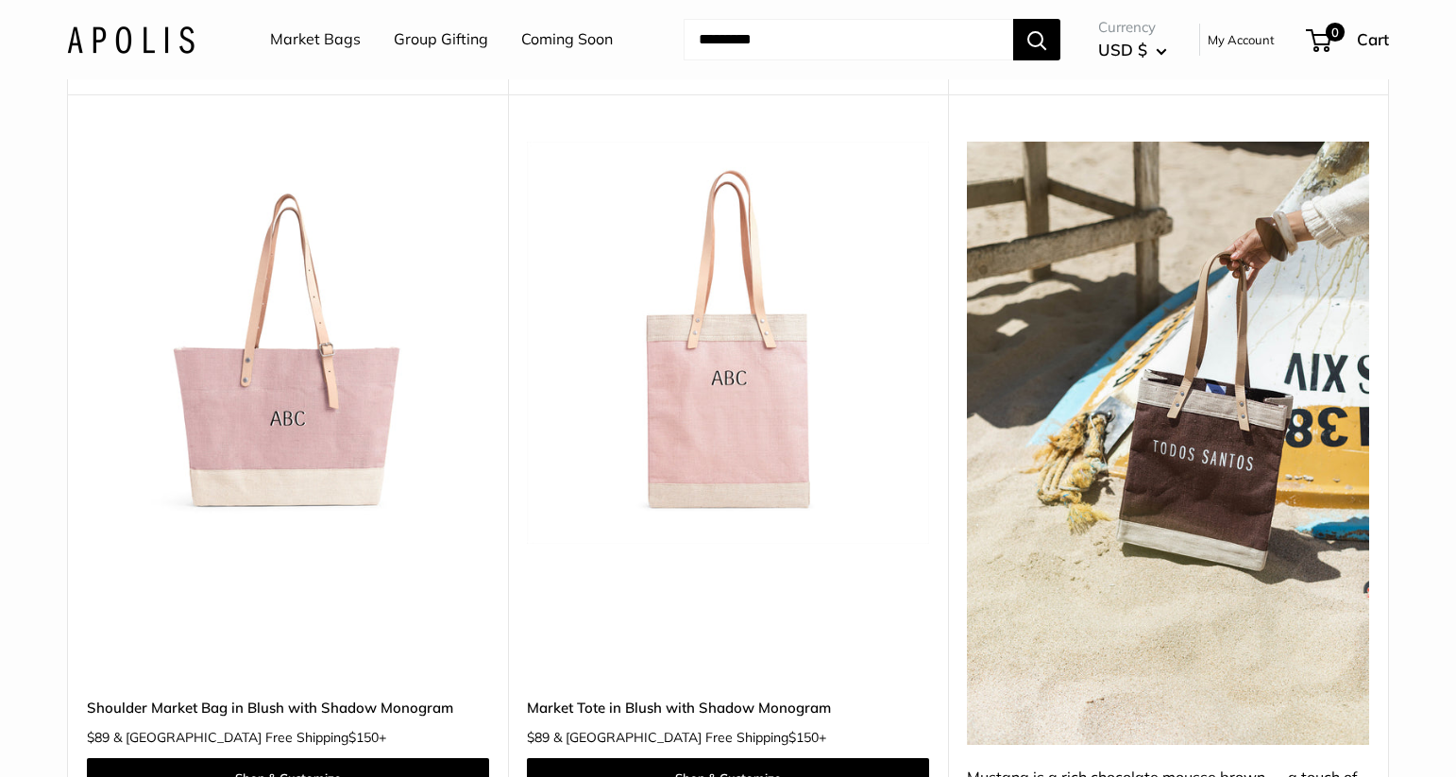
scroll to position [9184, 0]
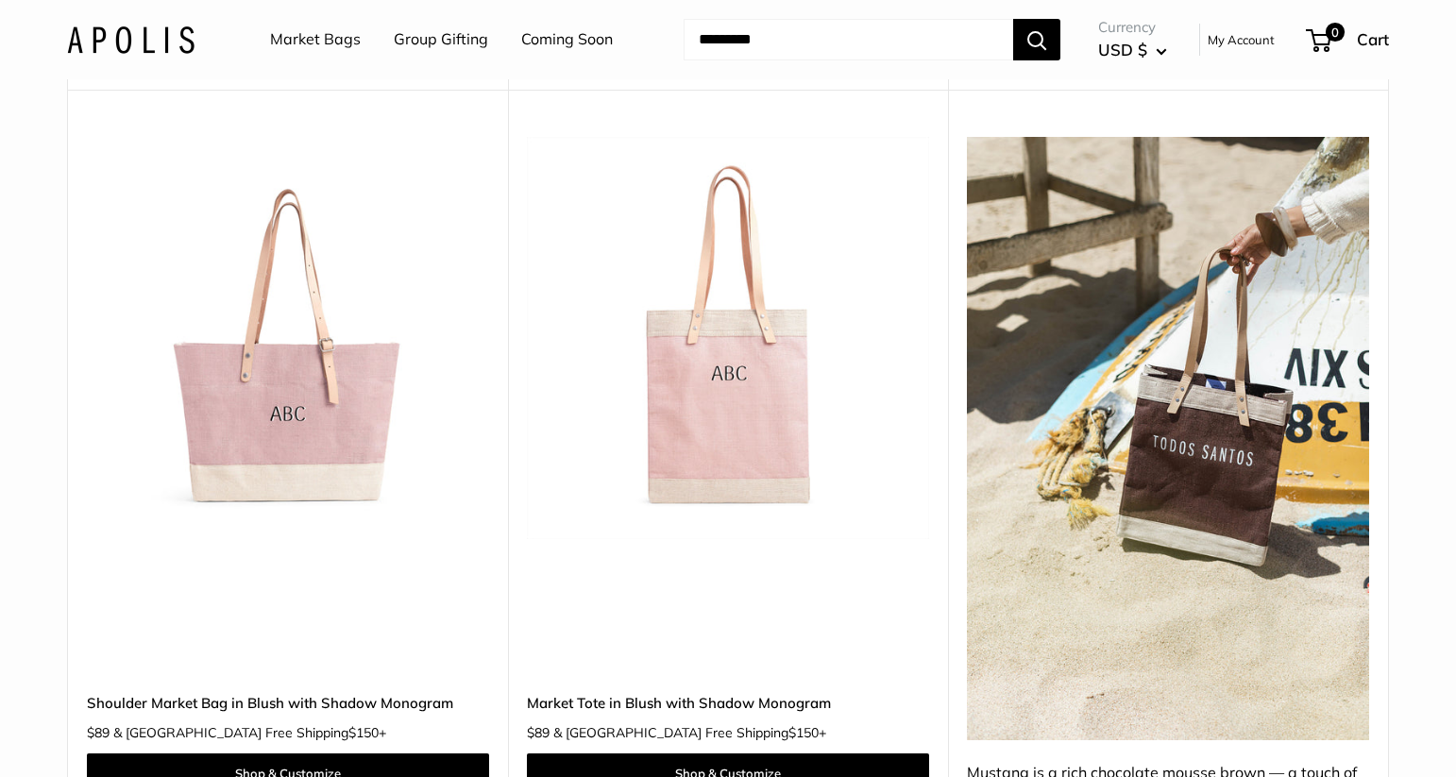
drag, startPoint x: 284, startPoint y: 417, endPoint x: 307, endPoint y: 423, distance: 23.4
click at [0, 0] on img at bounding box center [0, 0] width 0 height 0
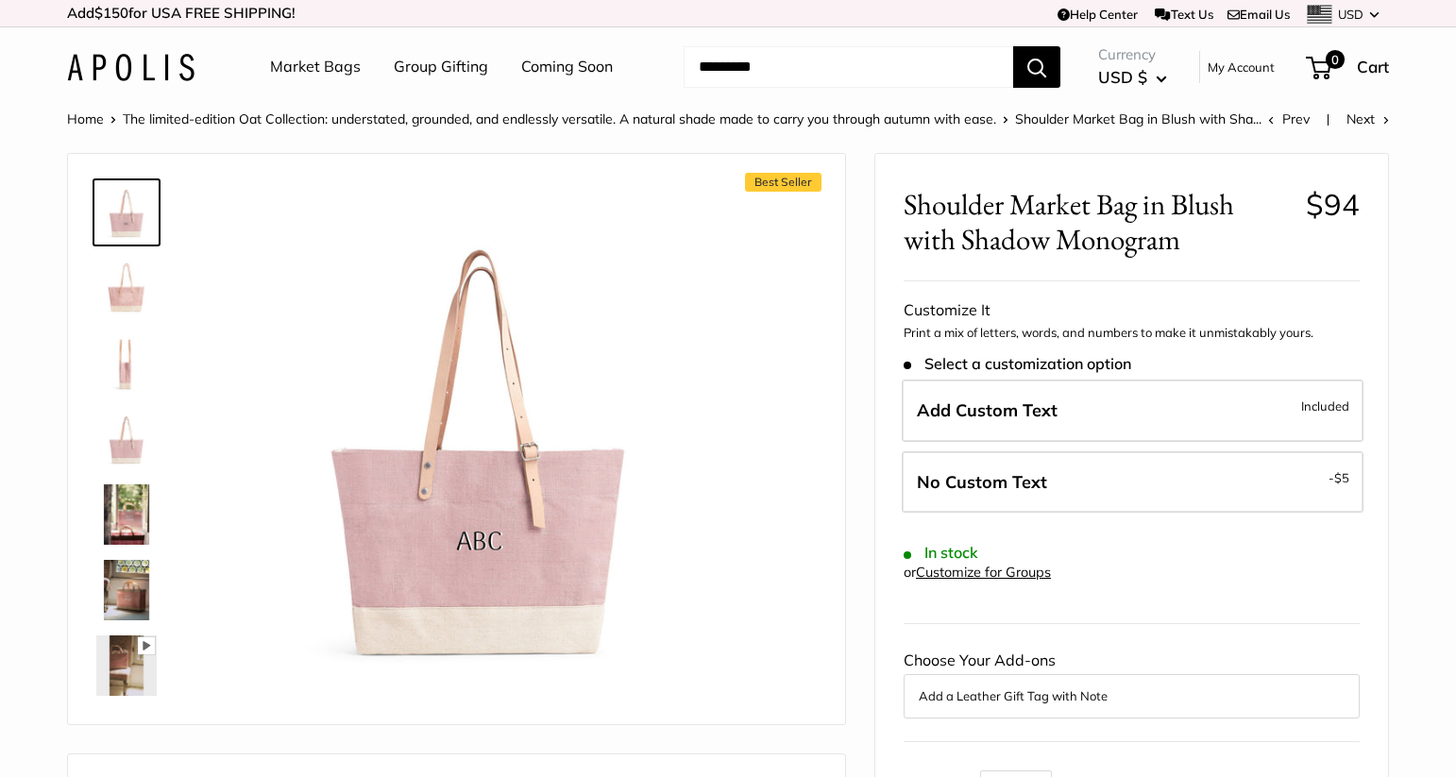
click at [115, 365] on img at bounding box center [126, 363] width 60 height 60
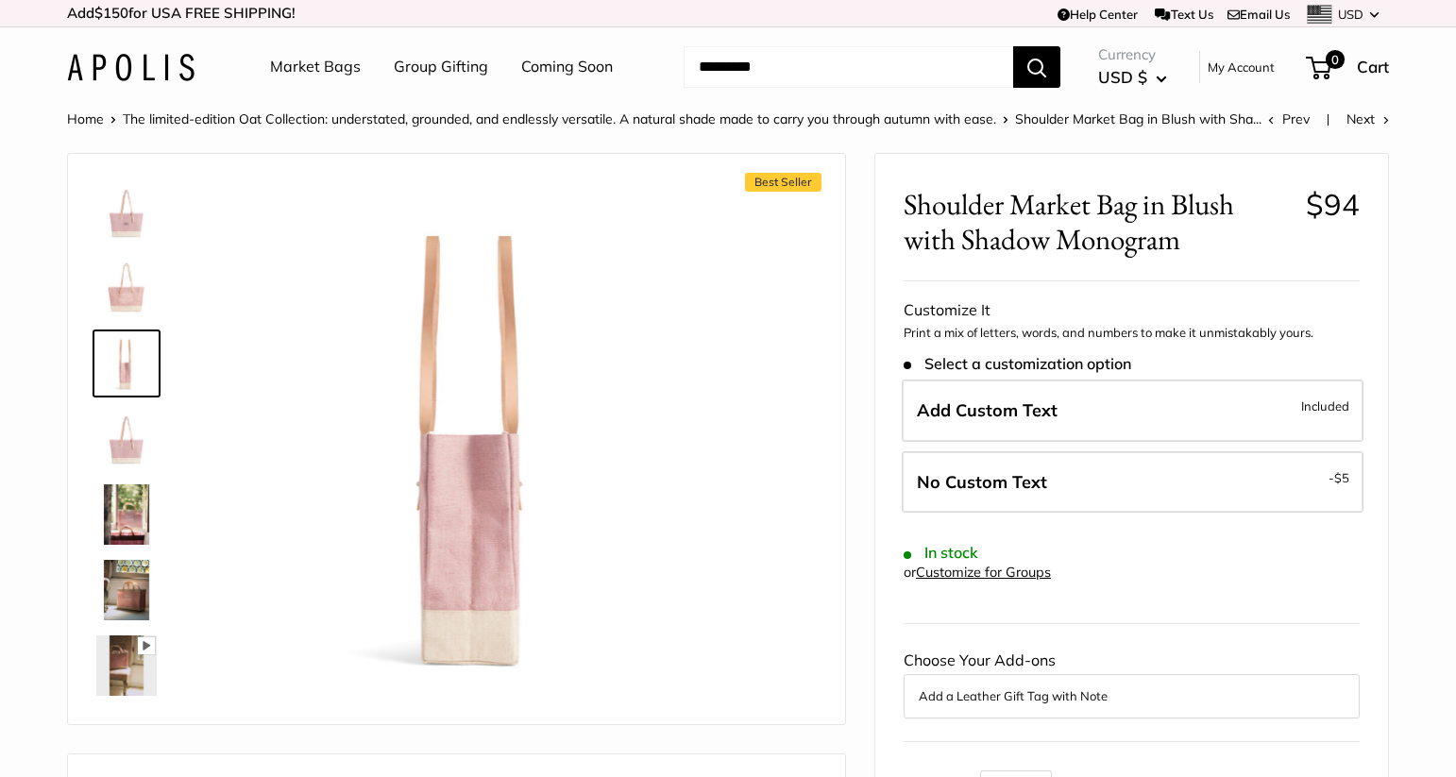
click at [125, 291] on img at bounding box center [126, 288] width 60 height 60
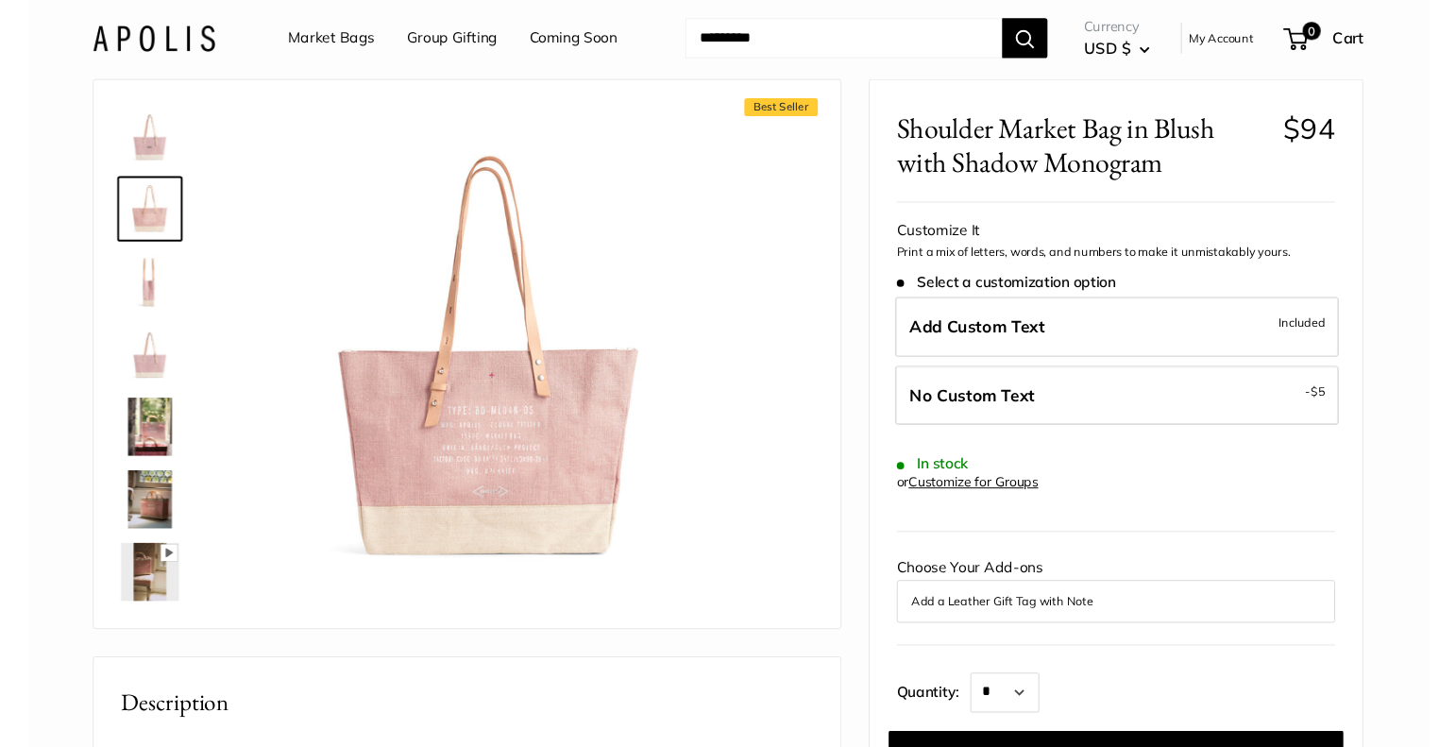
scroll to position [100, 0]
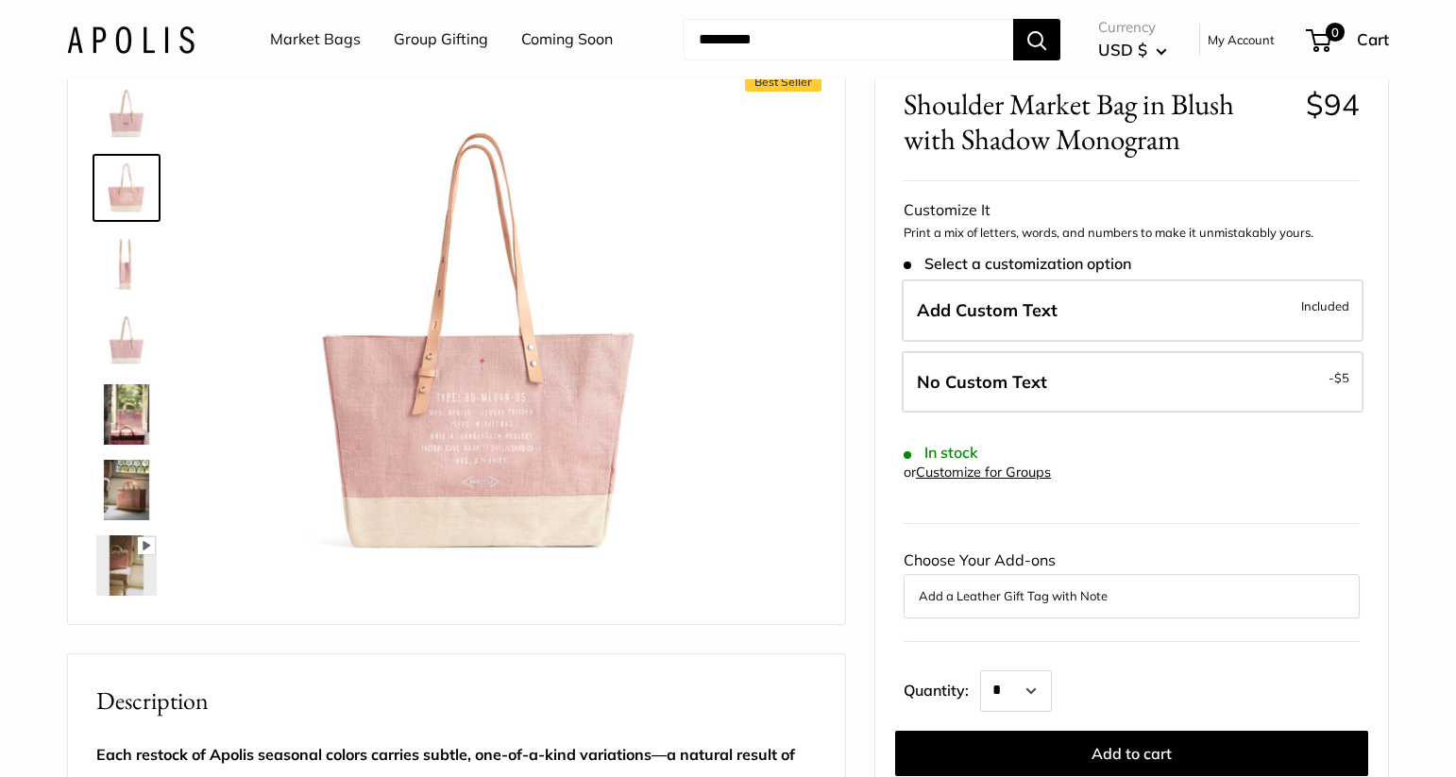
click at [125, 432] on img at bounding box center [126, 414] width 60 height 60
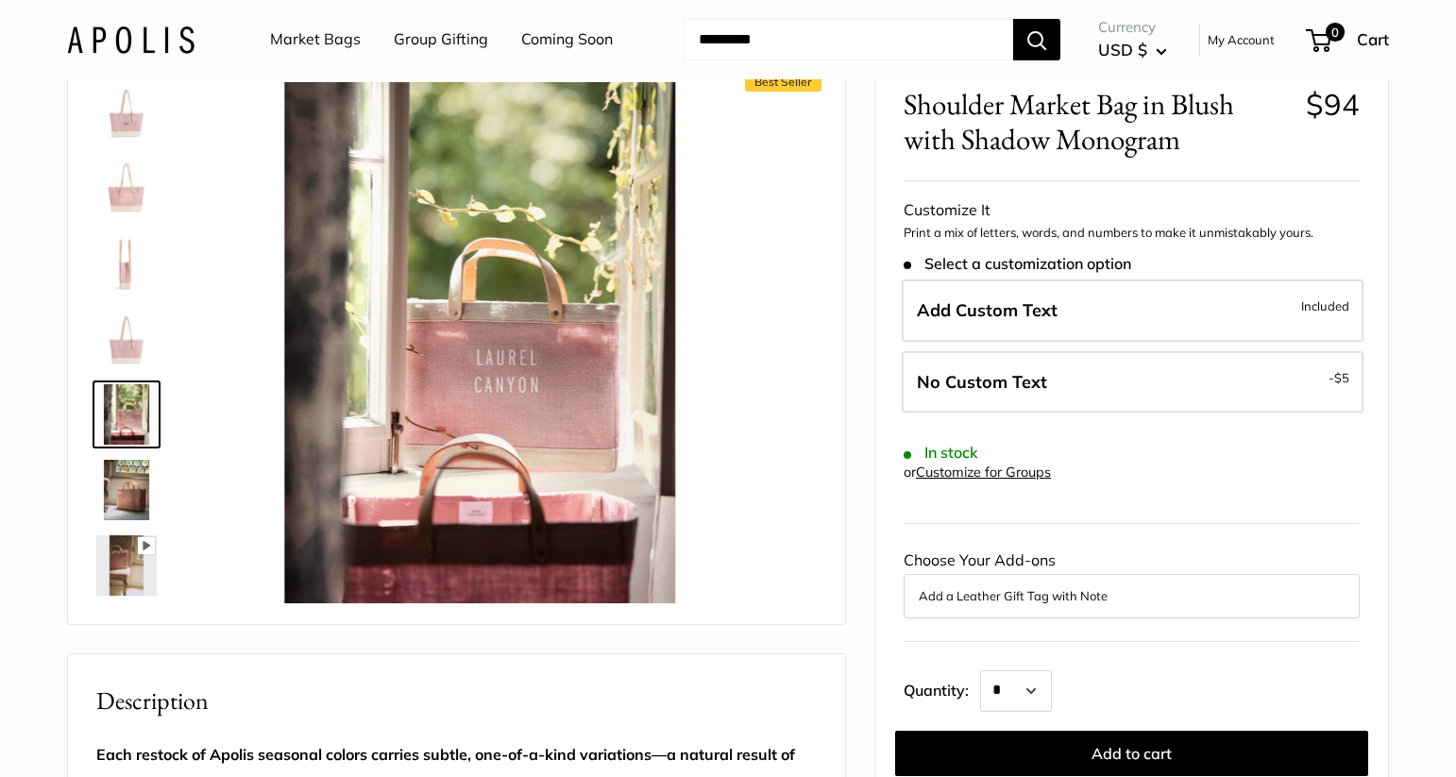
click at [116, 359] on img at bounding box center [126, 339] width 60 height 60
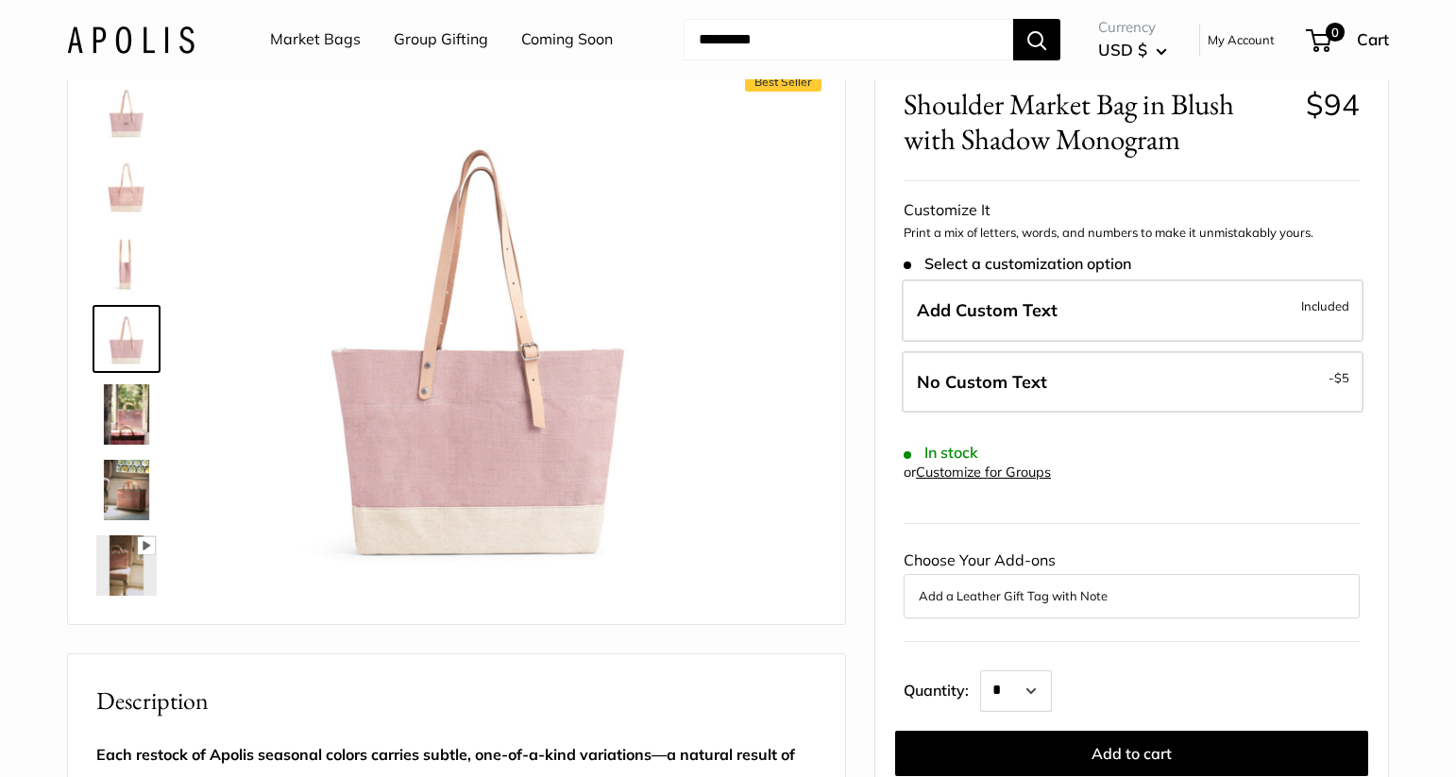
click at [137, 156] on link at bounding box center [127, 188] width 68 height 68
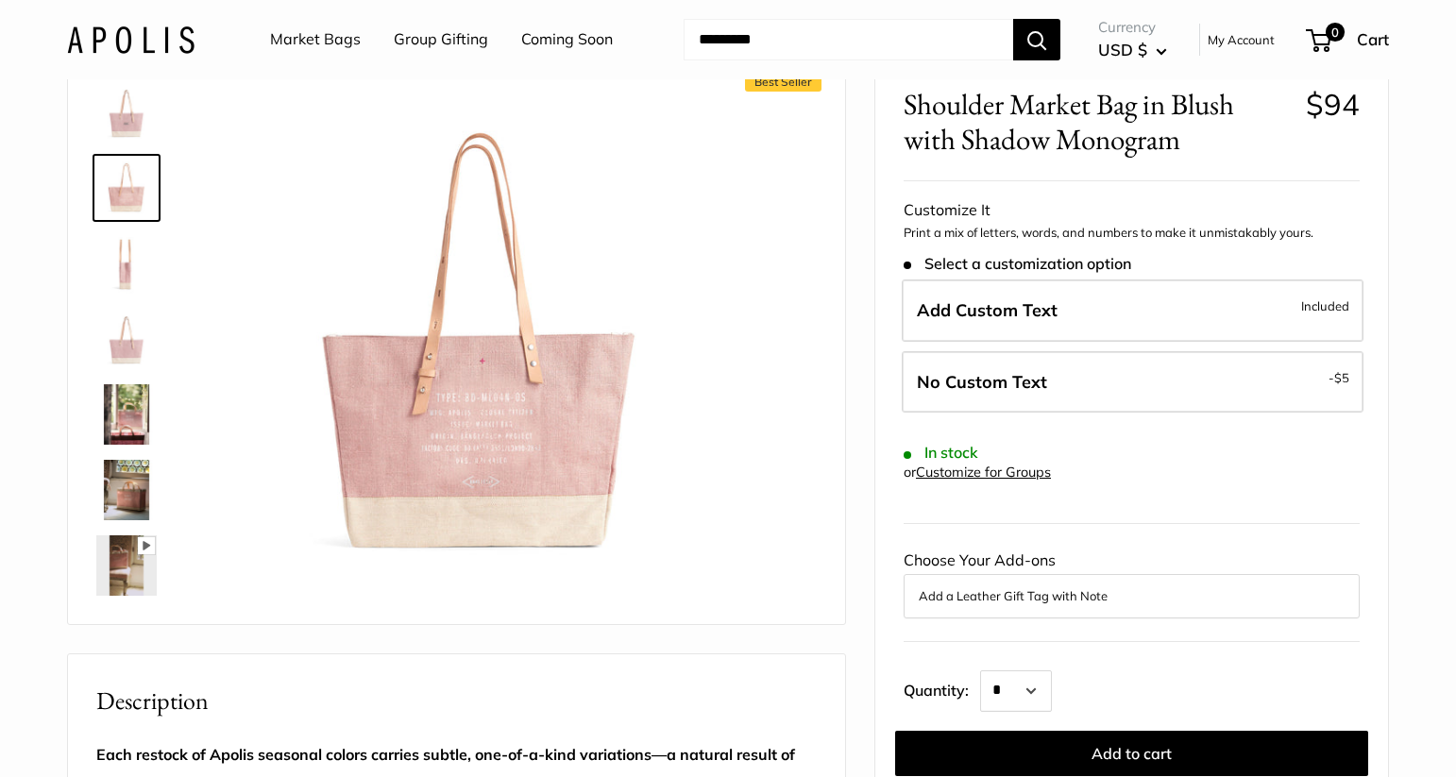
click at [111, 131] on img at bounding box center [126, 112] width 60 height 60
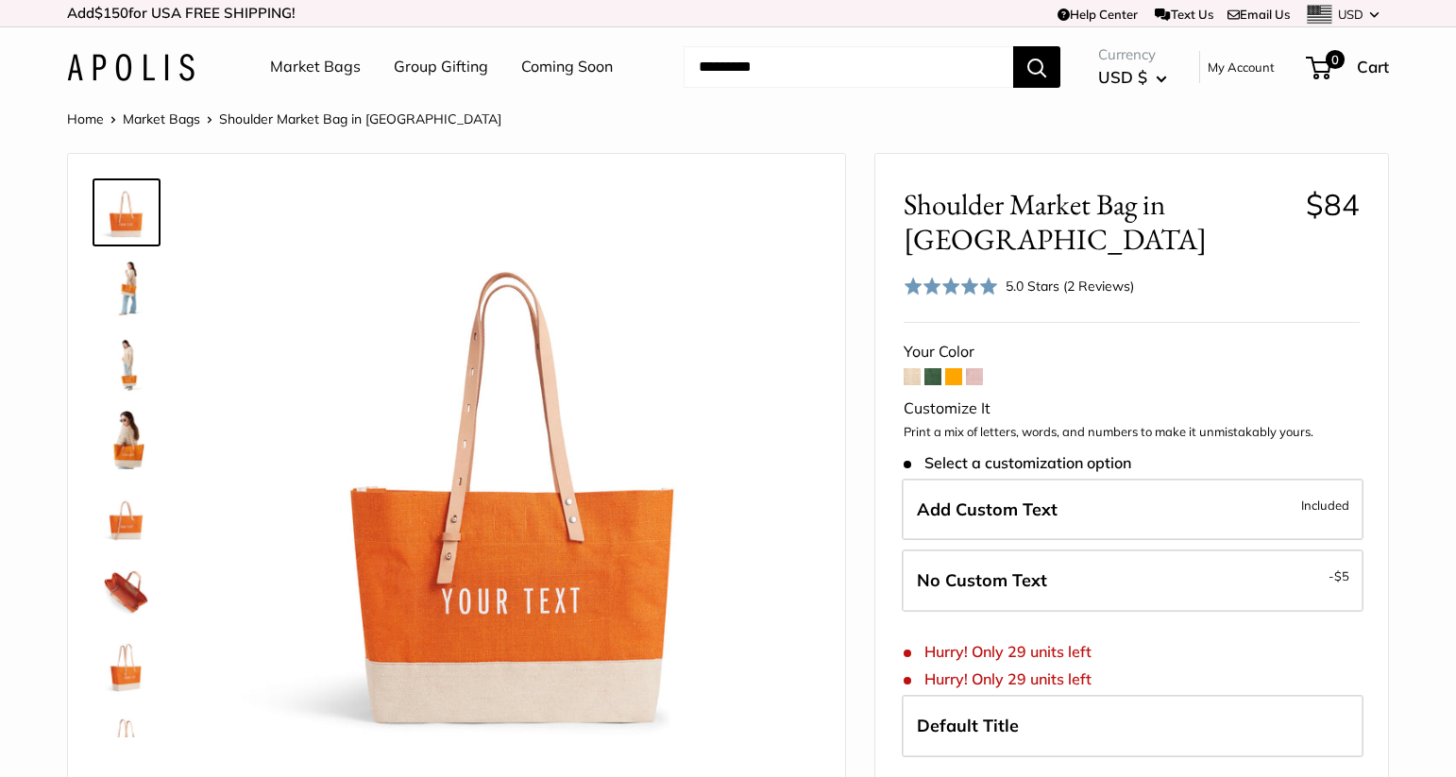
click at [139, 452] on img at bounding box center [126, 439] width 60 height 60
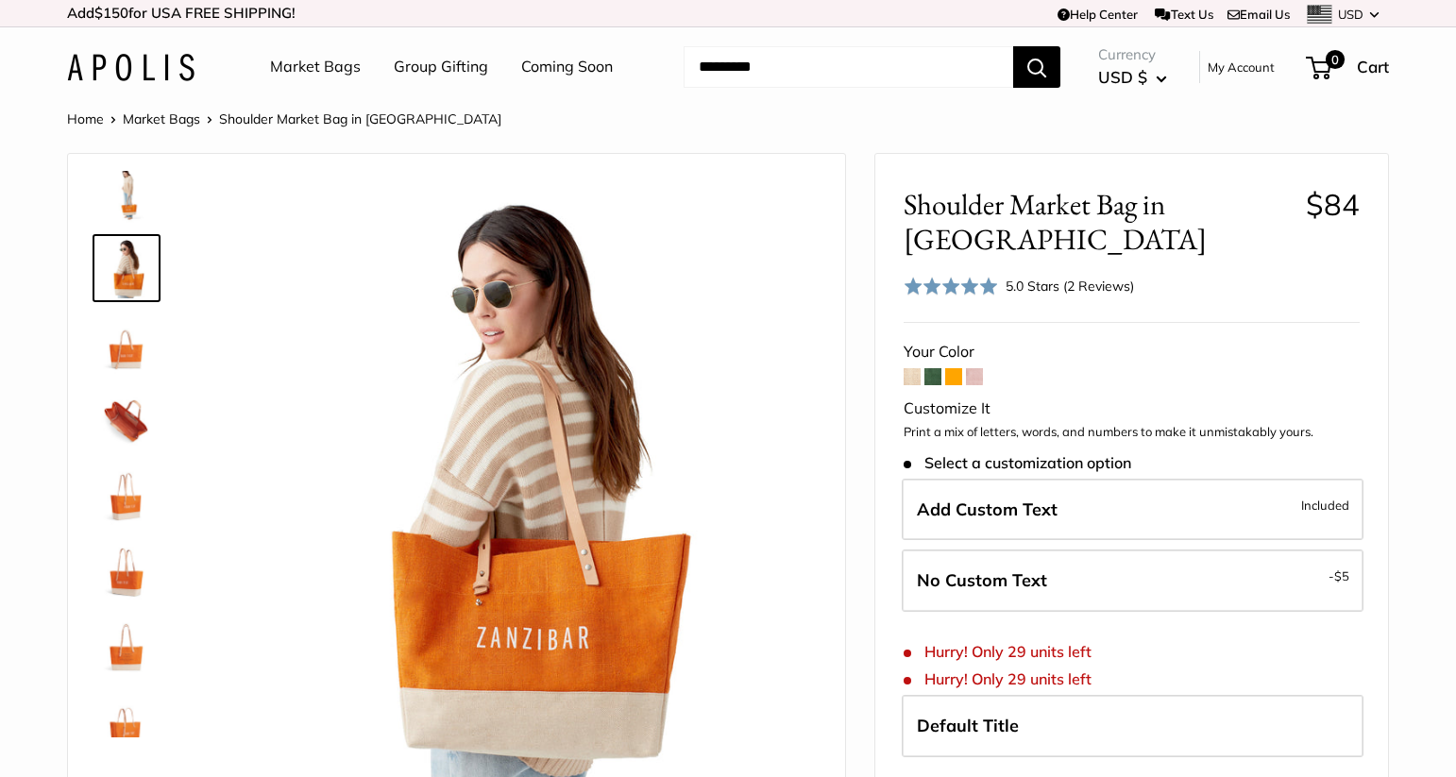
scroll to position [272, 0]
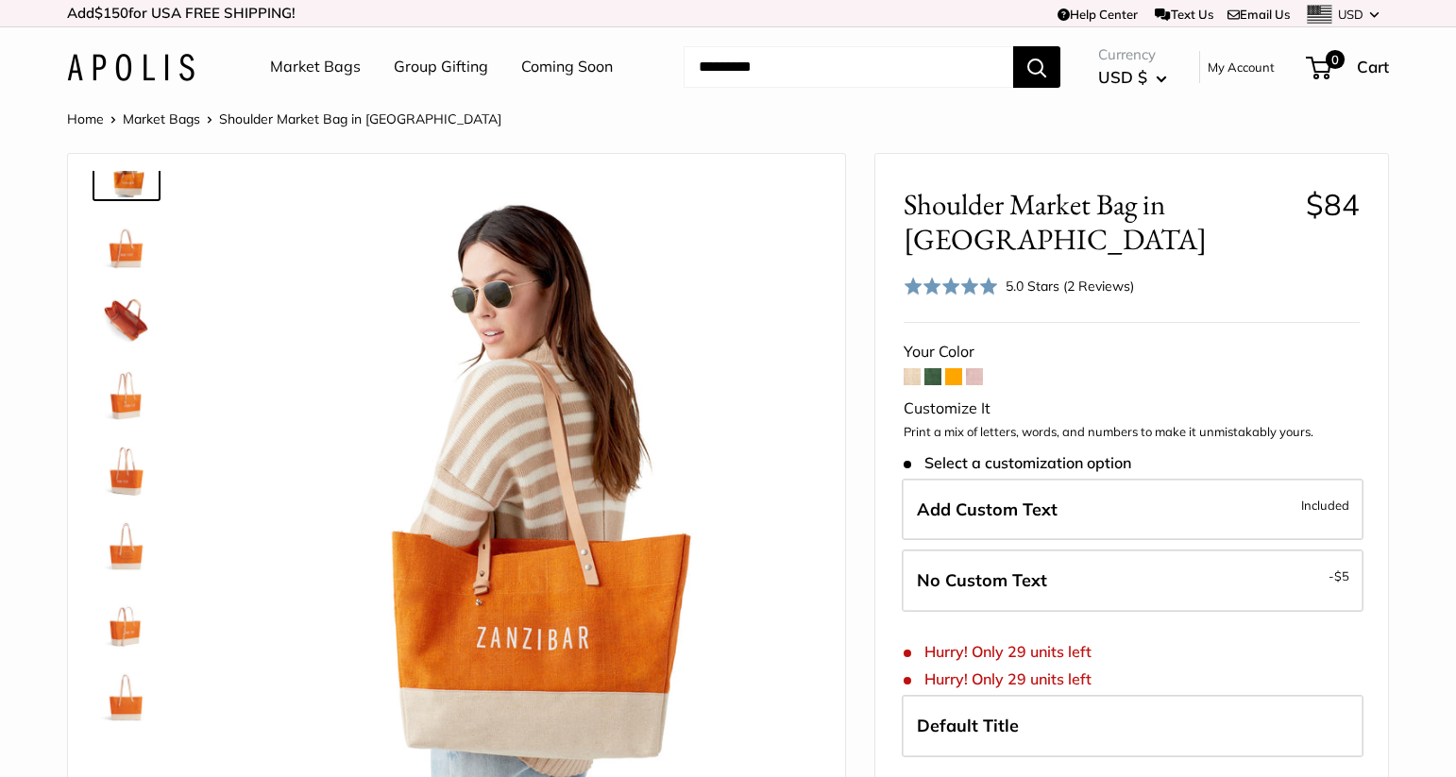
click at [131, 633] on img at bounding box center [126, 620] width 60 height 60
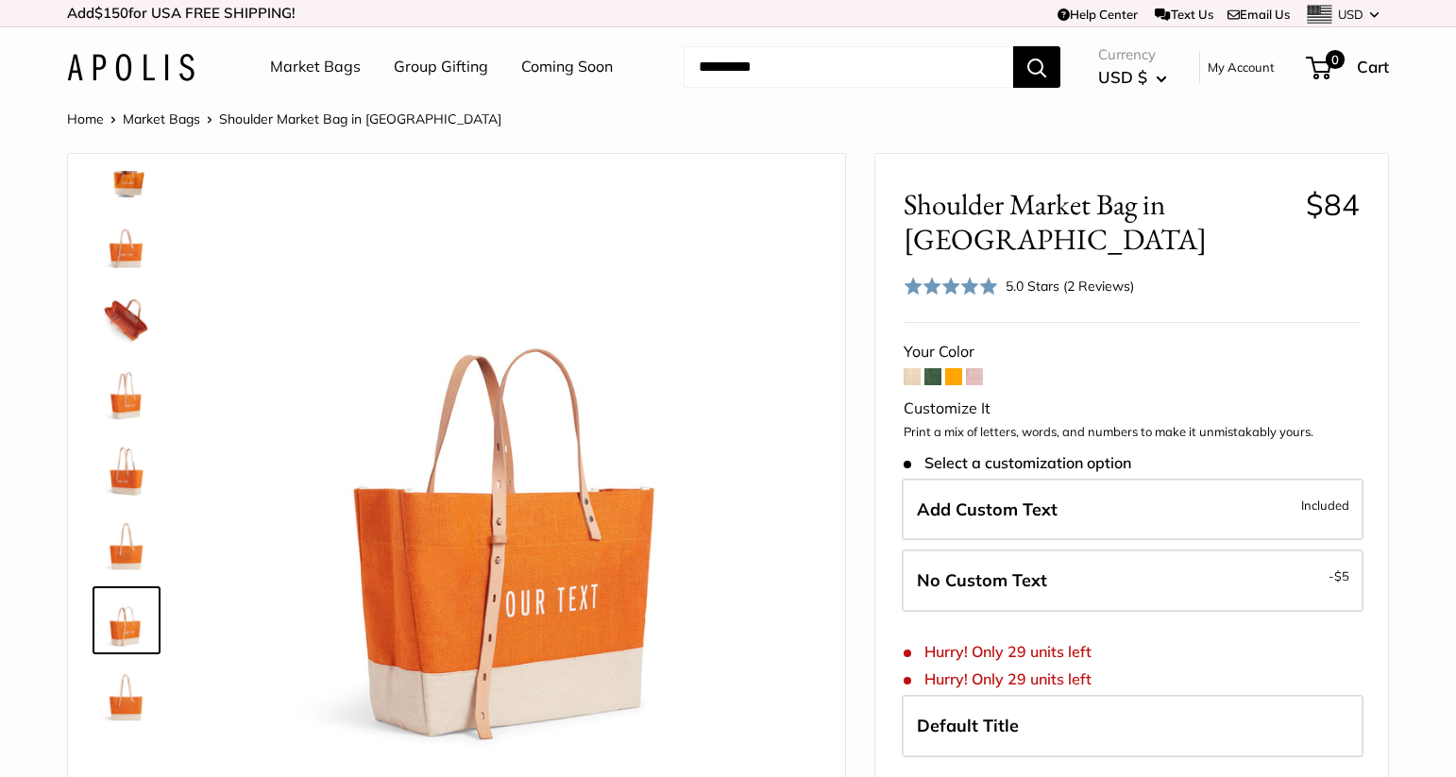
click at [982, 368] on span at bounding box center [974, 376] width 17 height 17
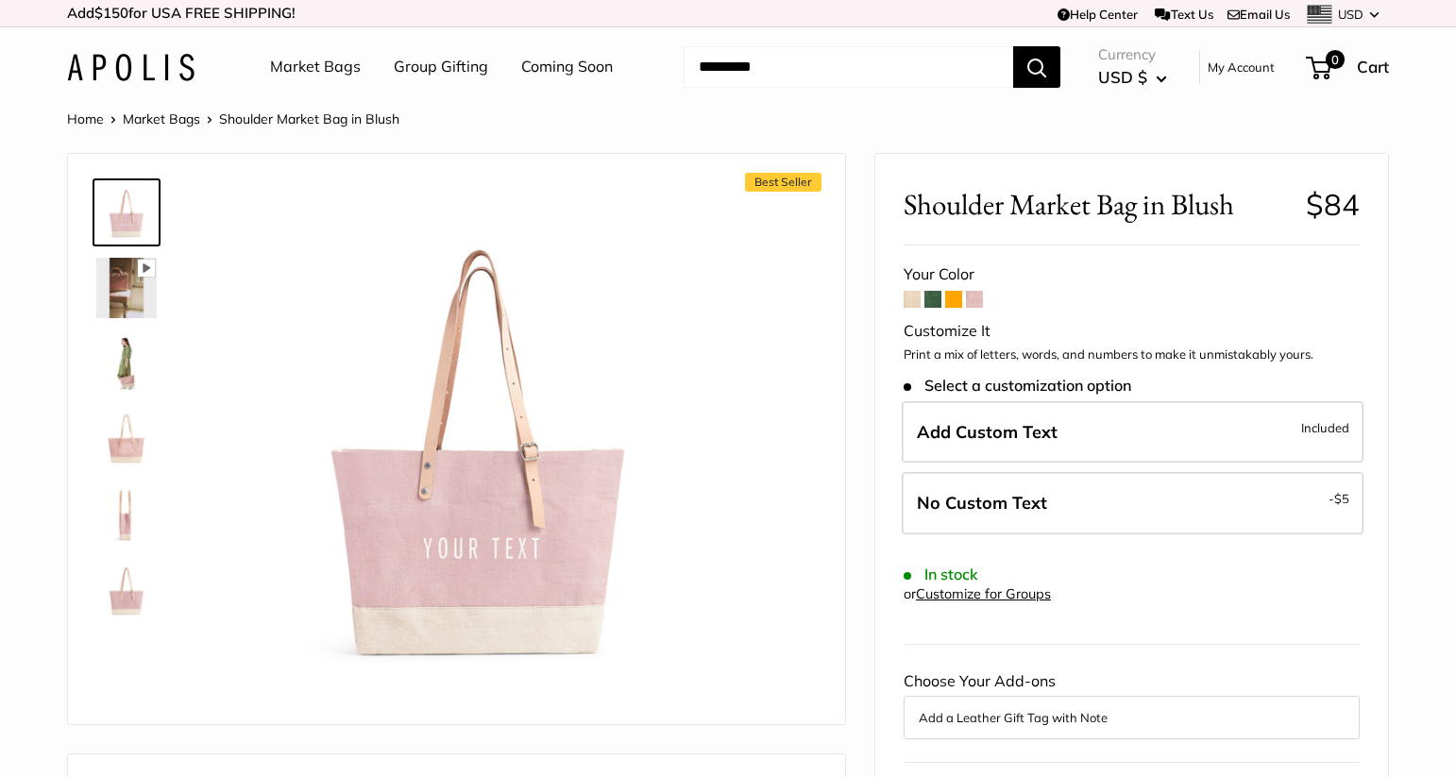
drag, startPoint x: 132, startPoint y: 363, endPoint x: 110, endPoint y: 370, distance: 23.9
click at [132, 363] on img at bounding box center [126, 363] width 60 height 60
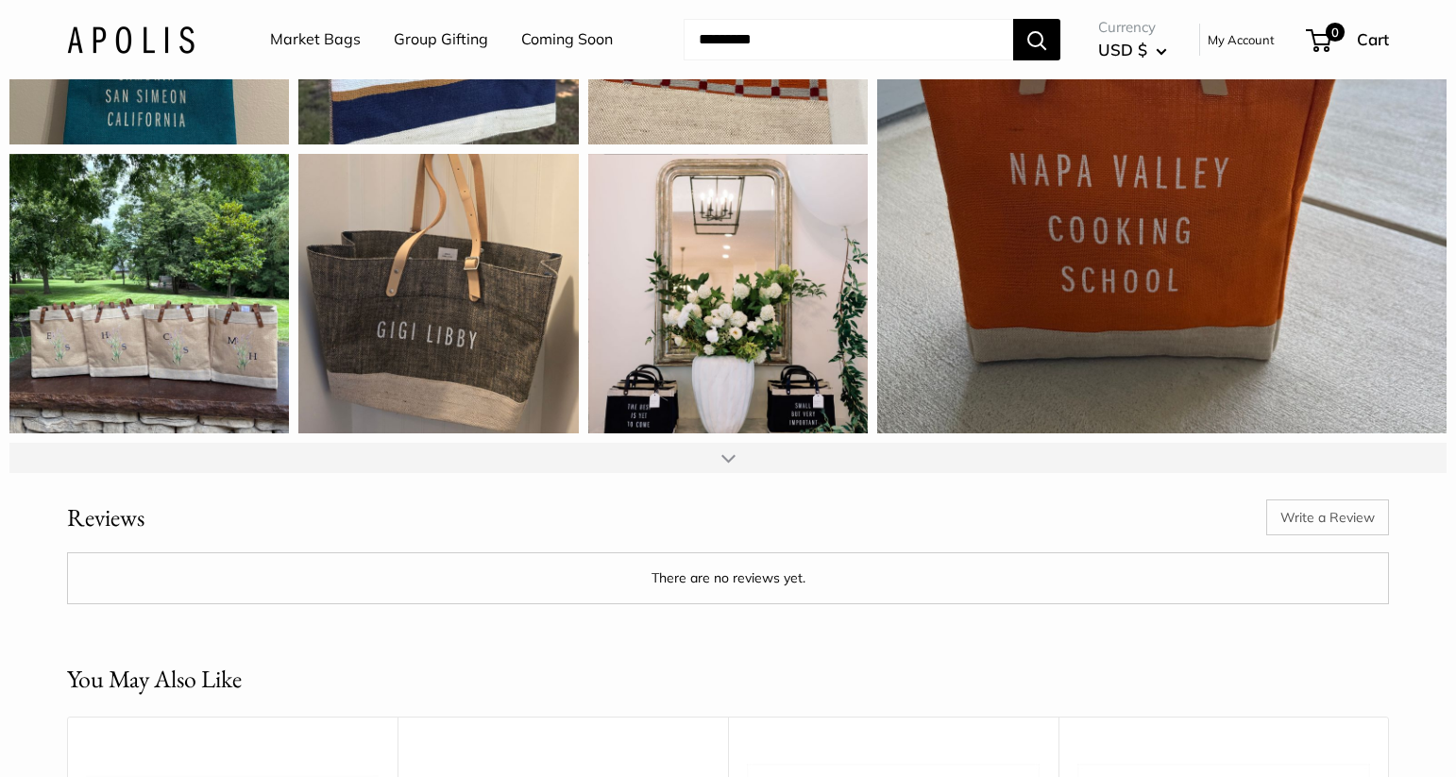
scroll to position [2488, 0]
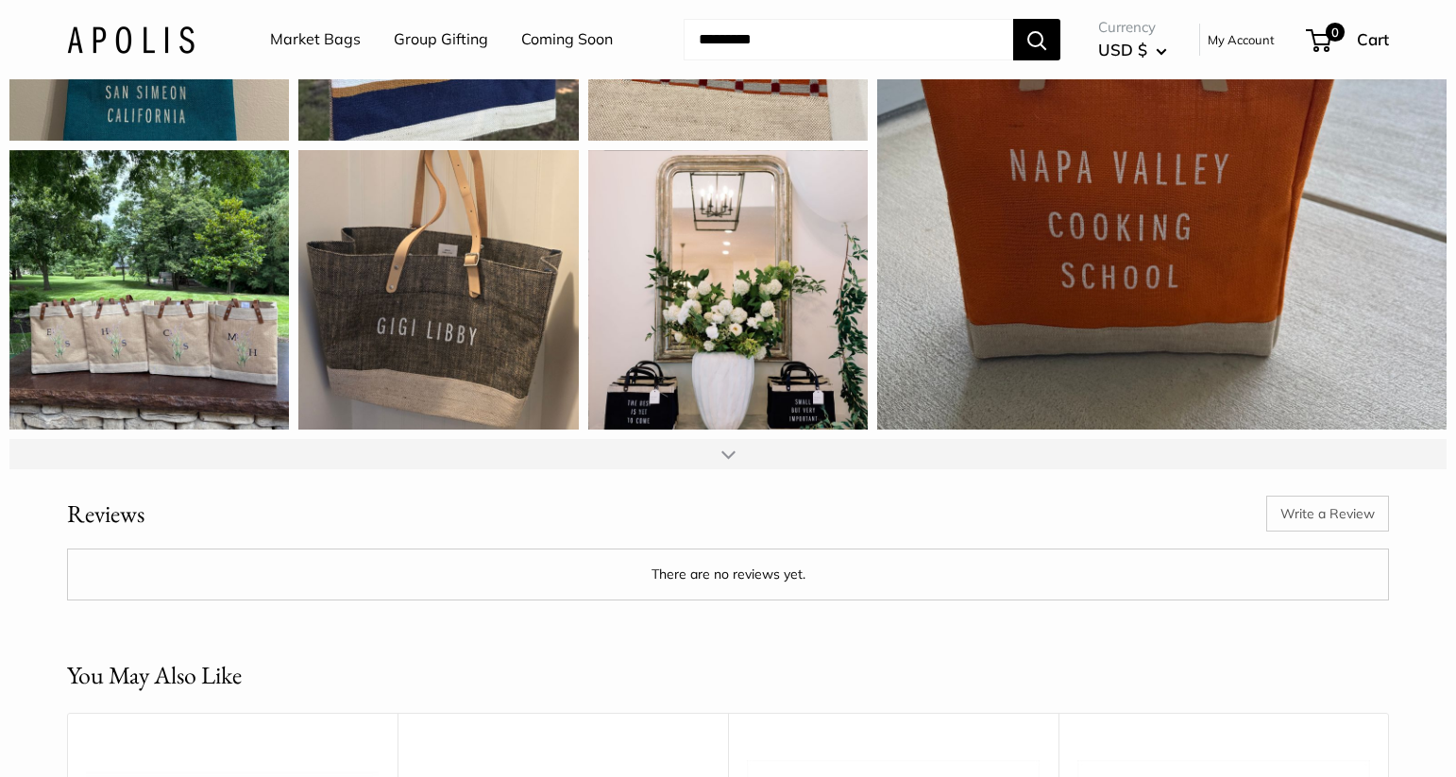
click at [732, 538] on div "Write a Review There are no reviews yet." at bounding box center [728, 534] width 1322 height 131
click at [722, 462] on div at bounding box center [728, 454] width 14 height 15
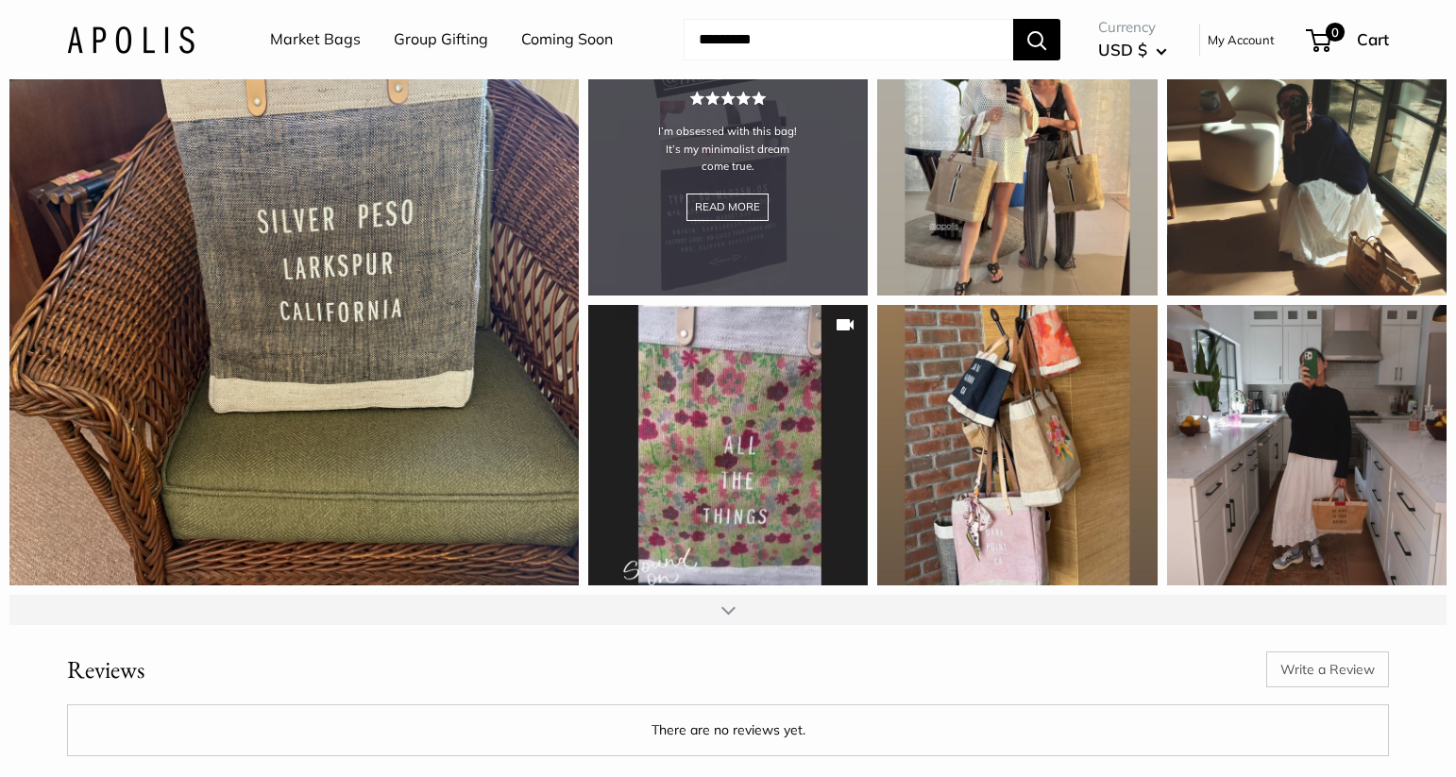
scroll to position [2911, 0]
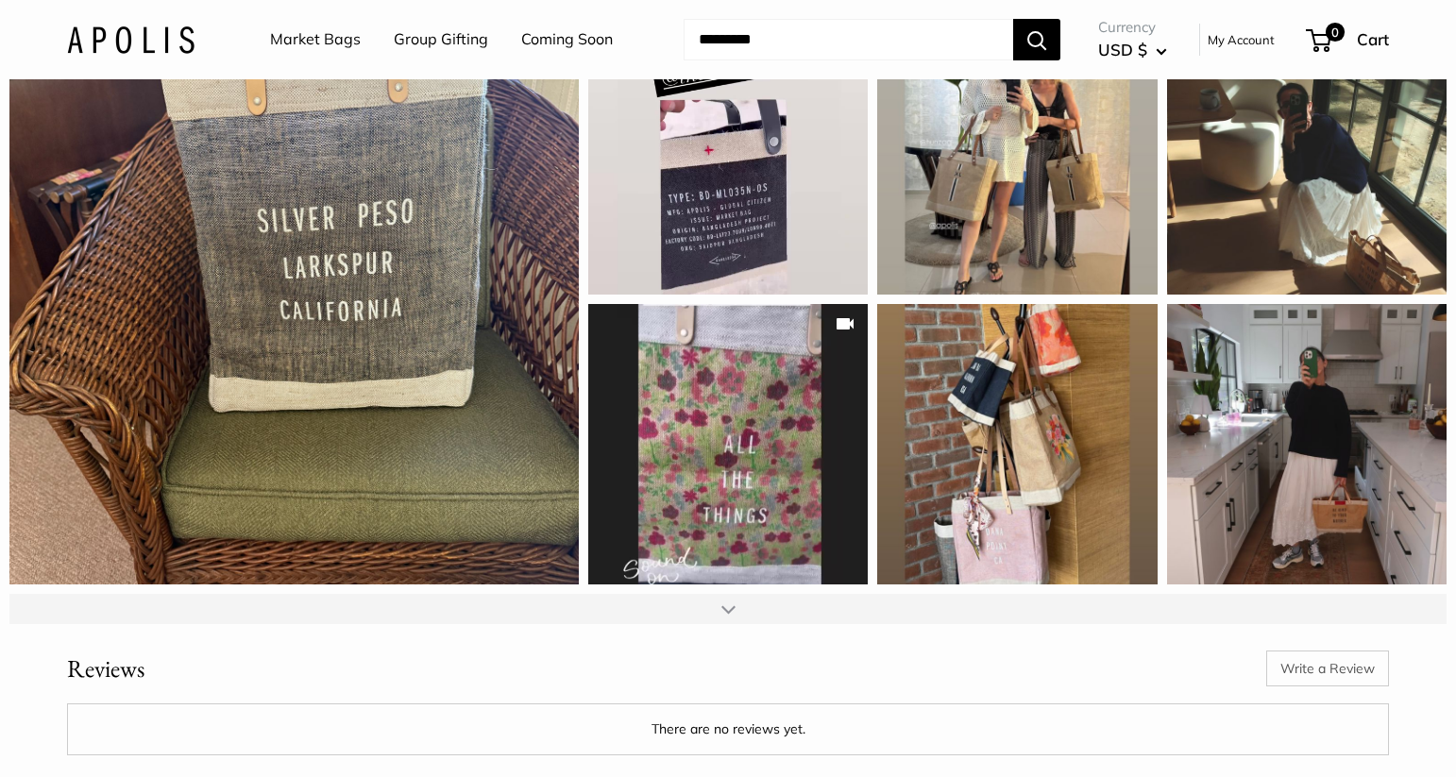
click at [742, 624] on div at bounding box center [727, 609] width 1437 height 30
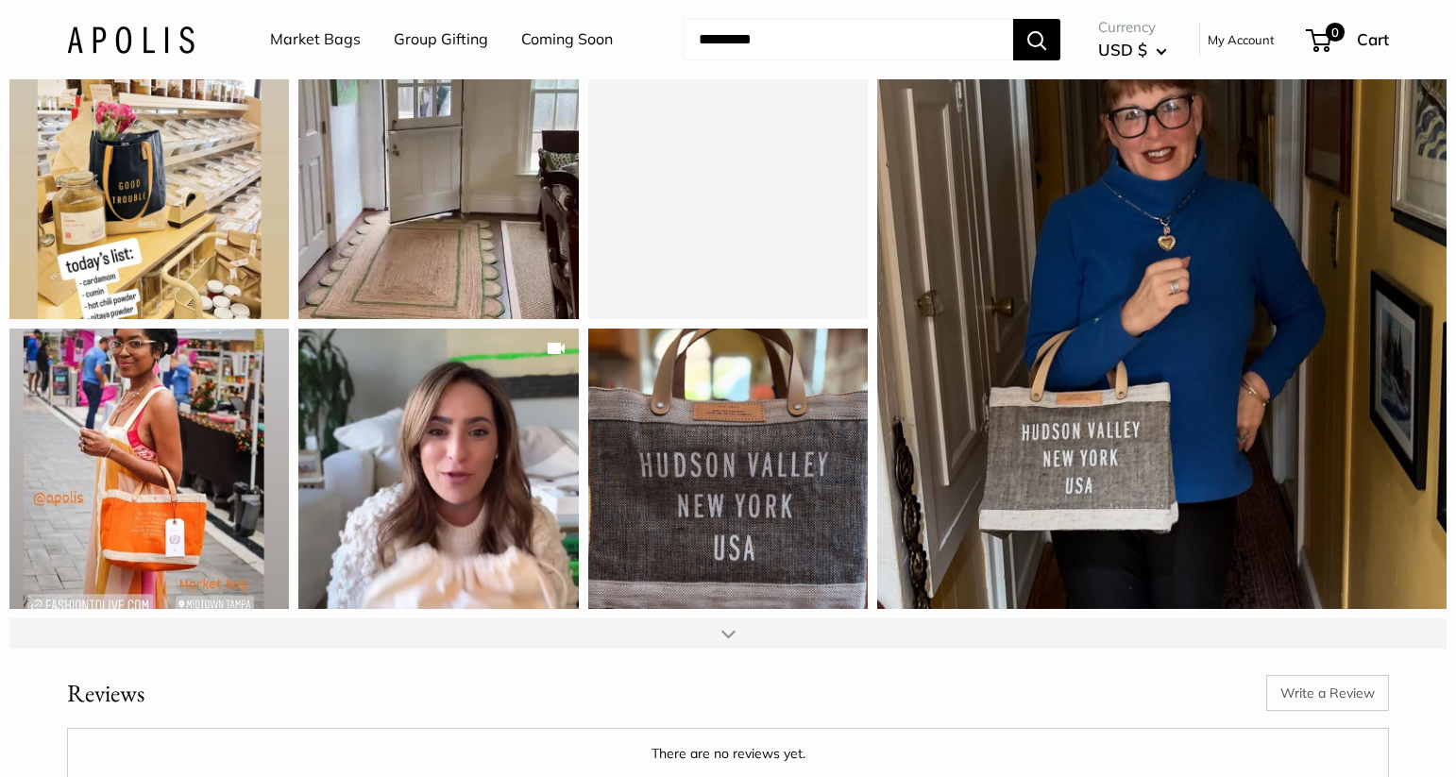
scroll to position [3468, 0]
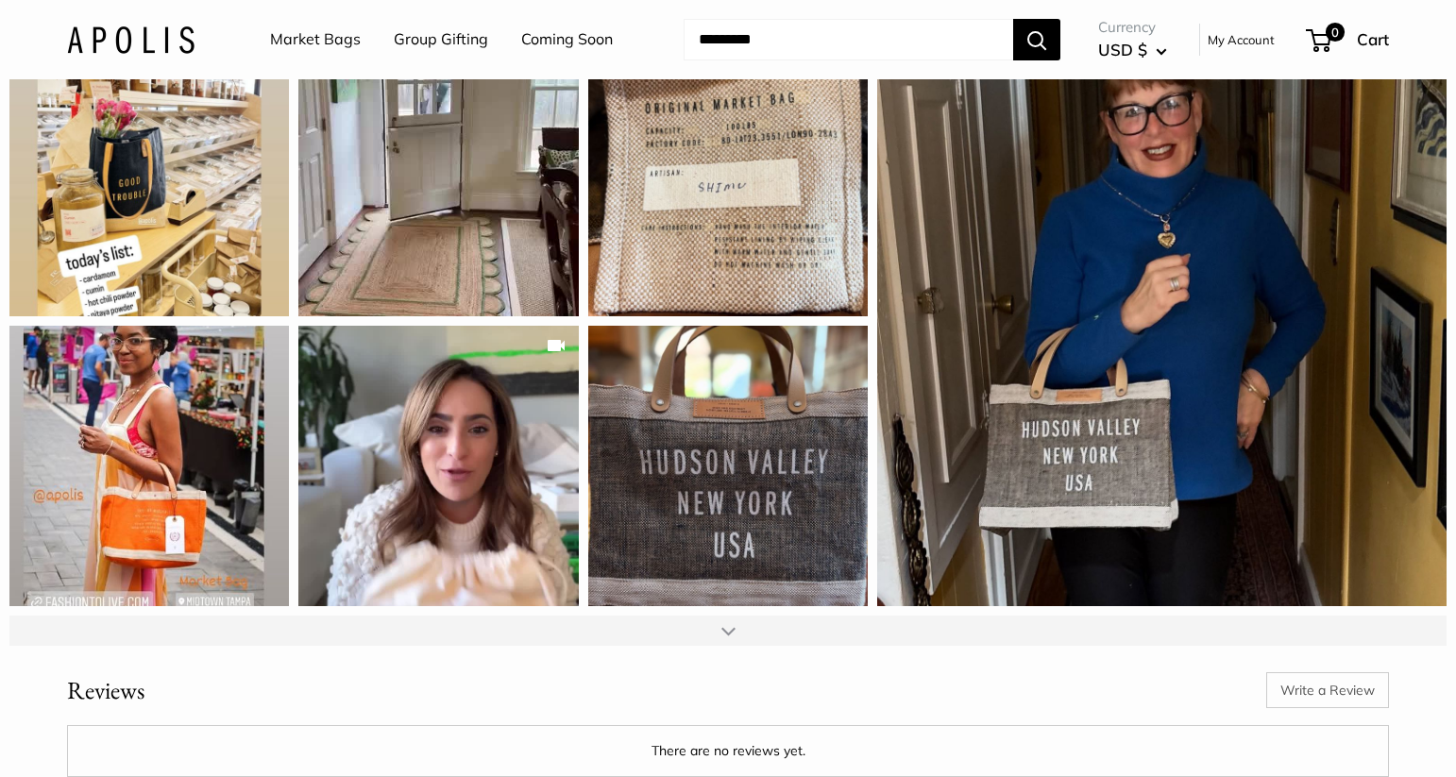
click at [721, 638] on div at bounding box center [728, 630] width 14 height 15
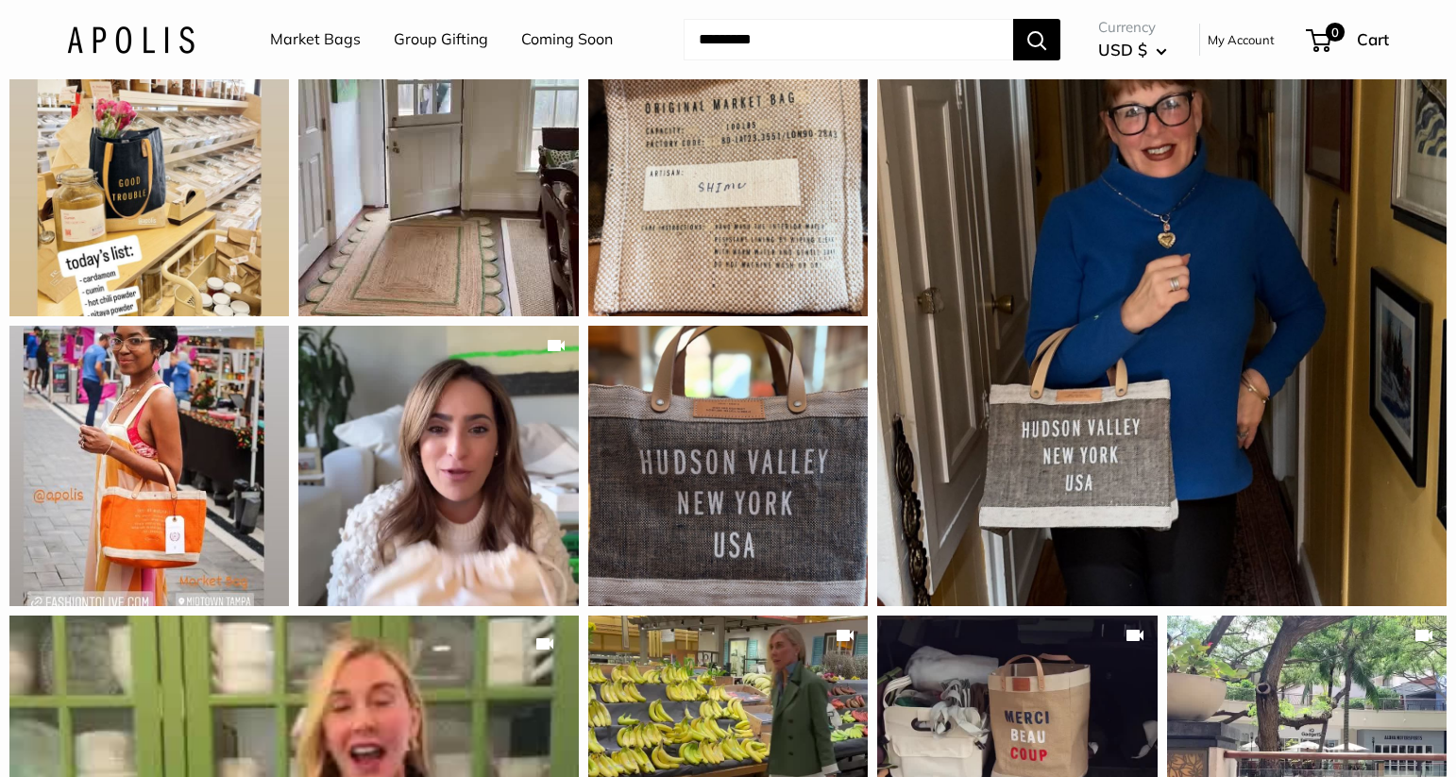
scroll to position [4118, 0]
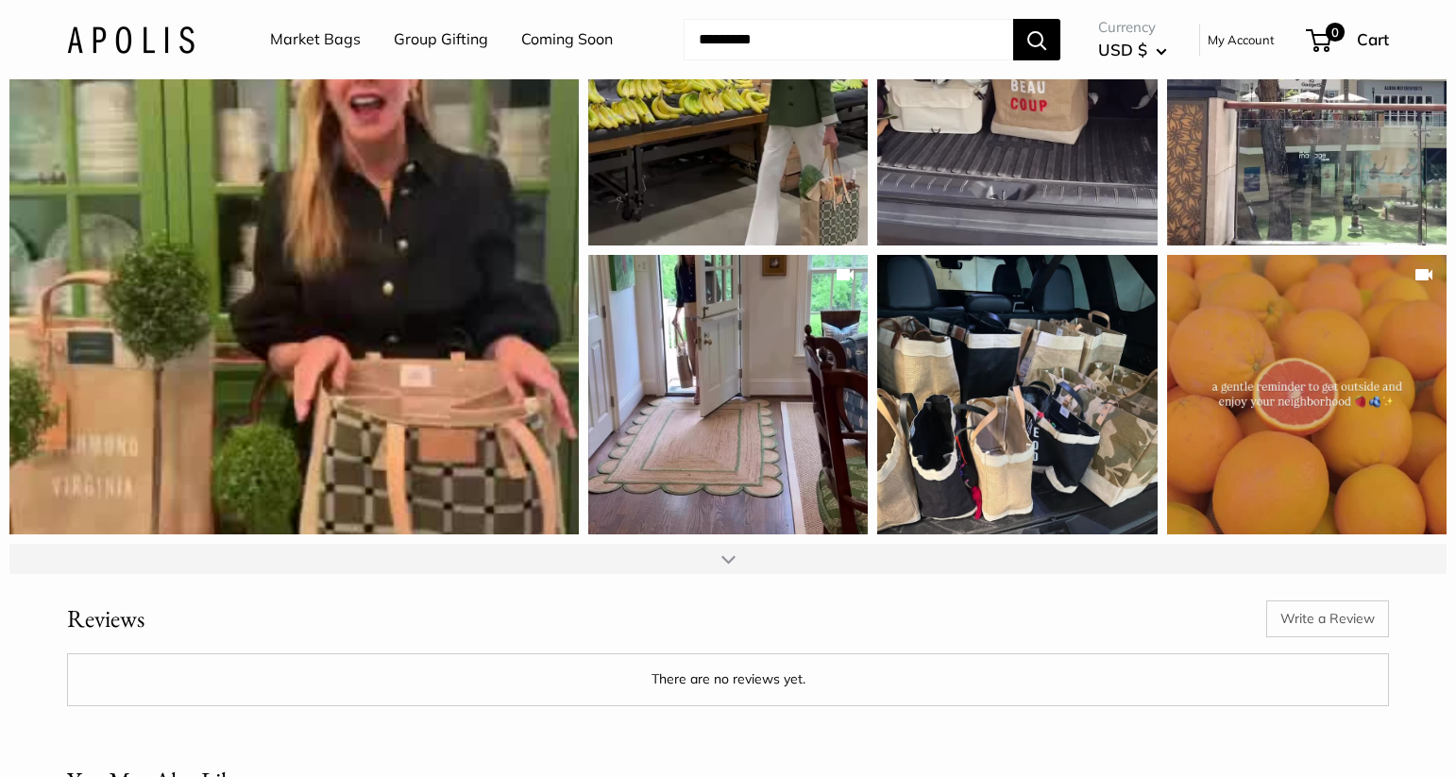
click at [737, 574] on div at bounding box center [727, 559] width 1437 height 30
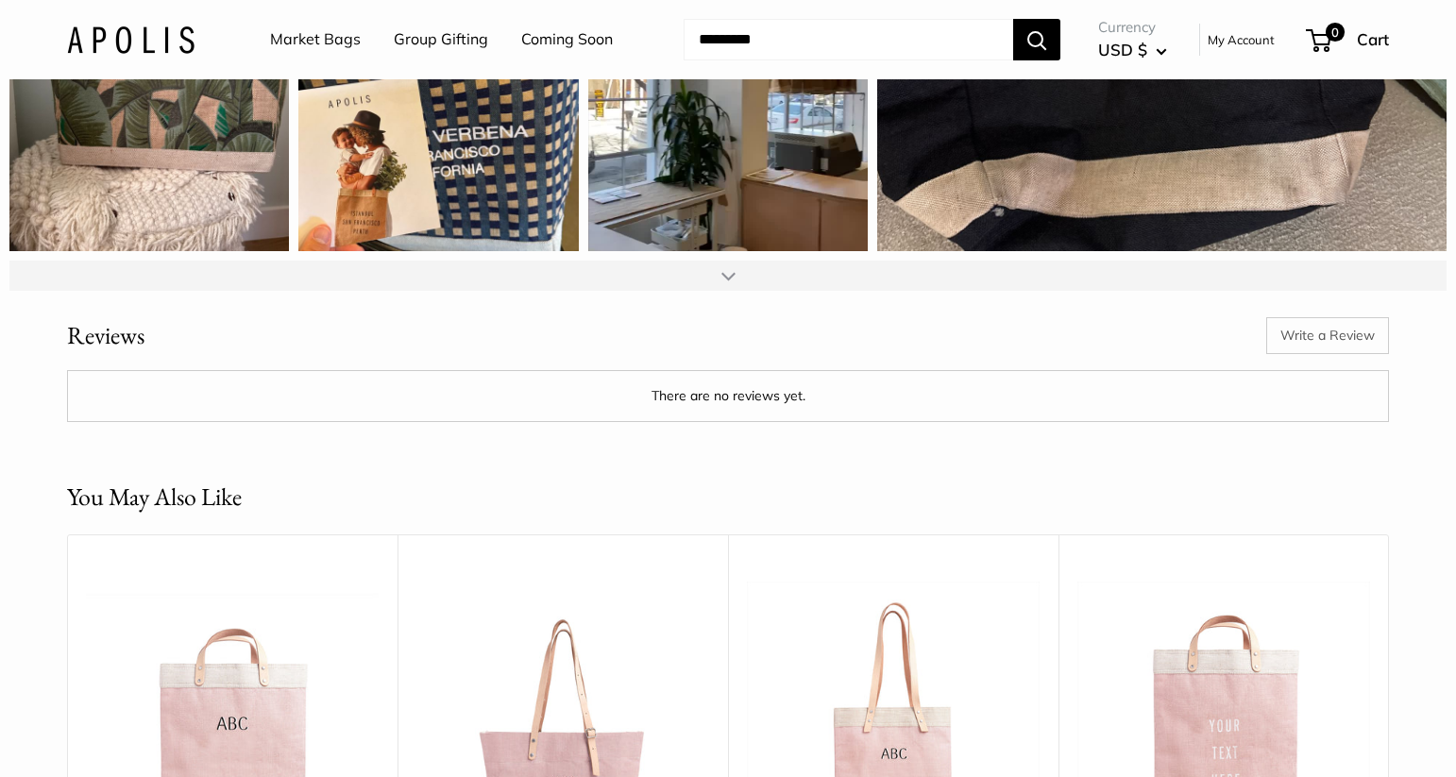
scroll to position [4646, 0]
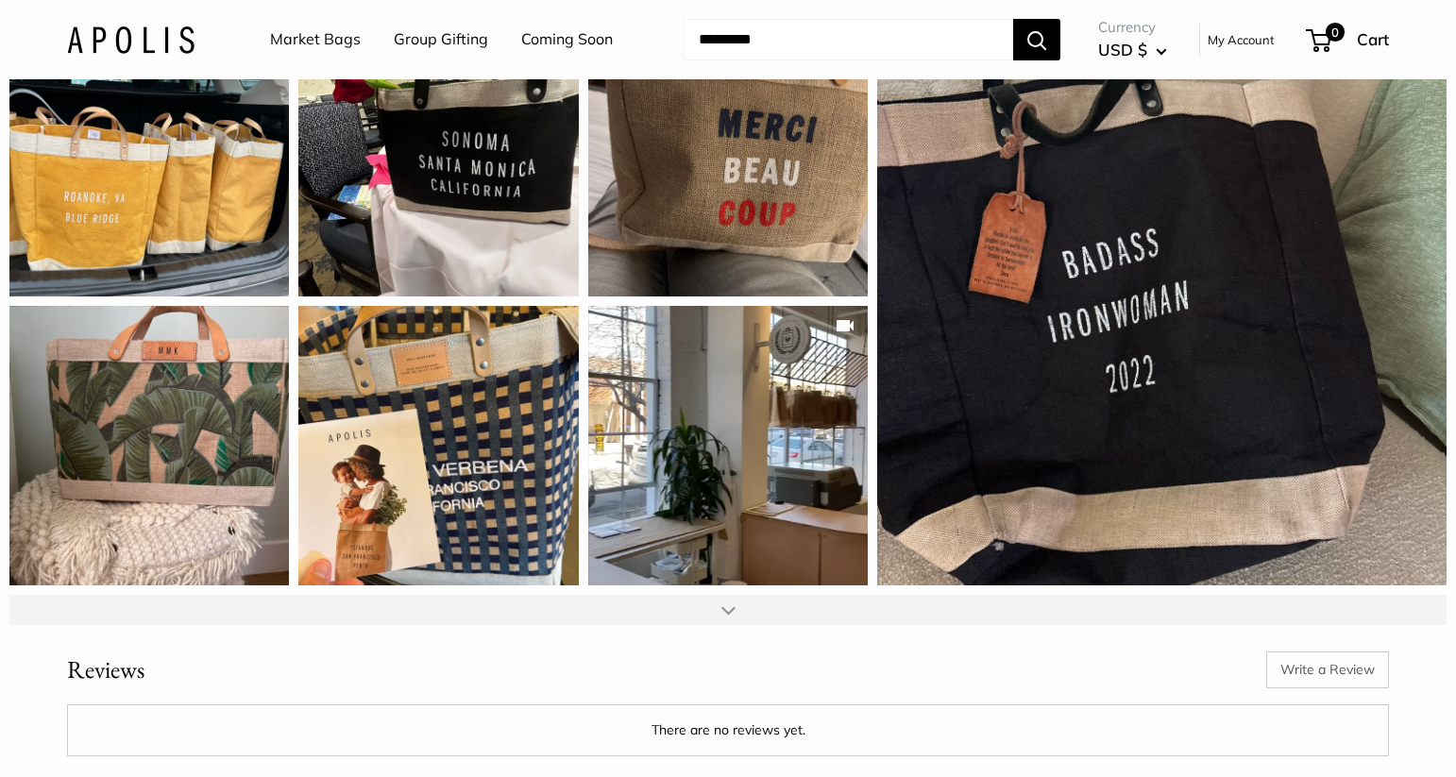
click at [750, 625] on div at bounding box center [727, 610] width 1437 height 30
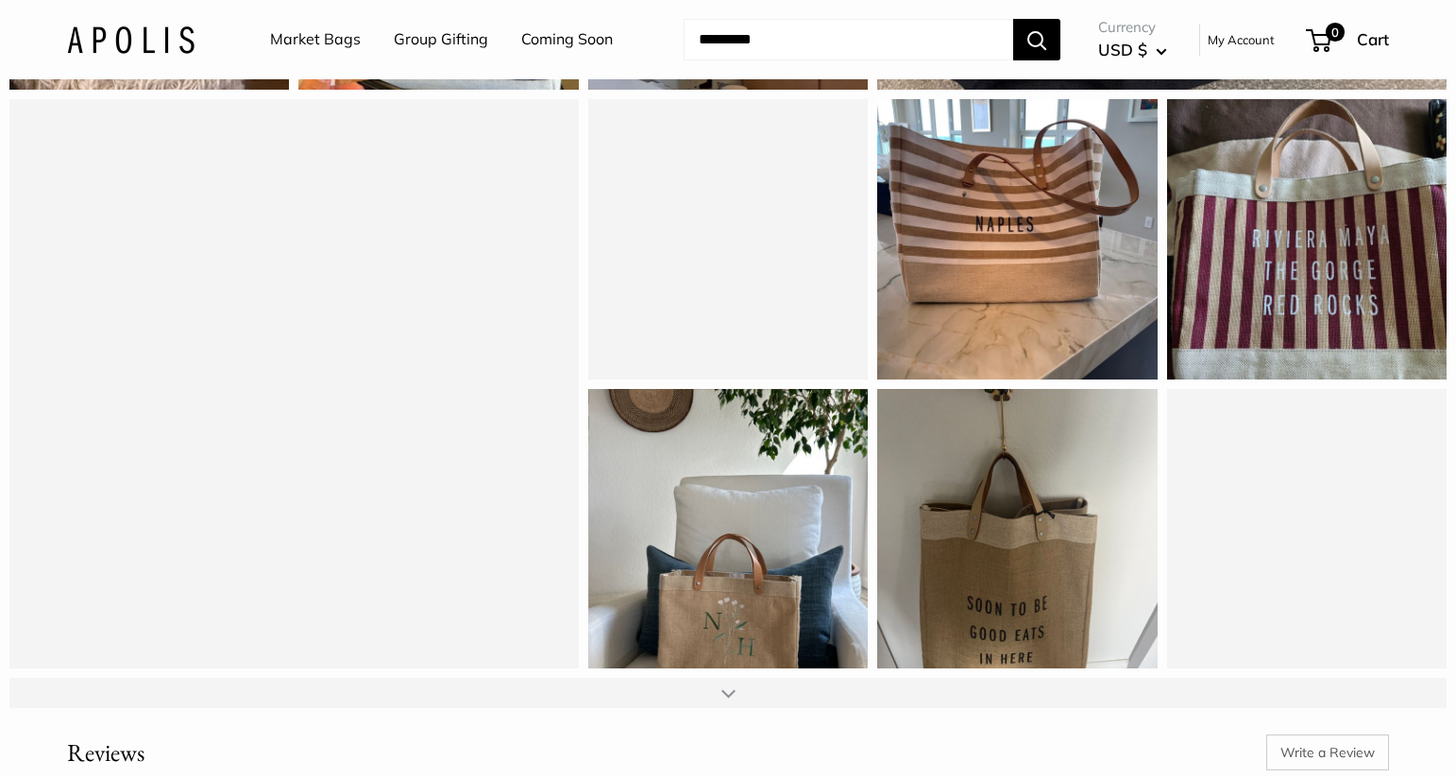
scroll to position [5140, 0]
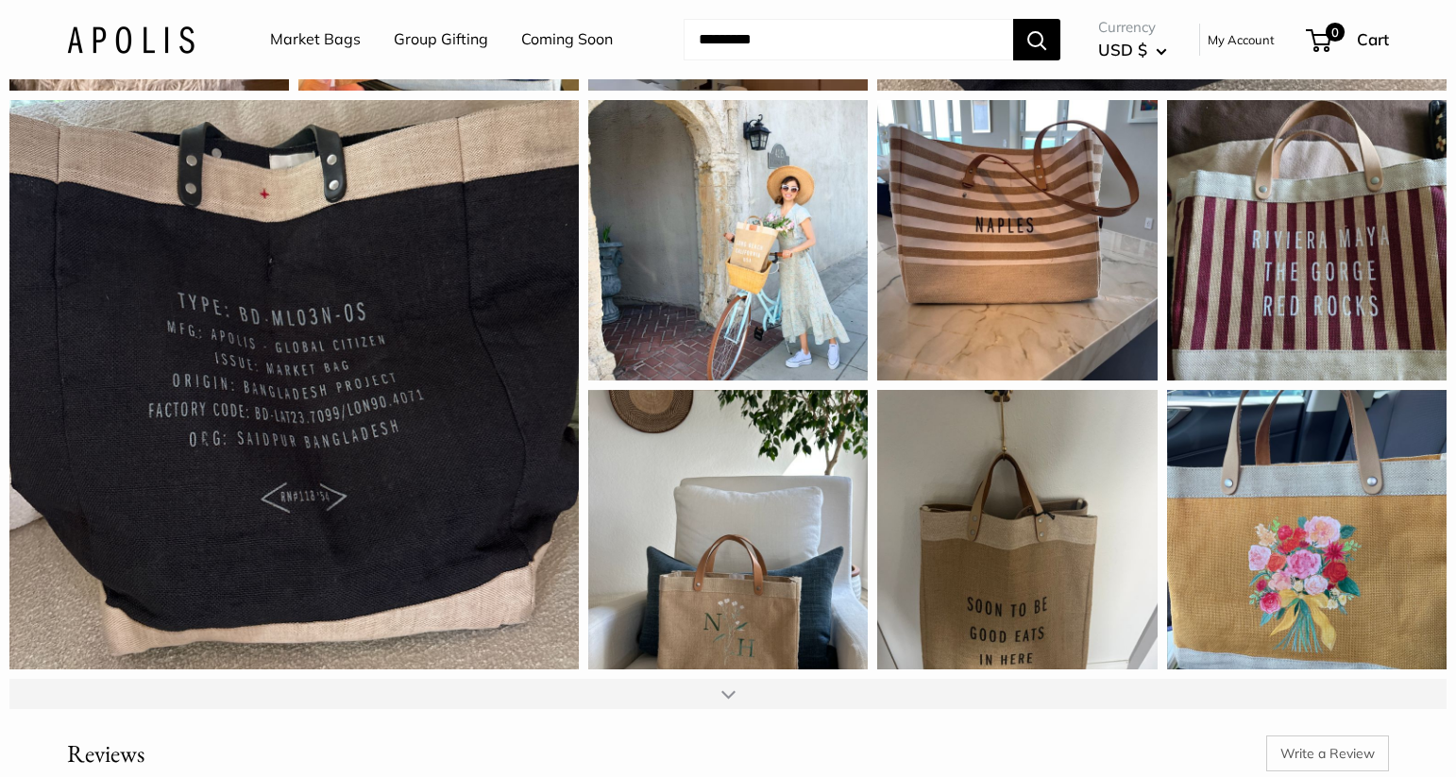
click at [739, 709] on div at bounding box center [727, 694] width 1437 height 30
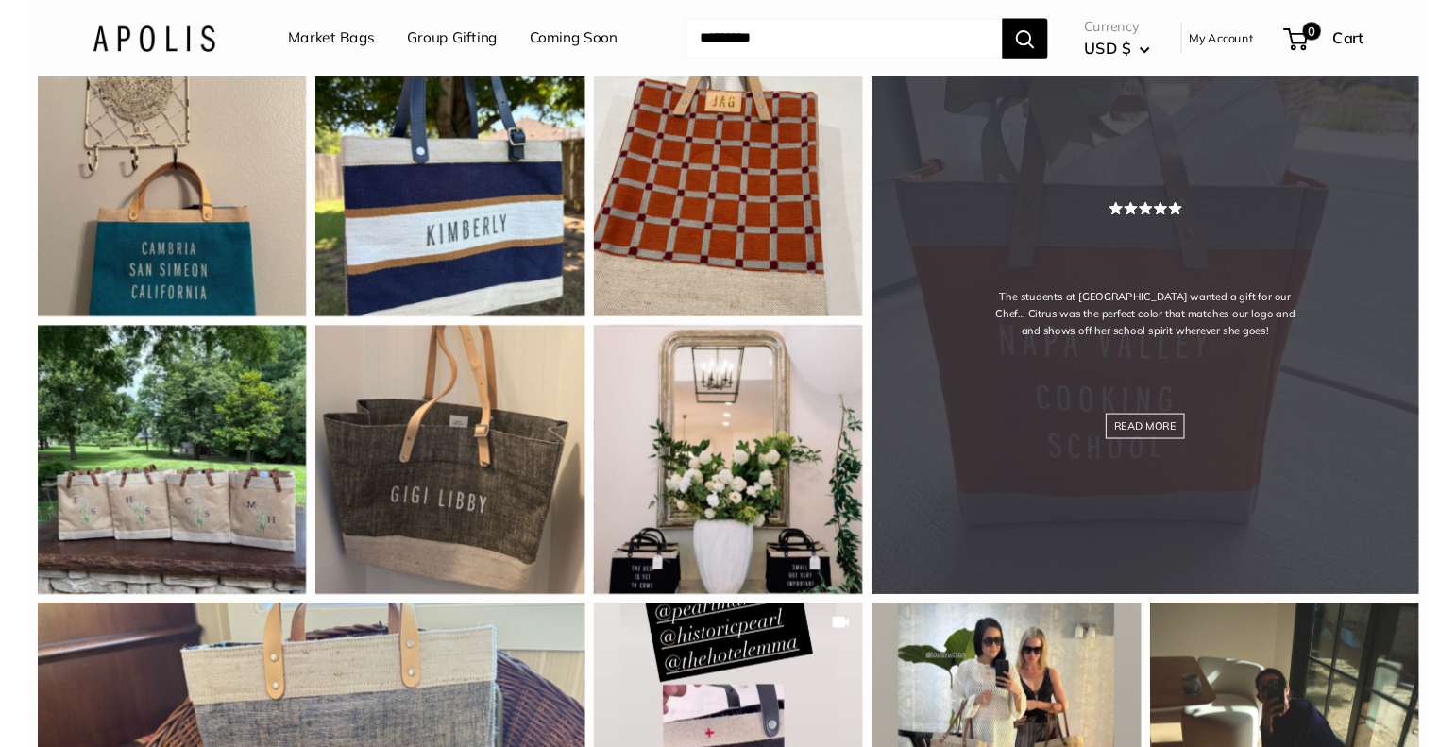
scroll to position [0, 0]
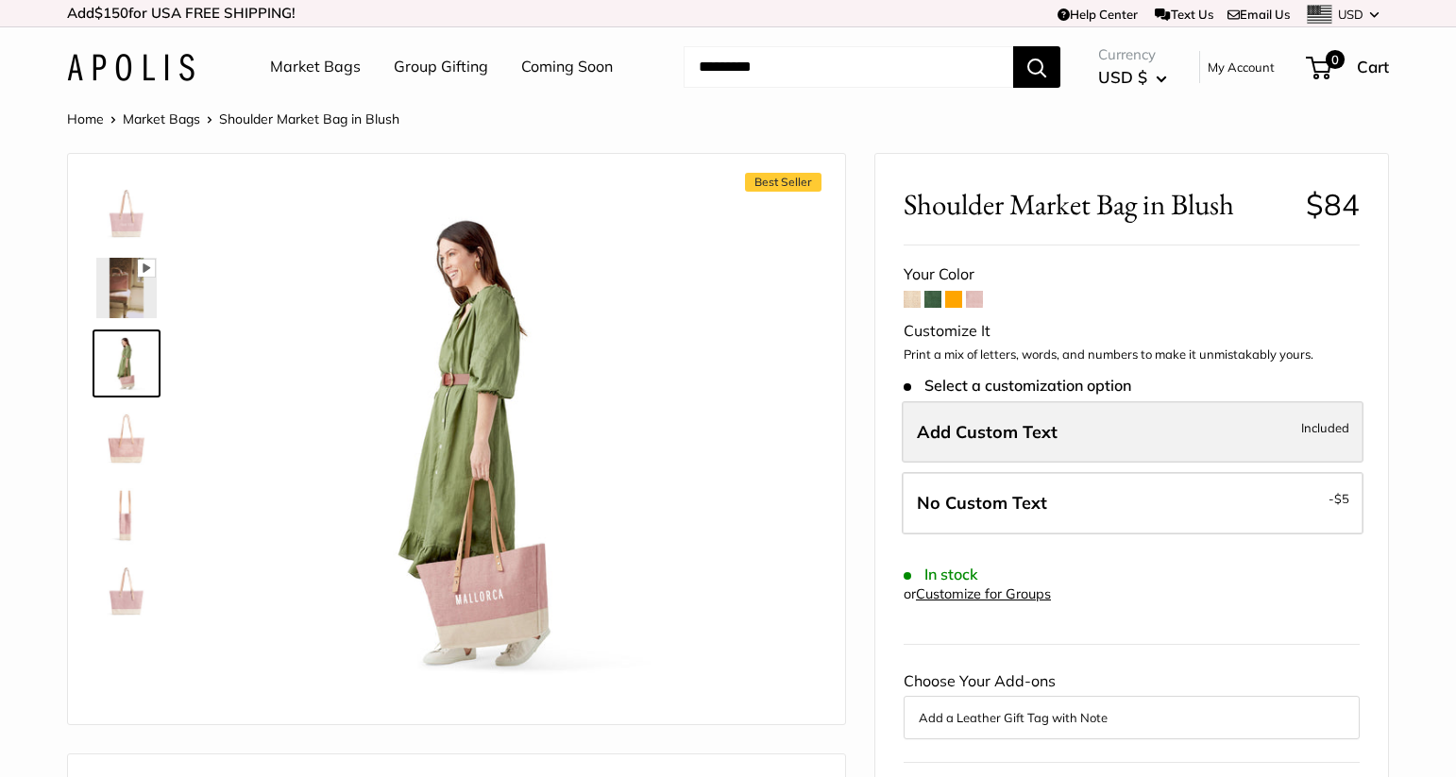
click at [1020, 429] on span "Add Custom Text" at bounding box center [987, 432] width 141 height 22
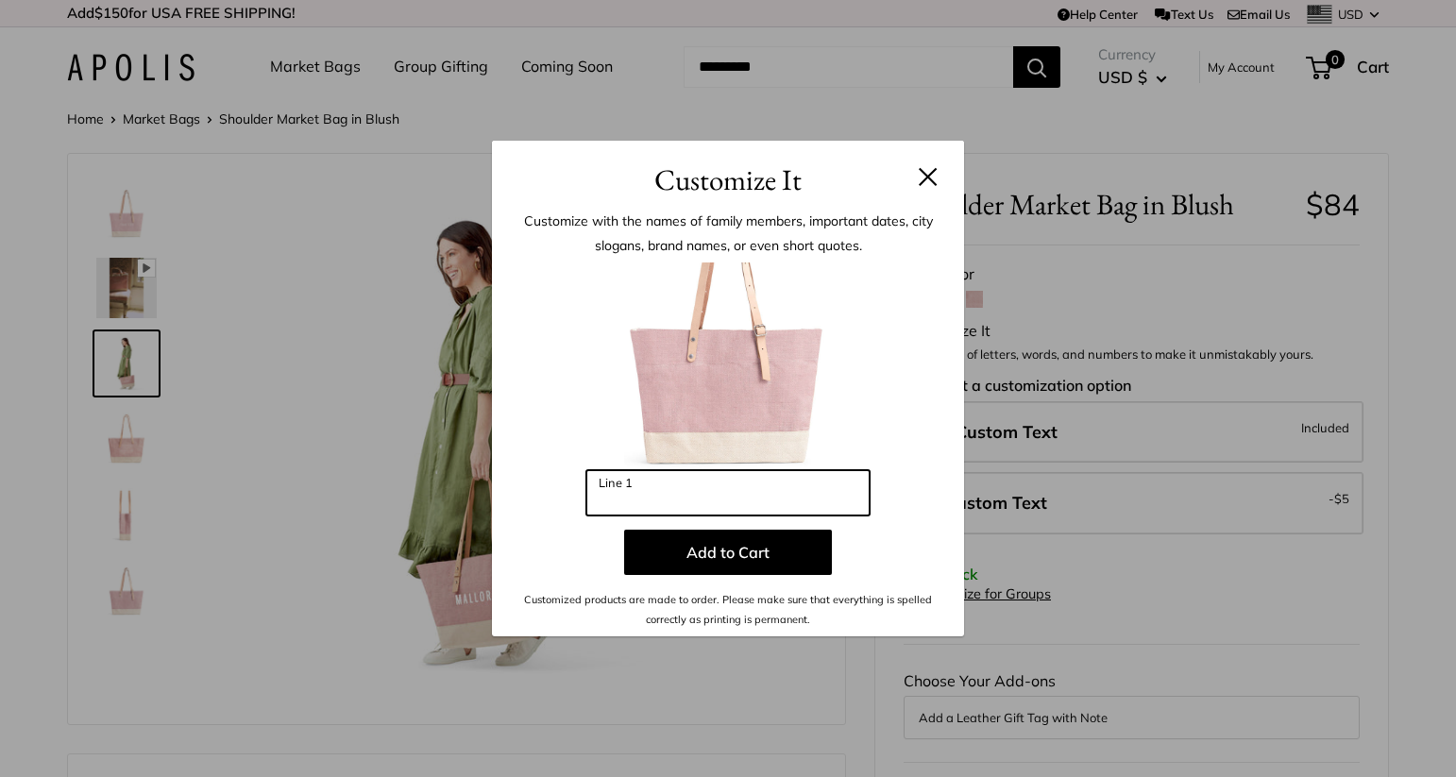
click at [693, 492] on input "Line 1" at bounding box center [727, 492] width 283 height 45
click at [660, 502] on input "**********" at bounding box center [727, 492] width 283 height 45
click at [696, 500] on input "**********" at bounding box center [727, 492] width 283 height 45
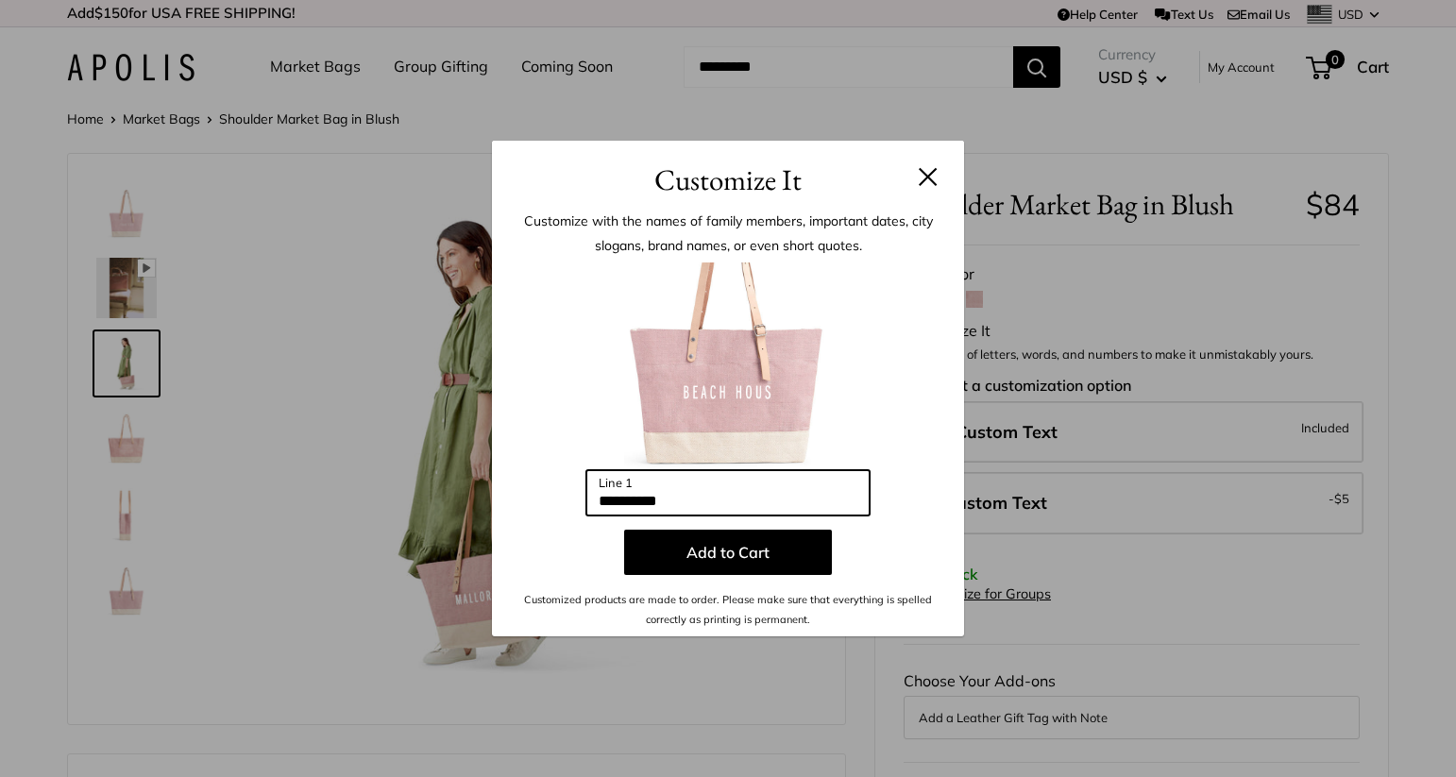
click at [696, 500] on input "**********" at bounding box center [727, 492] width 283 height 45
type input "*"
click at [693, 506] on input "*****" at bounding box center [727, 492] width 283 height 45
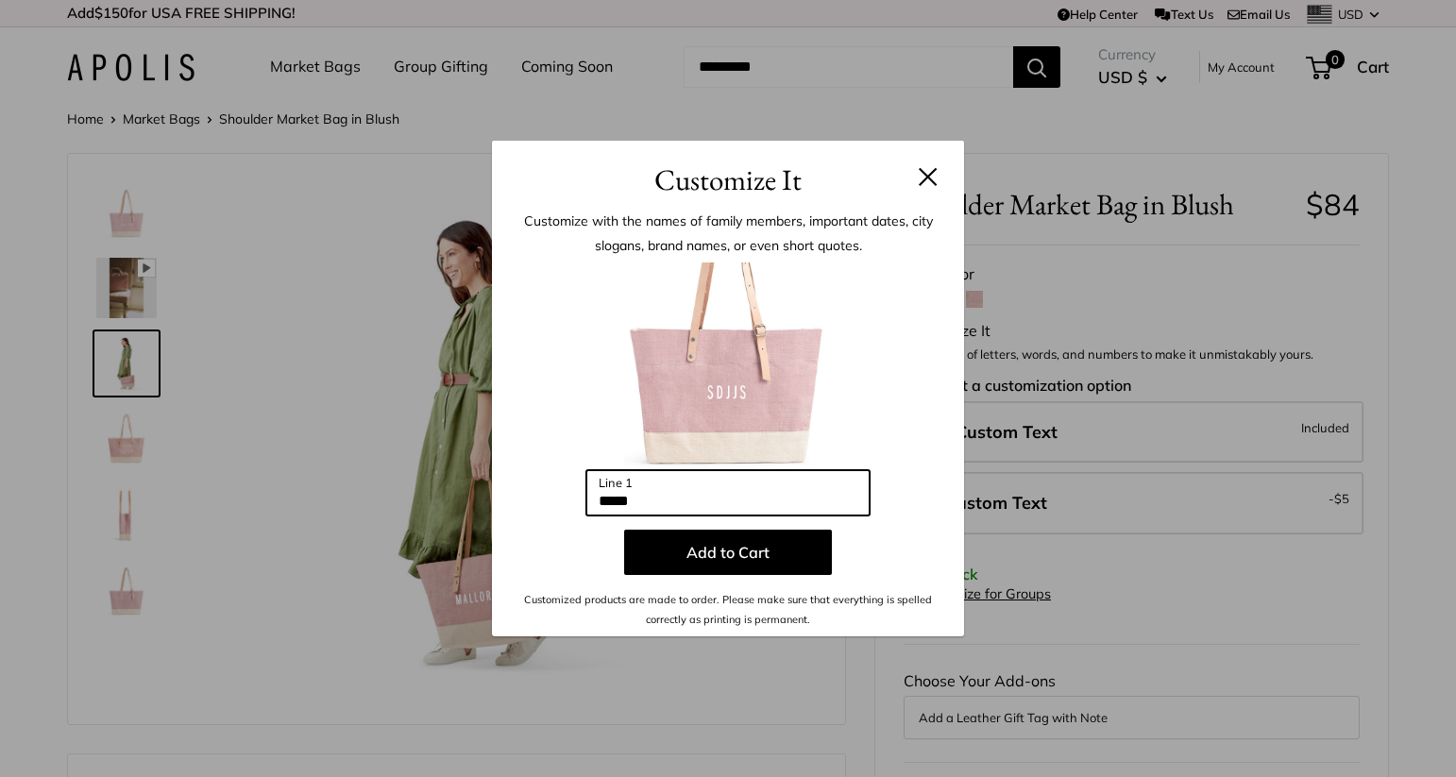
click at [693, 506] on input "*****" at bounding box center [727, 492] width 283 height 45
type input "*********"
